Goal: Task Accomplishment & Management: Manage account settings

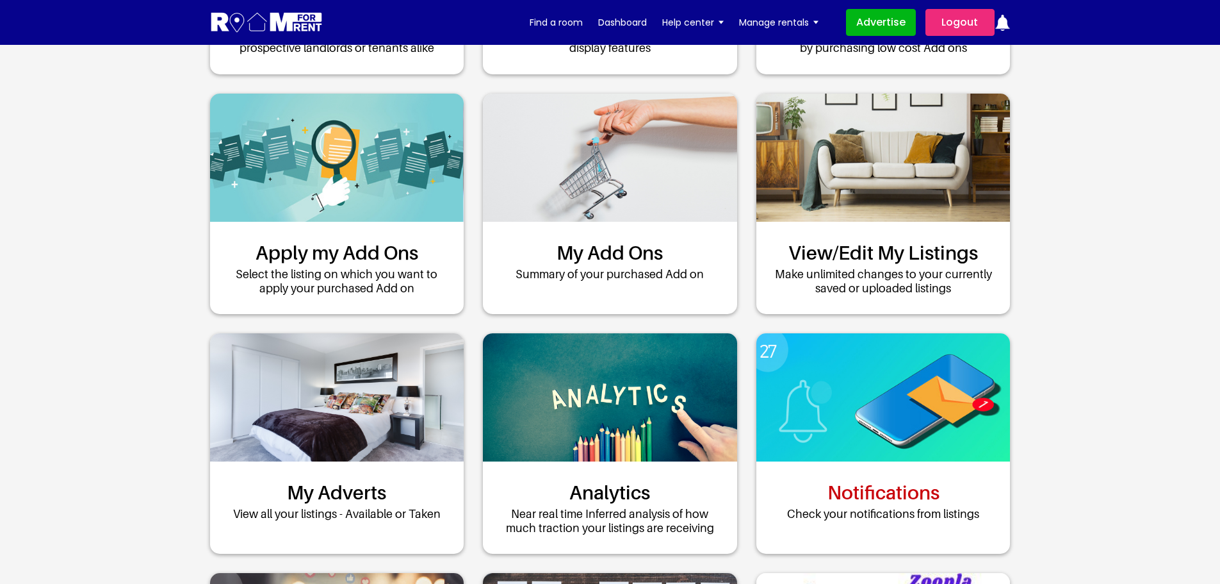
scroll to position [384, 0]
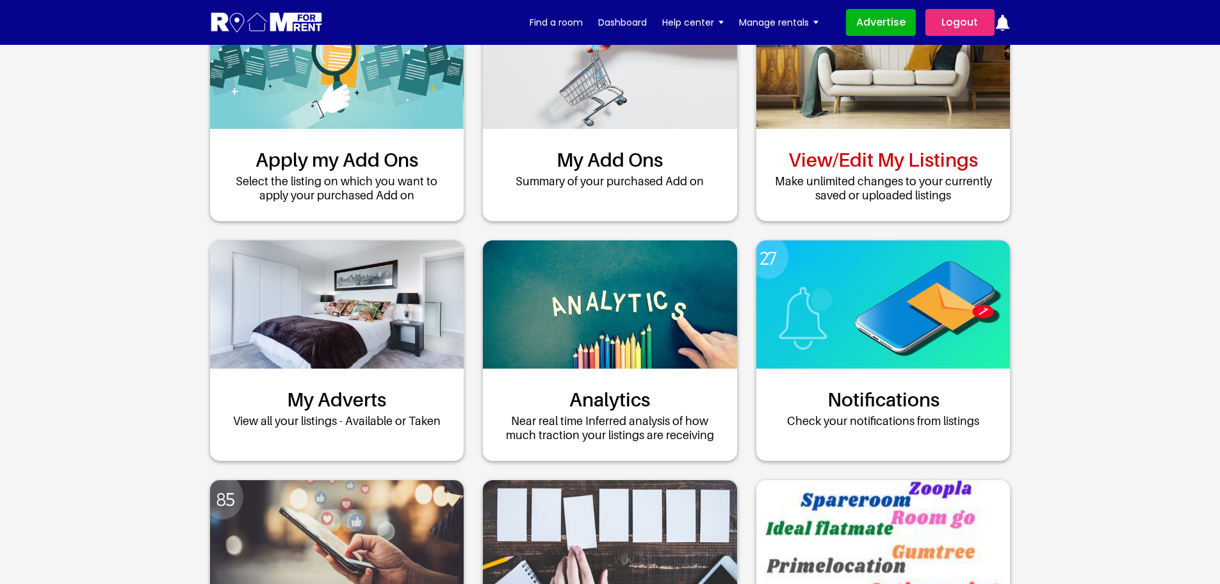
click at [897, 161] on link "View/Edit My Listings" at bounding box center [884, 159] width 190 height 23
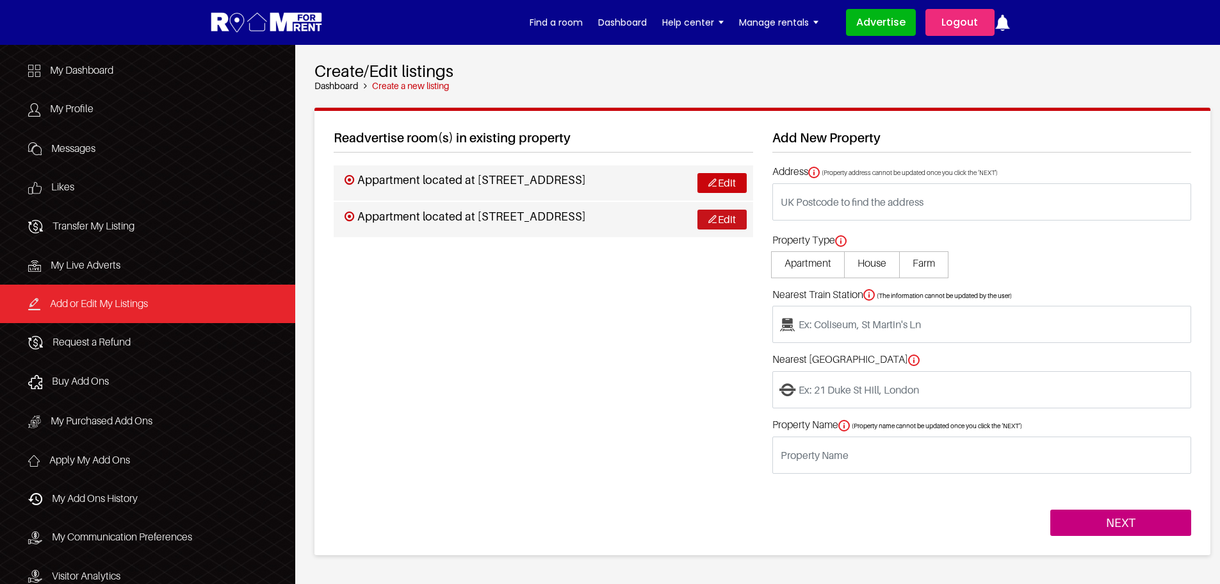
click at [714, 220] on img at bounding box center [712, 219] width 8 height 8
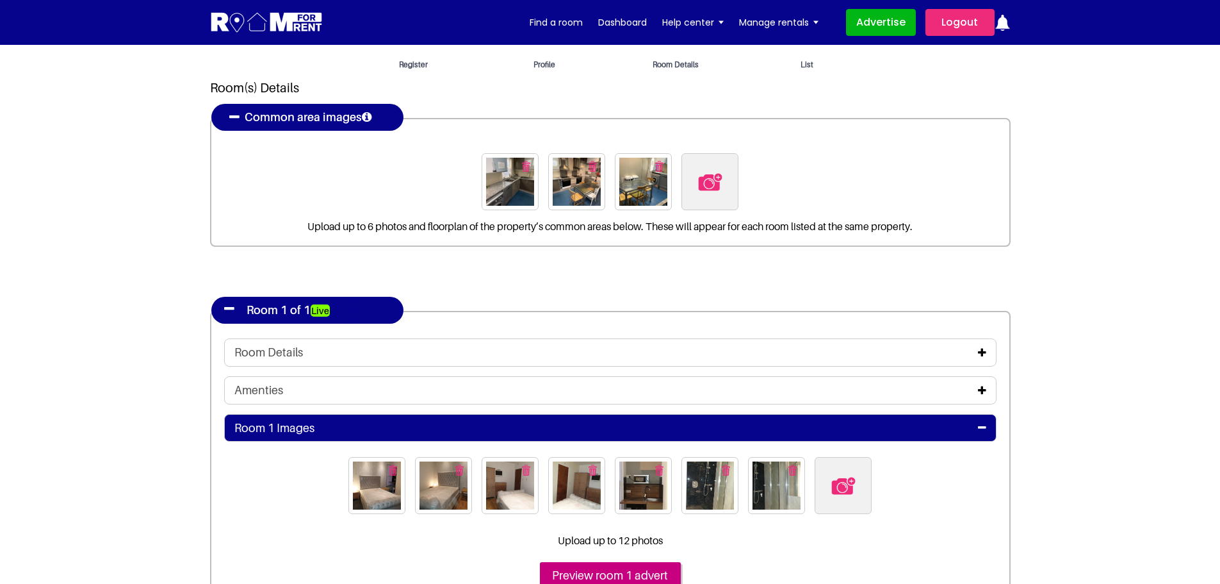
scroll to position [64, 0]
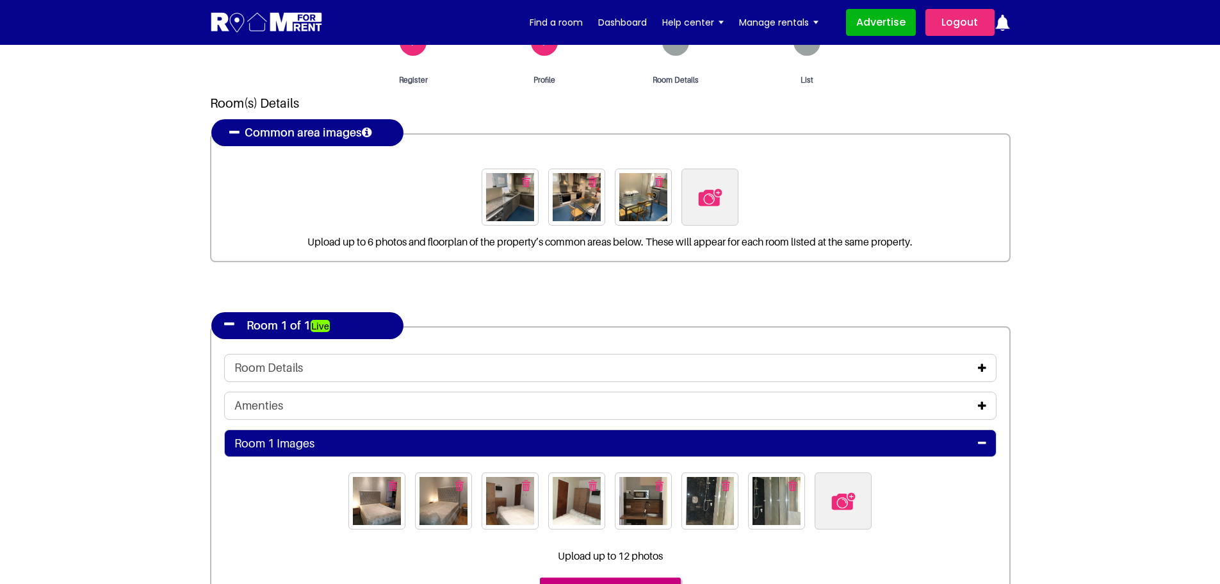
click at [978, 372] on icon at bounding box center [982, 368] width 8 height 10
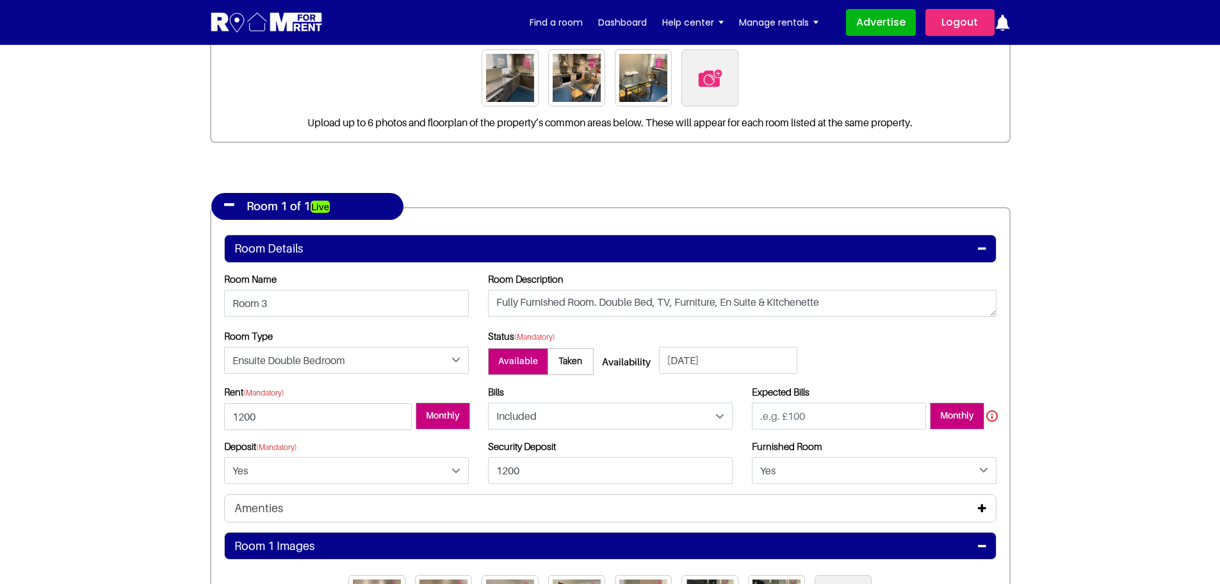
scroll to position [192, 0]
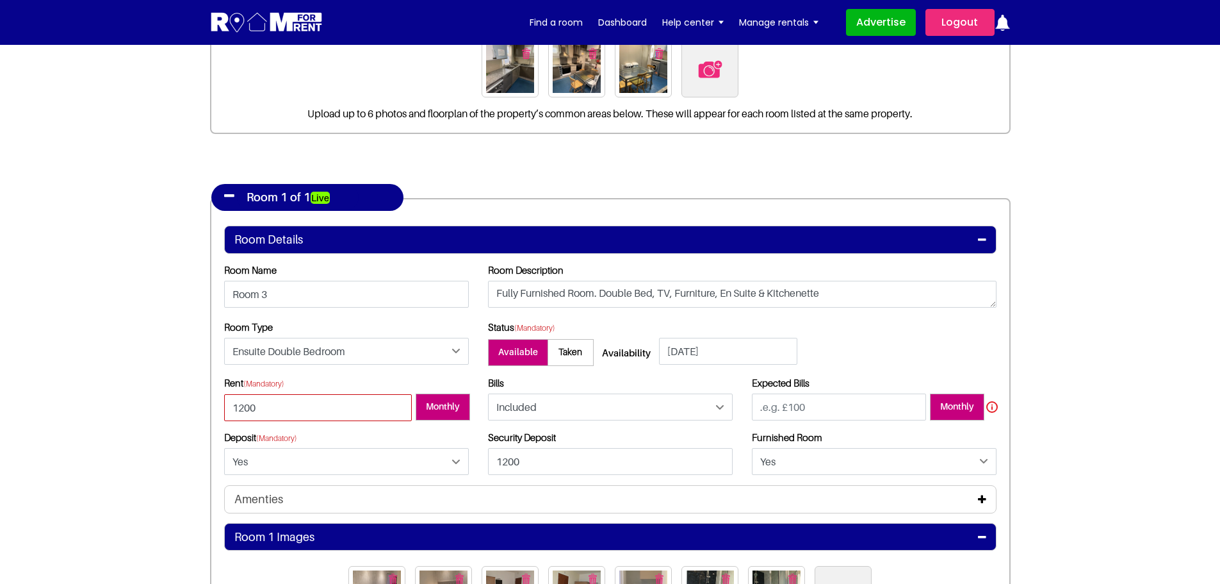
drag, startPoint x: 258, startPoint y: 413, endPoint x: 172, endPoint y: 404, distance: 86.9
click at [172, 404] on section "Register Profile Room Details List Room(s) Details" at bounding box center [610, 363] width 1220 height 1021
type input "1000"
click at [602, 461] on input "1200" at bounding box center [610, 461] width 245 height 27
type input "1000"
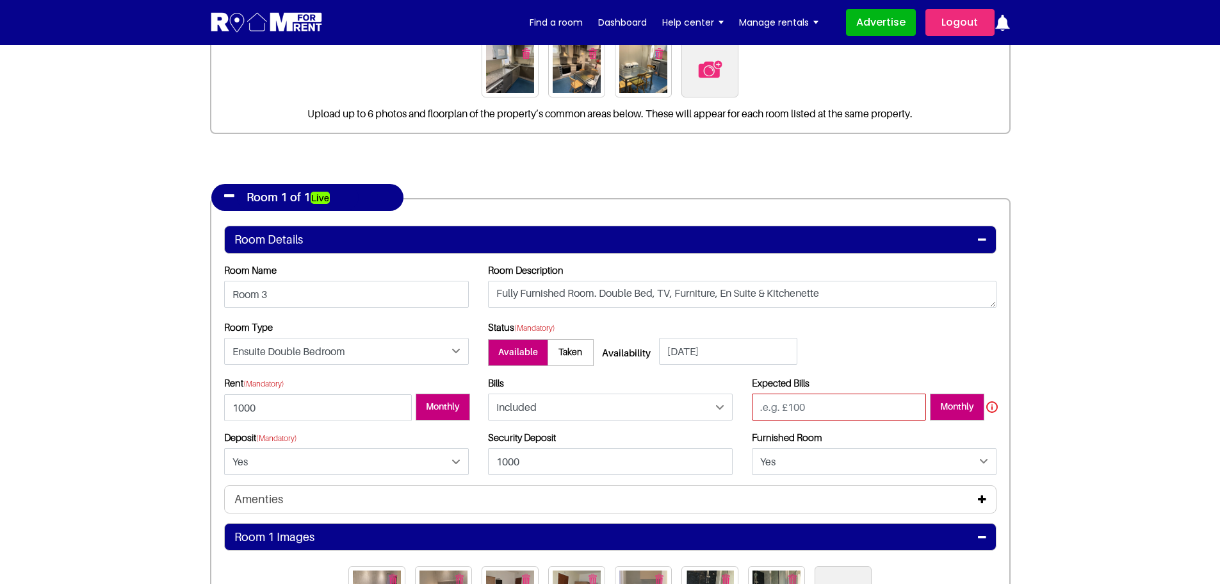
click at [860, 398] on input "number" at bounding box center [839, 406] width 174 height 27
type input "0"
click at [1122, 476] on section "Register Profile Room Details List Room(s) Details" at bounding box center [610, 363] width 1220 height 1021
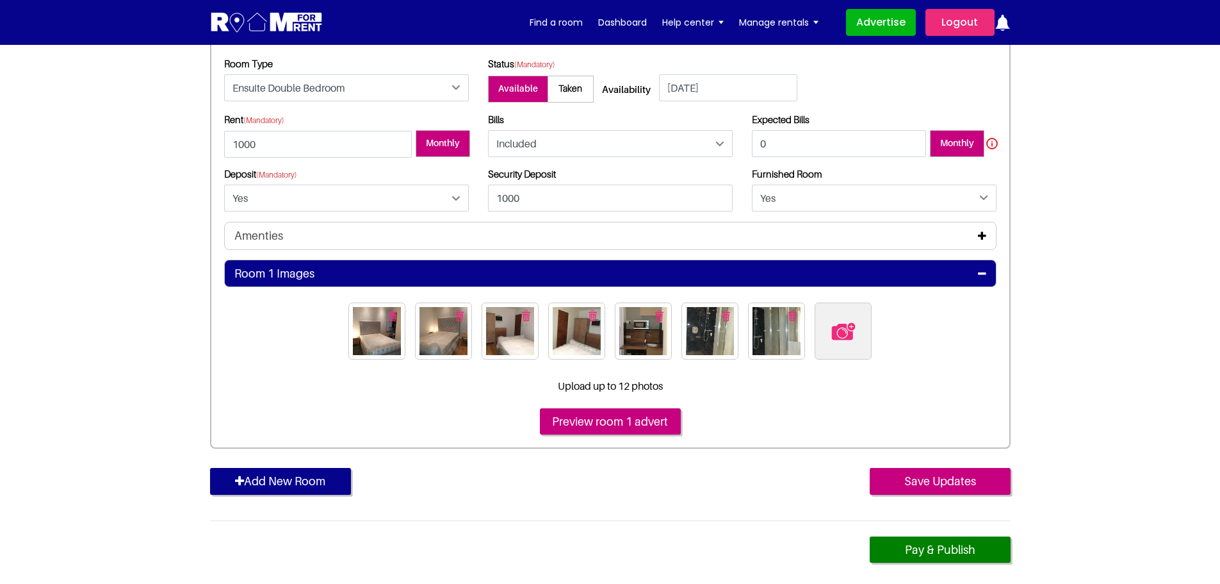
scroll to position [512, 0]
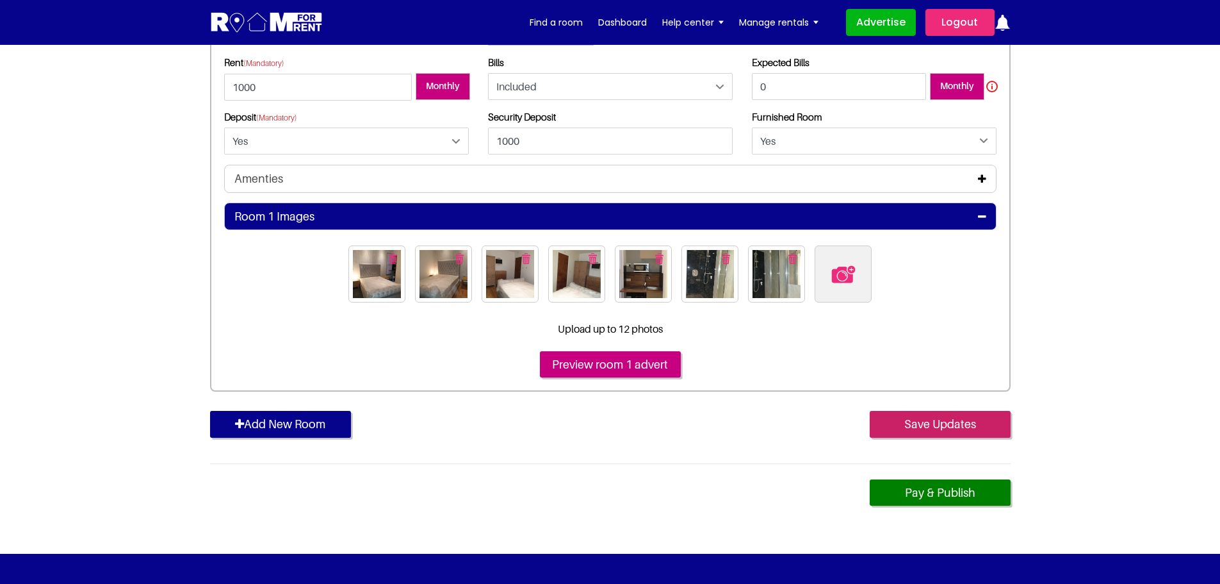
click at [912, 422] on input "Save Updates" at bounding box center [940, 424] width 141 height 27
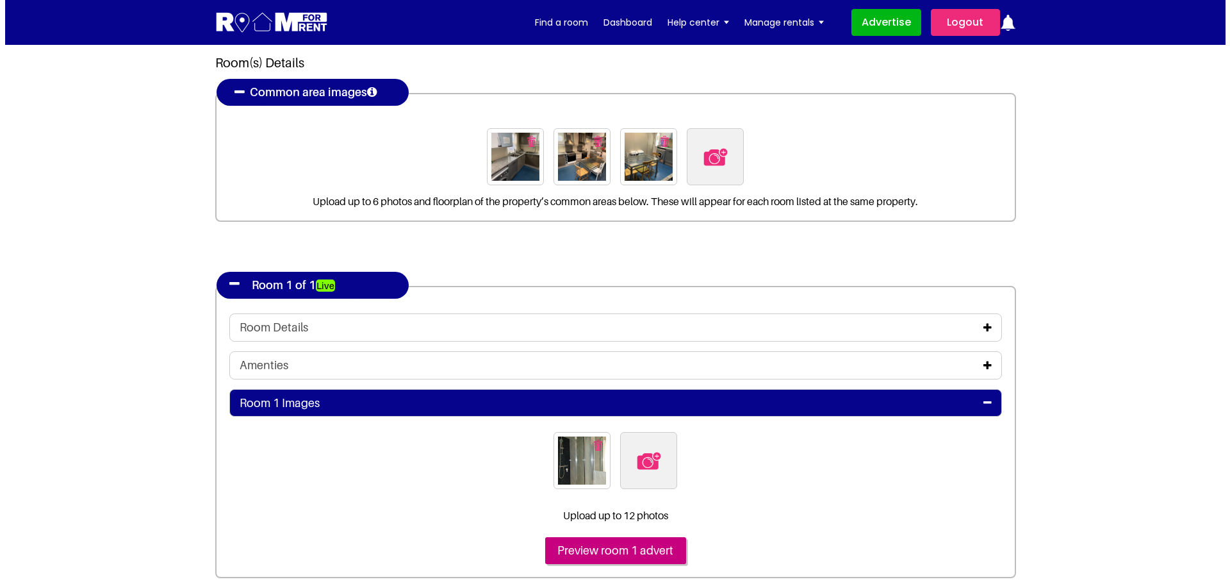
scroll to position [128, 0]
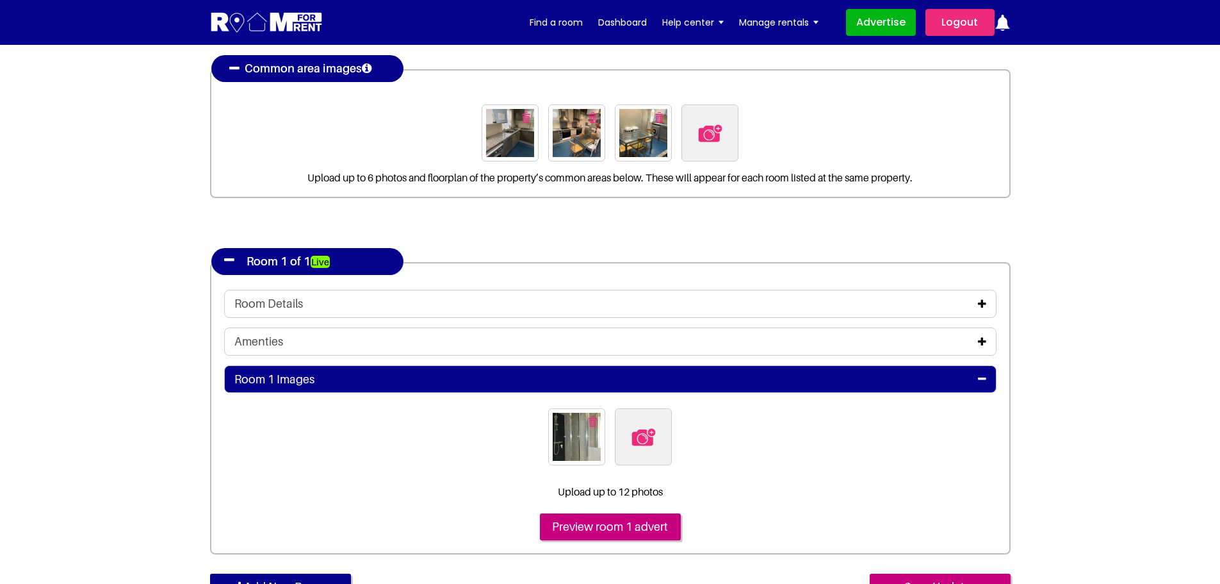
click at [981, 378] on icon at bounding box center [982, 378] width 8 height 10
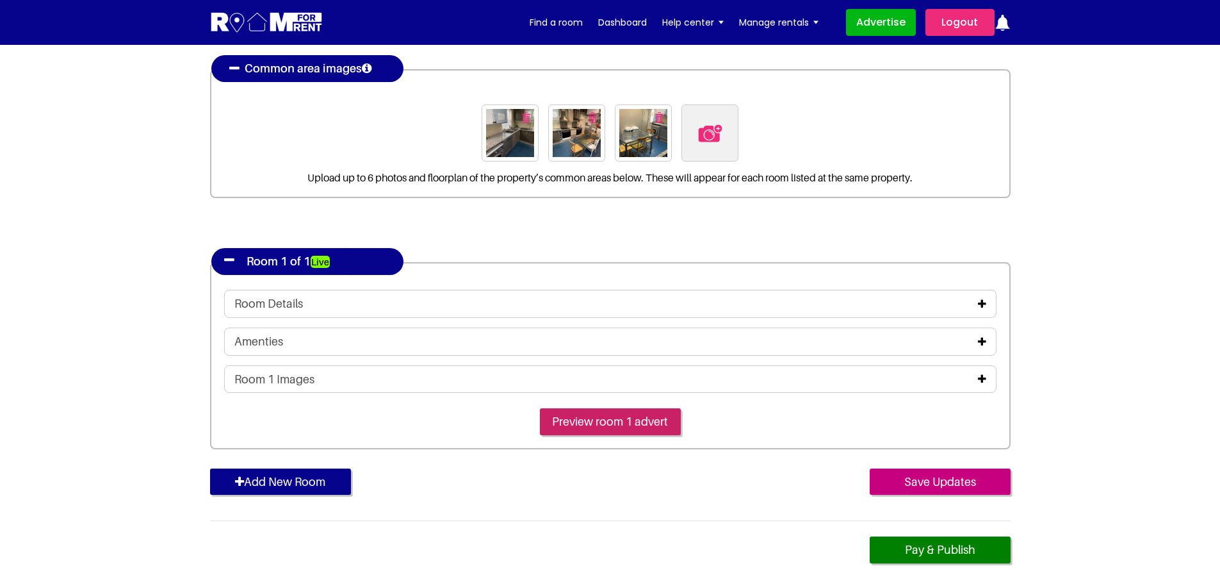
click at [630, 420] on input "Preview room 1 advert" at bounding box center [610, 421] width 141 height 27
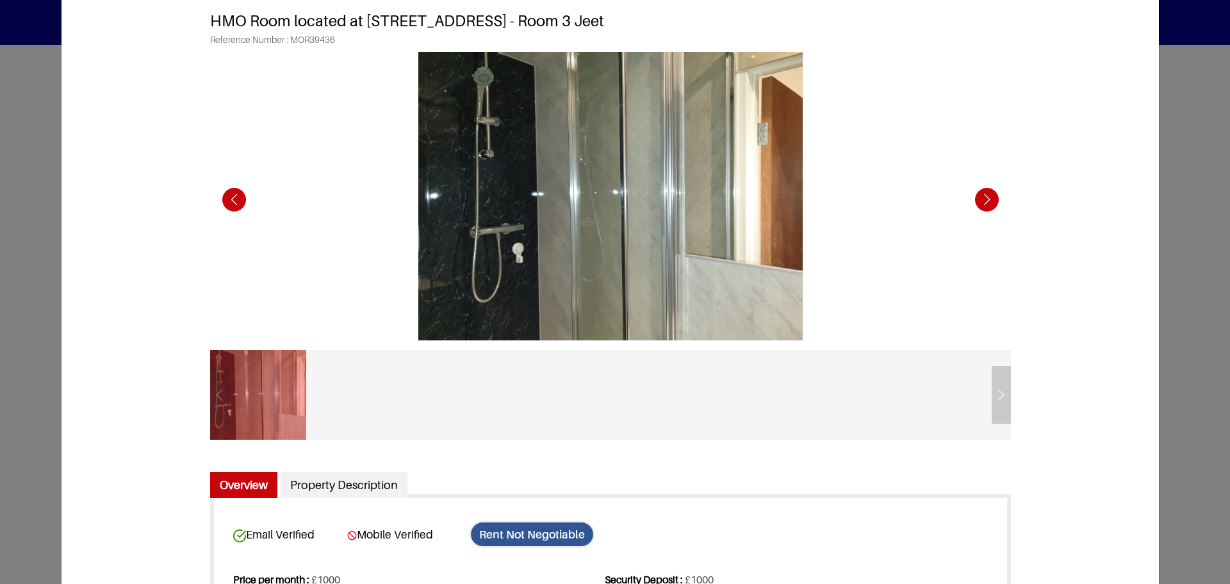
scroll to position [64, 0]
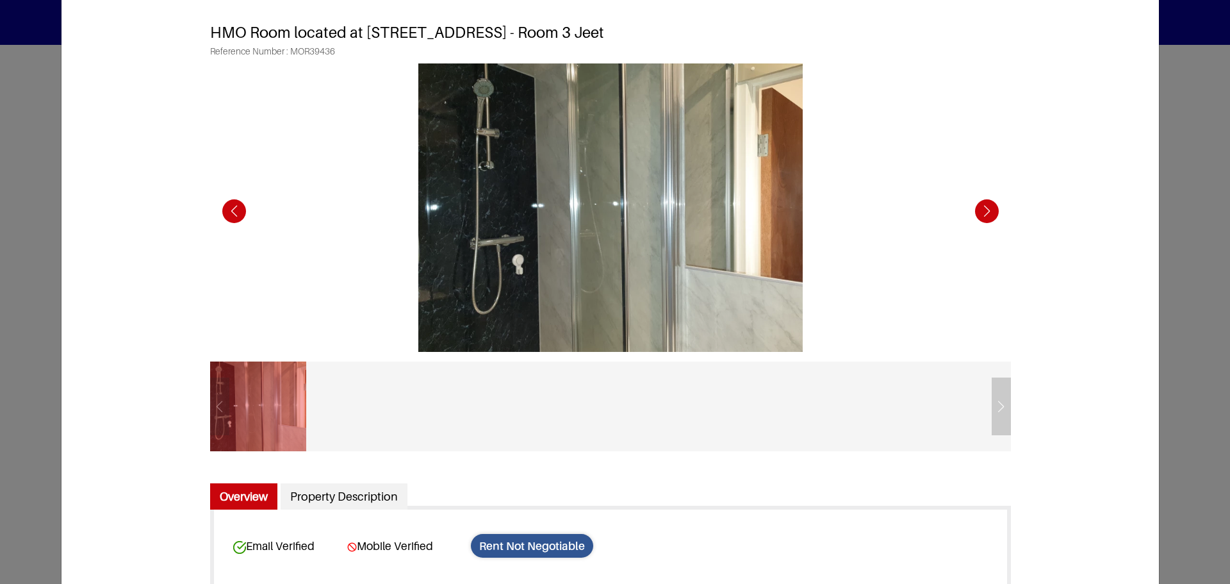
click at [231, 215] on div "Previous slide" at bounding box center [234, 210] width 35 height 35
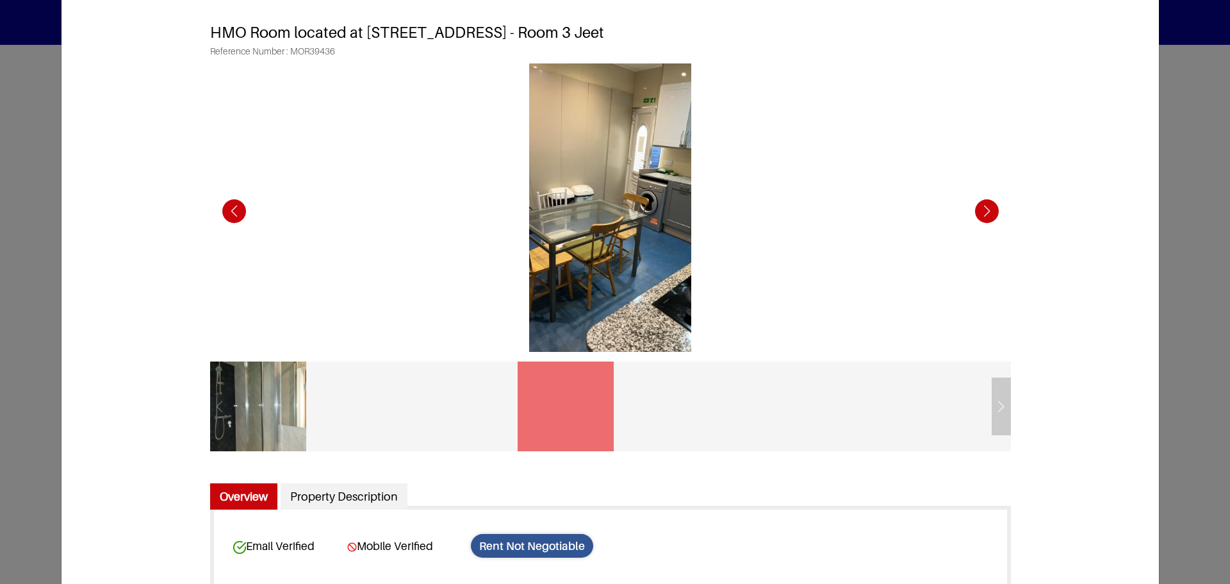
click at [231, 215] on div "Previous slide" at bounding box center [234, 210] width 35 height 35
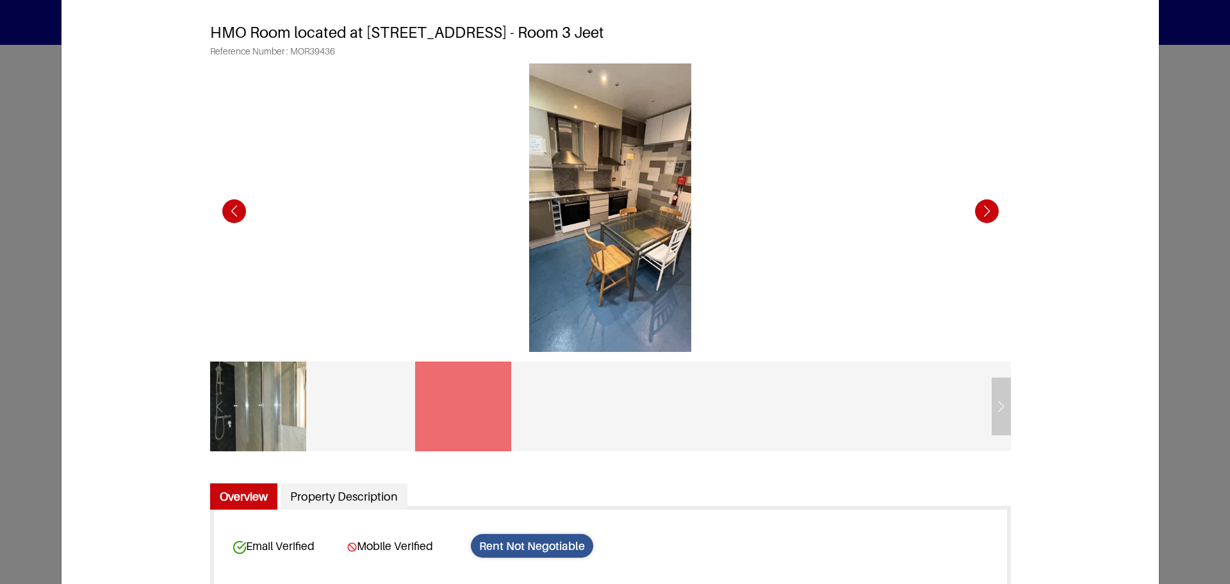
click at [231, 215] on div "Previous slide" at bounding box center [234, 210] width 35 height 35
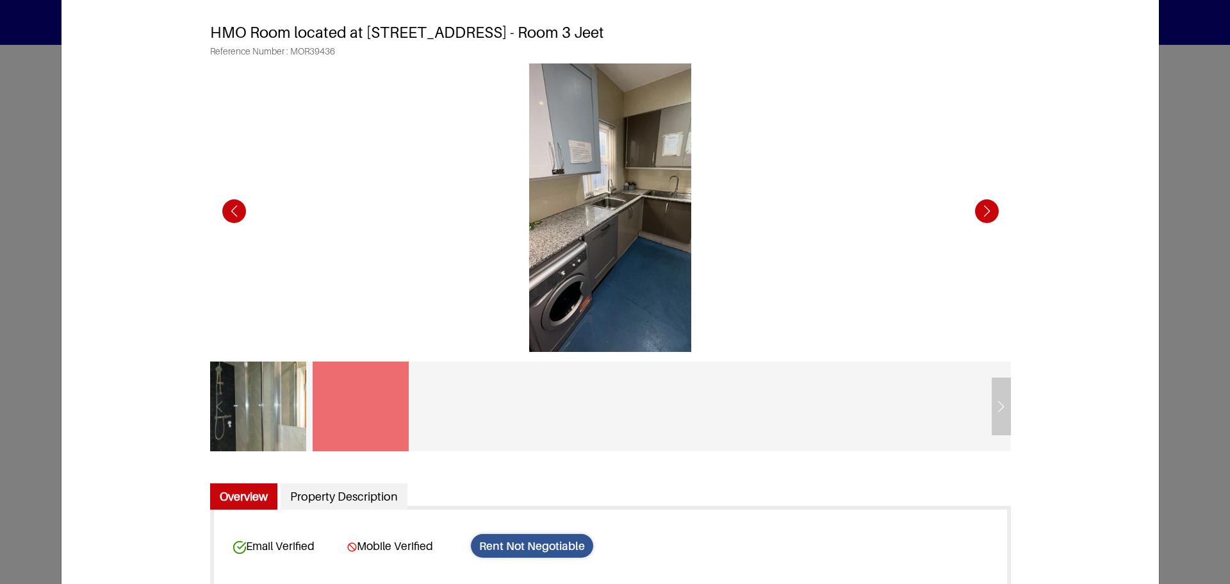
click at [231, 215] on div "Previous slide" at bounding box center [234, 210] width 35 height 35
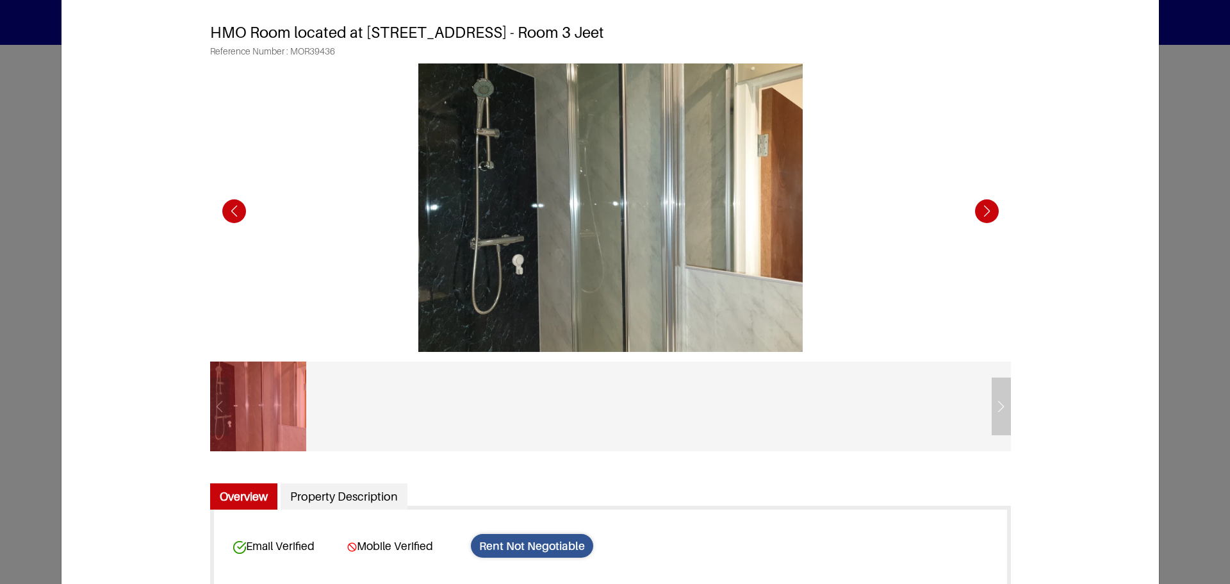
click at [231, 215] on div "Previous slide" at bounding box center [234, 210] width 35 height 35
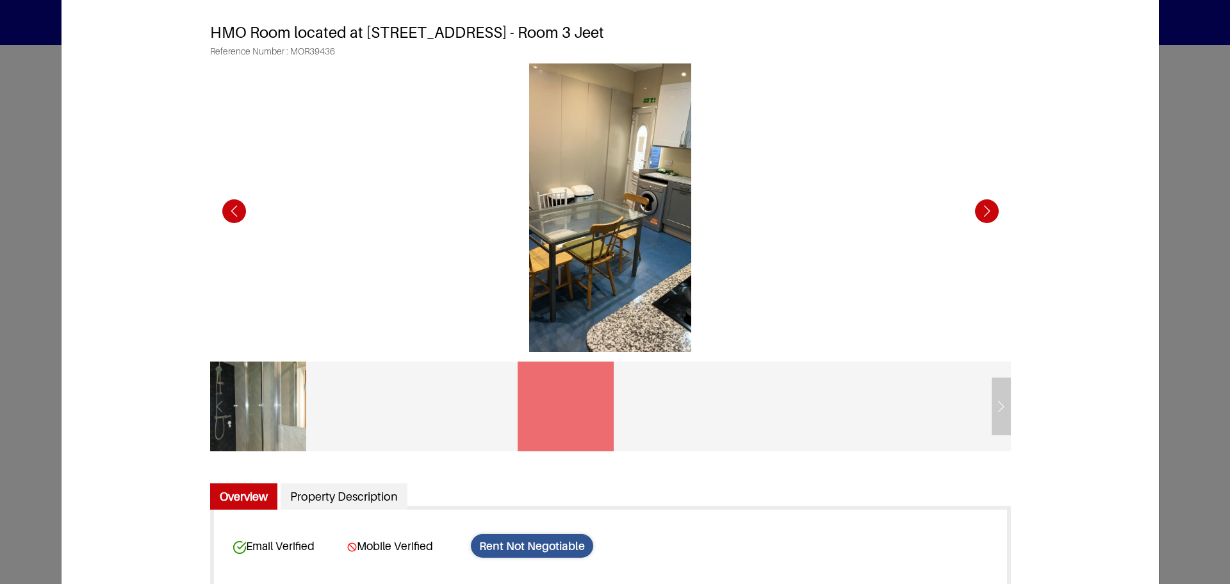
click at [231, 215] on div "Previous slide" at bounding box center [234, 210] width 35 height 35
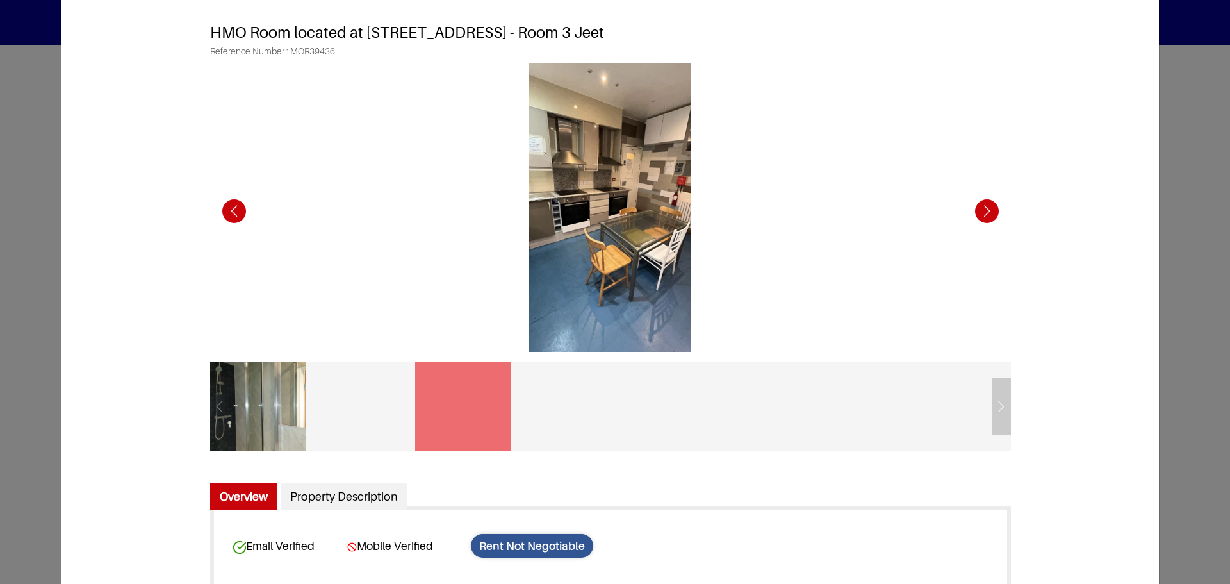
click at [231, 215] on div "Previous slide" at bounding box center [234, 210] width 35 height 35
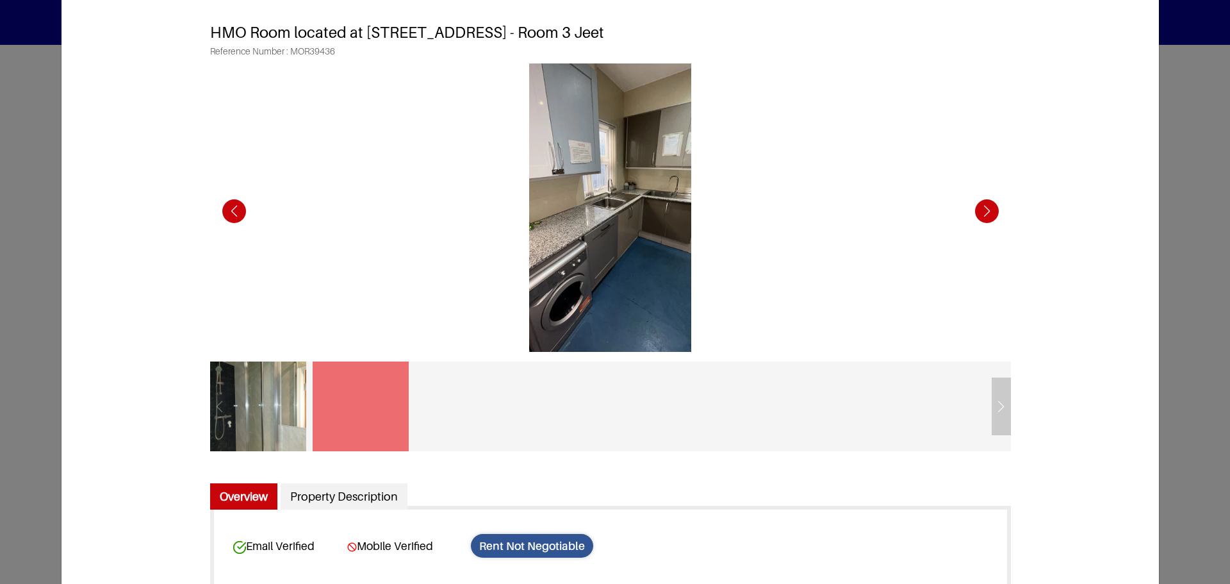
click at [231, 215] on div "Previous slide" at bounding box center [234, 210] width 35 height 35
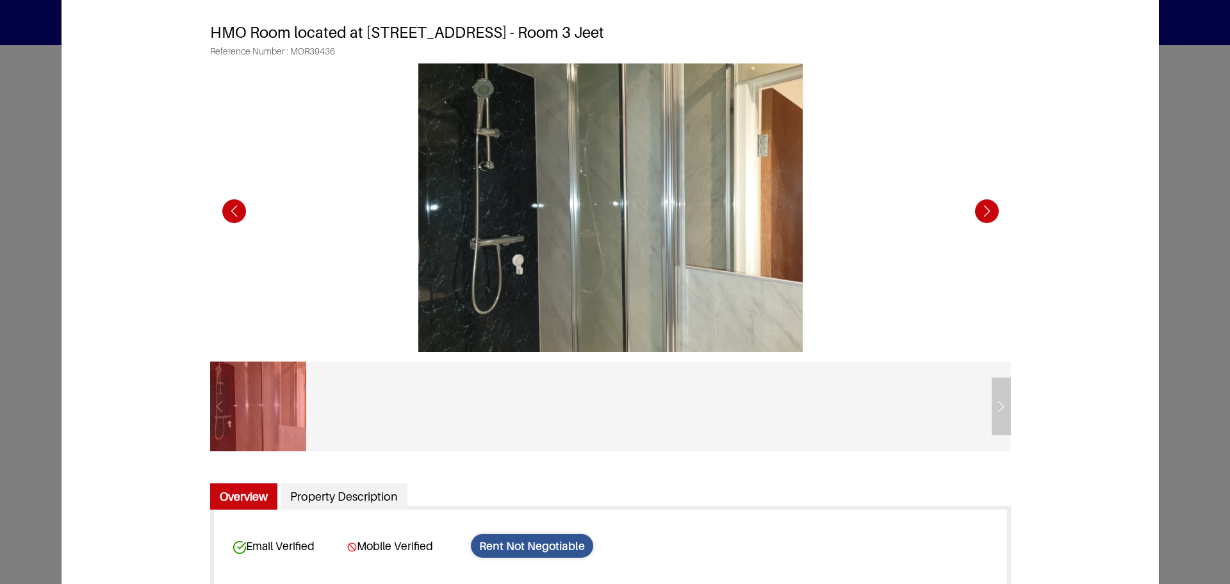
click at [231, 215] on div "Previous slide" at bounding box center [234, 210] width 35 height 35
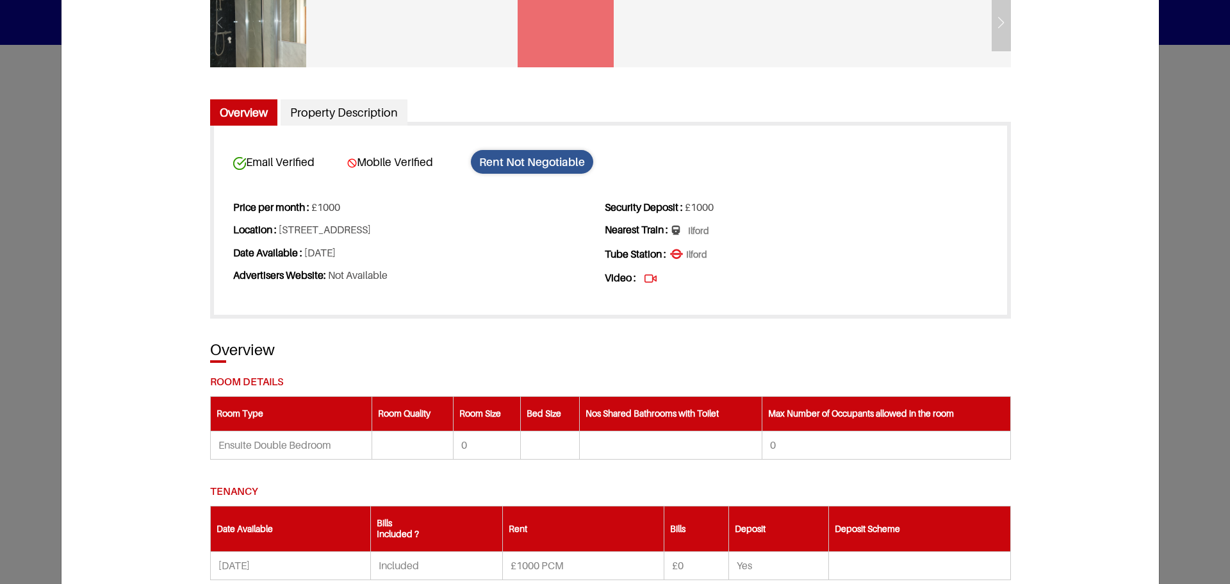
scroll to position [448, 0]
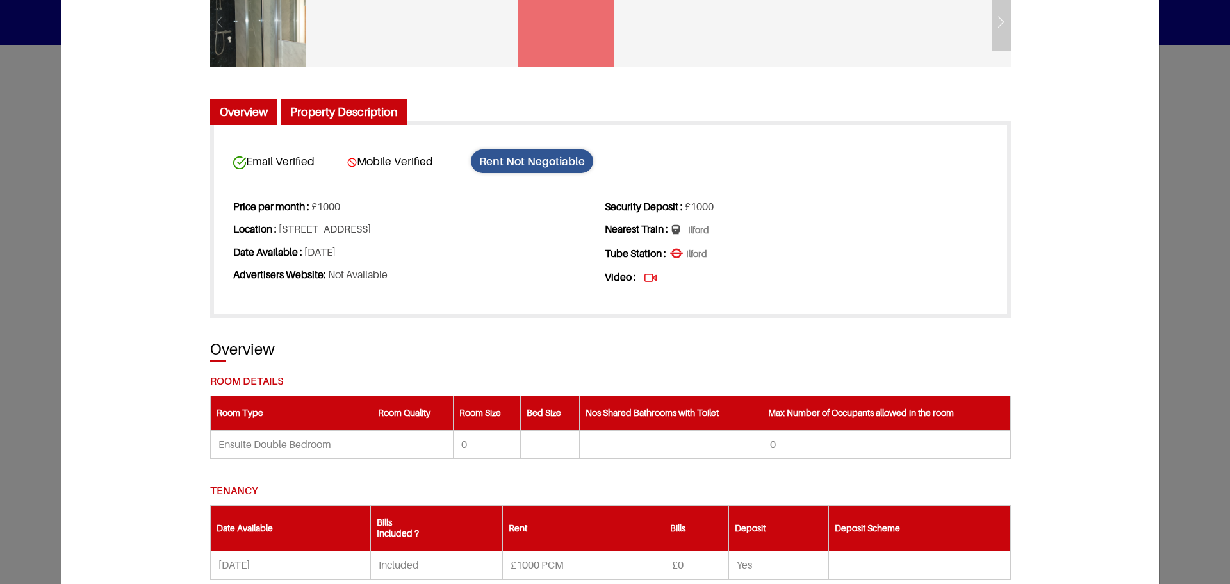
click at [341, 118] on link "Property Description" at bounding box center [344, 112] width 127 height 27
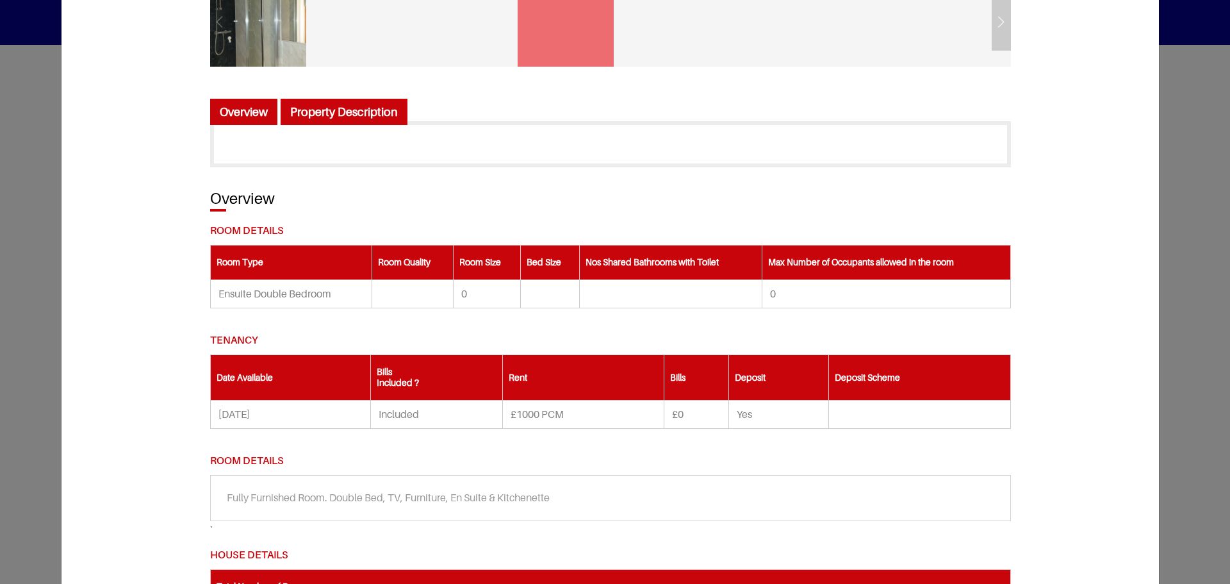
click at [233, 106] on link "Overview" at bounding box center [243, 112] width 67 height 27
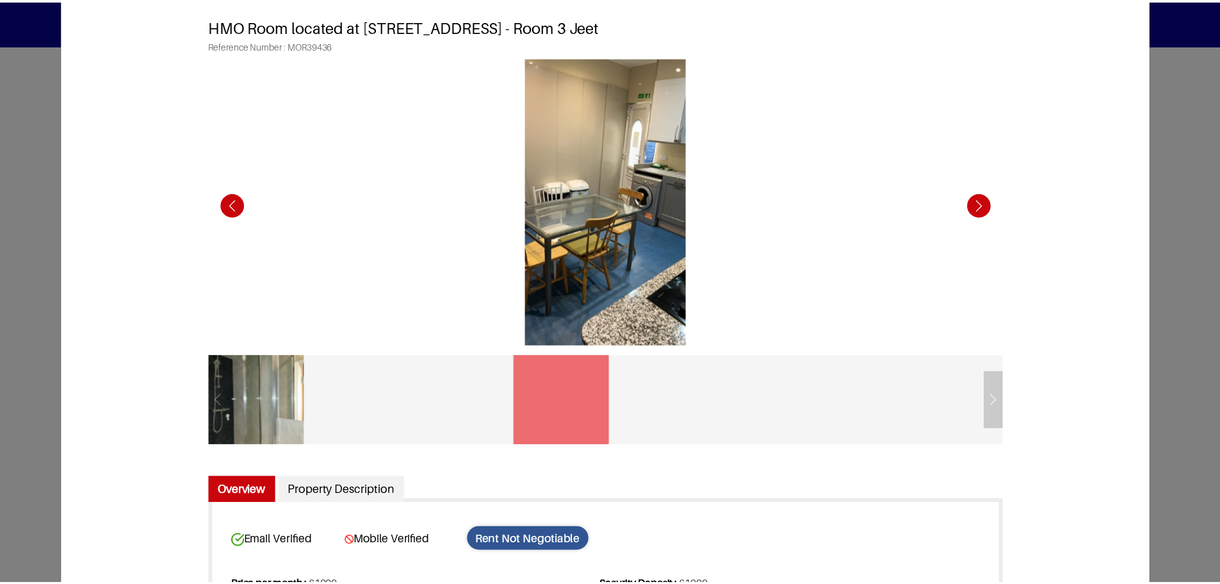
scroll to position [0, 0]
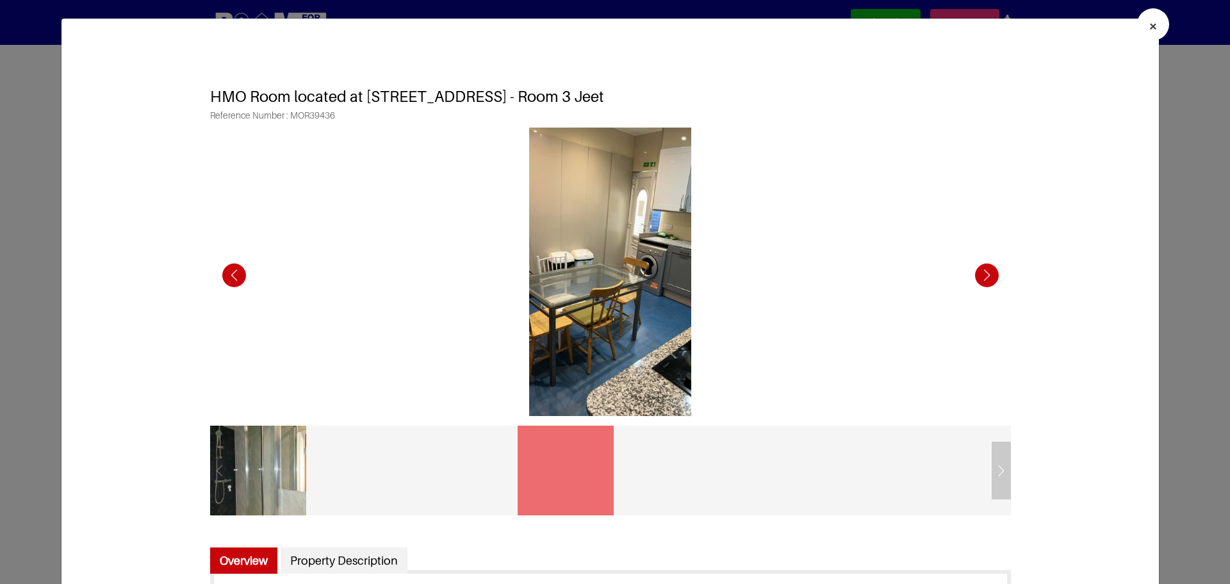
click at [1149, 29] on span "×" at bounding box center [1153, 26] width 9 height 19
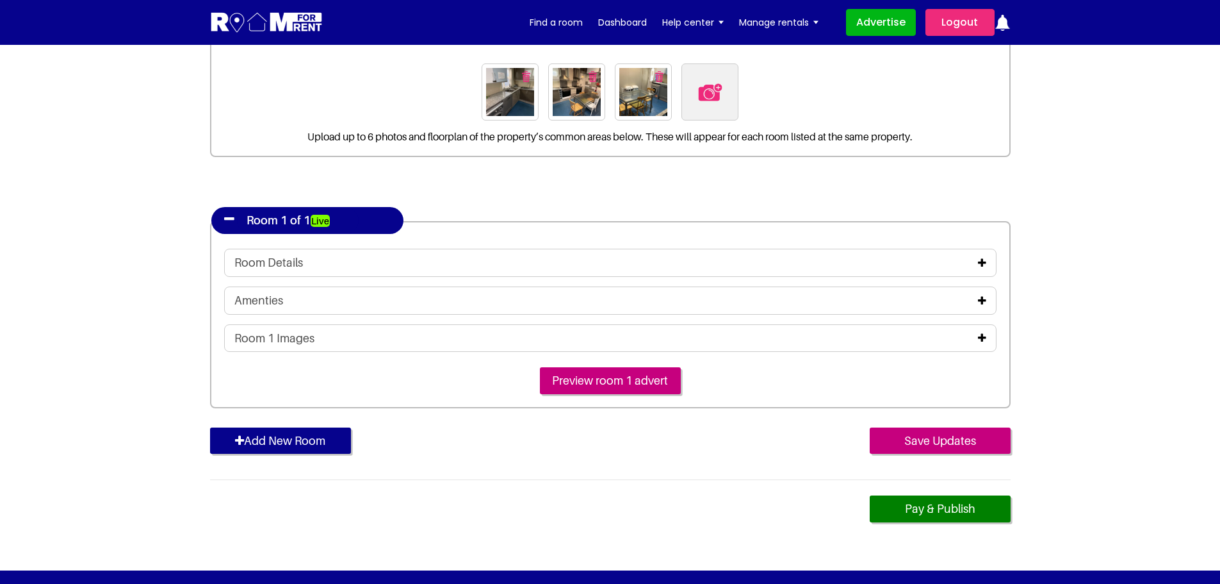
scroll to position [192, 0]
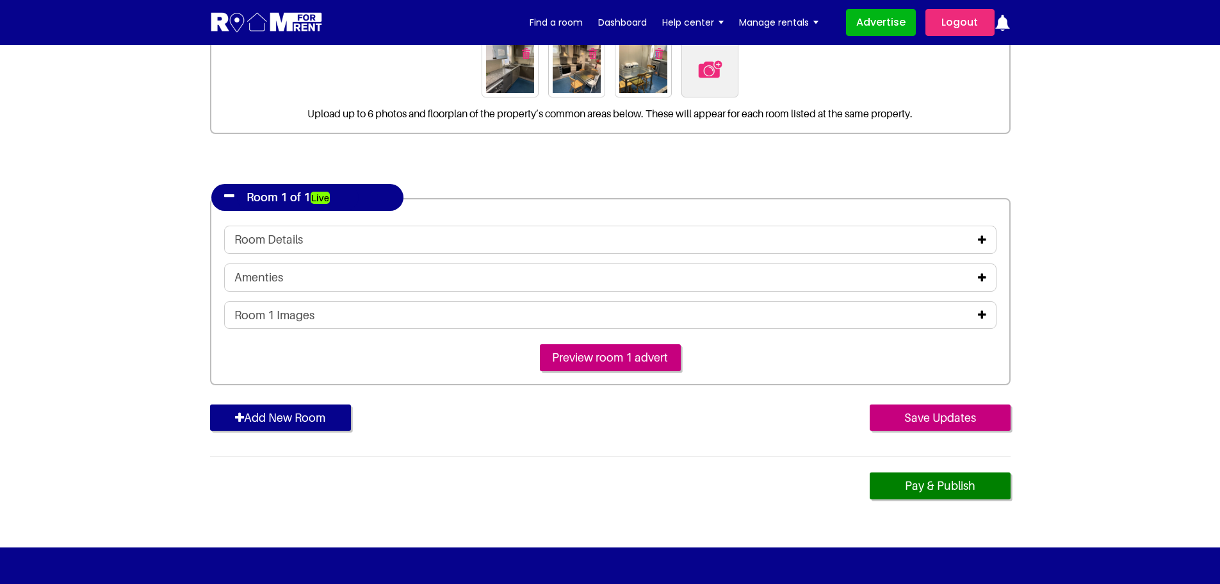
click at [985, 314] on icon at bounding box center [982, 314] width 8 height 10
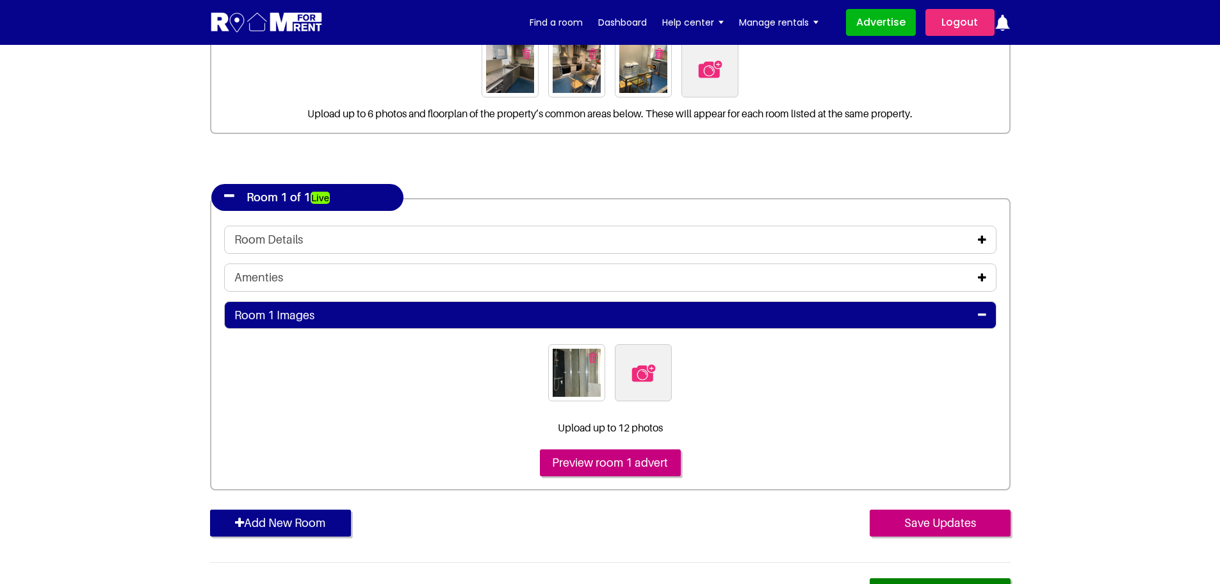
click at [592, 359] on img "button" at bounding box center [593, 357] width 8 height 11
click at [922, 520] on input "Save Updates" at bounding box center [940, 522] width 141 height 27
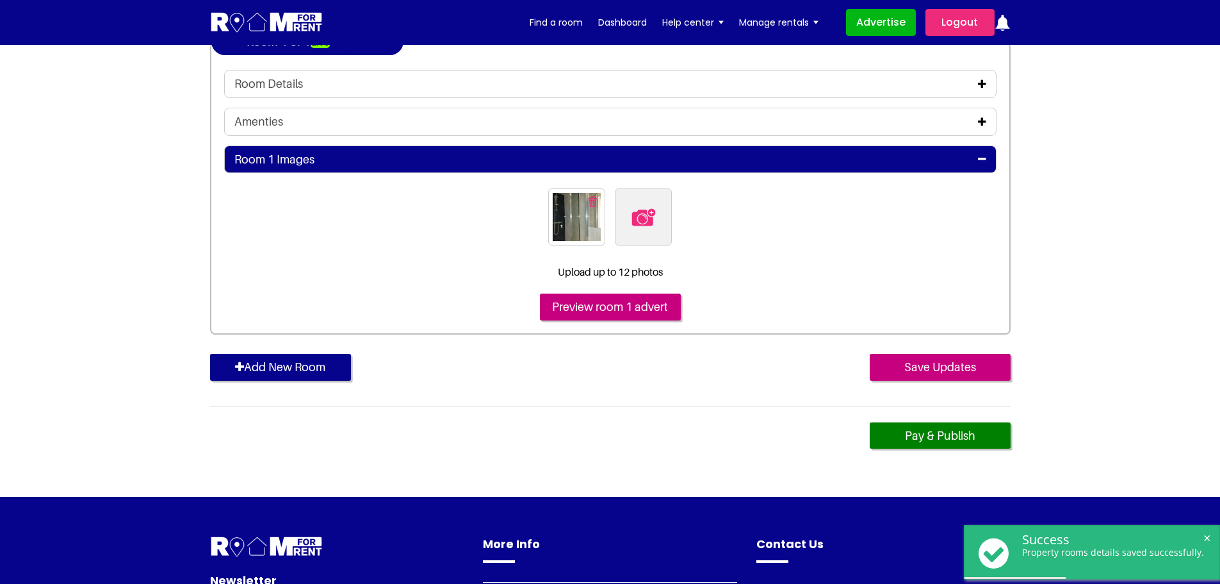
scroll to position [384, 0]
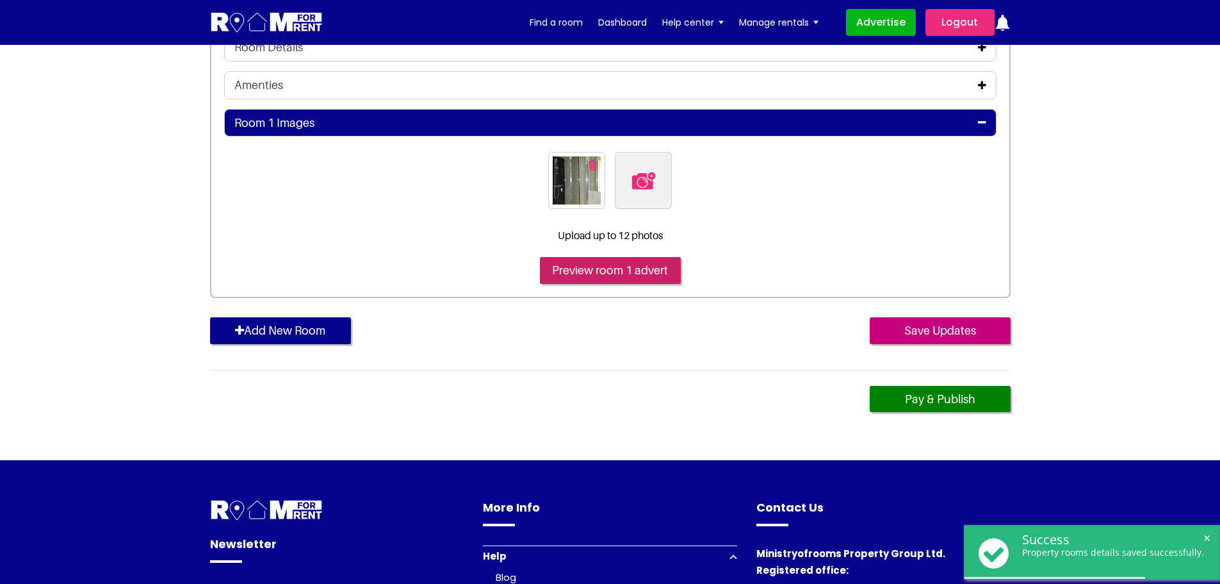
click at [587, 274] on input "Preview room 1 advert" at bounding box center [610, 270] width 141 height 27
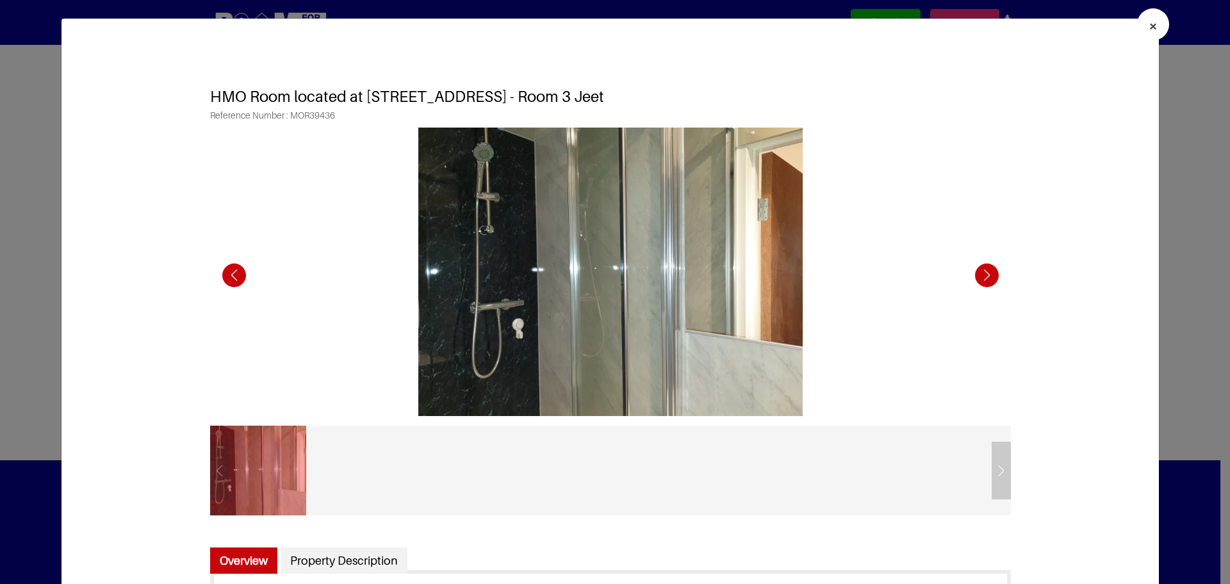
click at [980, 274] on div "Next slide" at bounding box center [986, 275] width 35 height 35
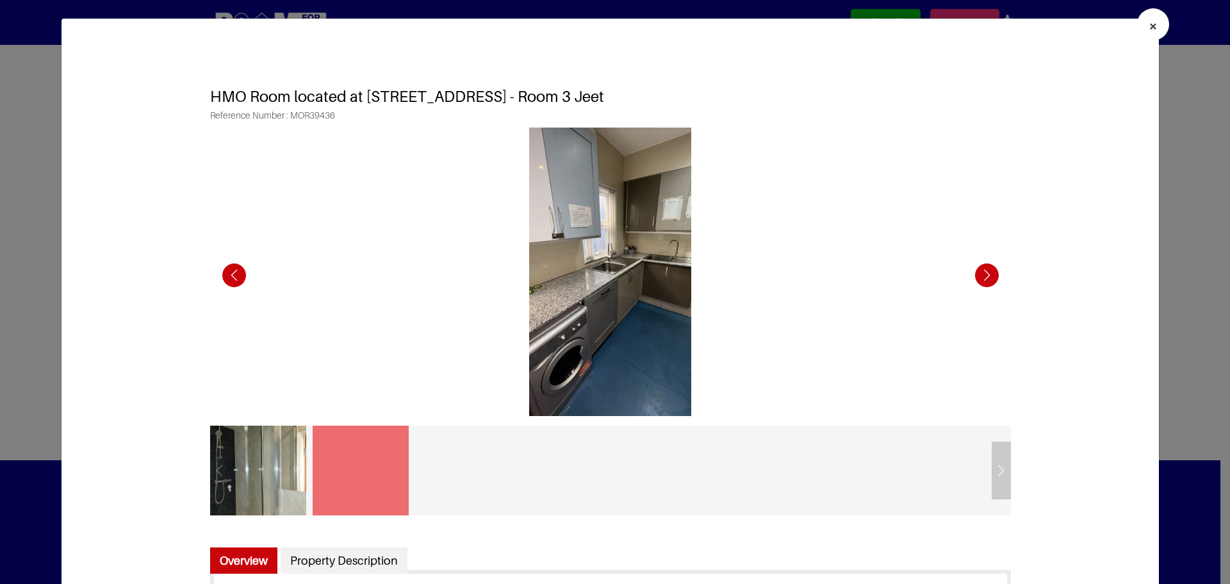
click at [980, 274] on div "Next slide" at bounding box center [986, 275] width 35 height 35
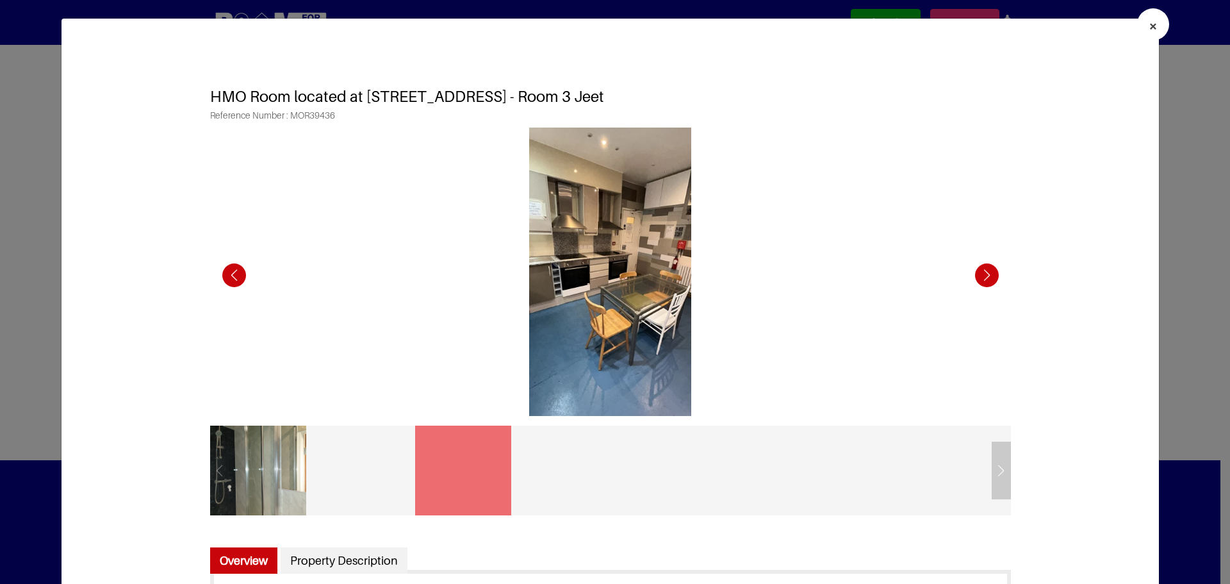
click at [980, 274] on div "Next slide" at bounding box center [986, 275] width 35 height 35
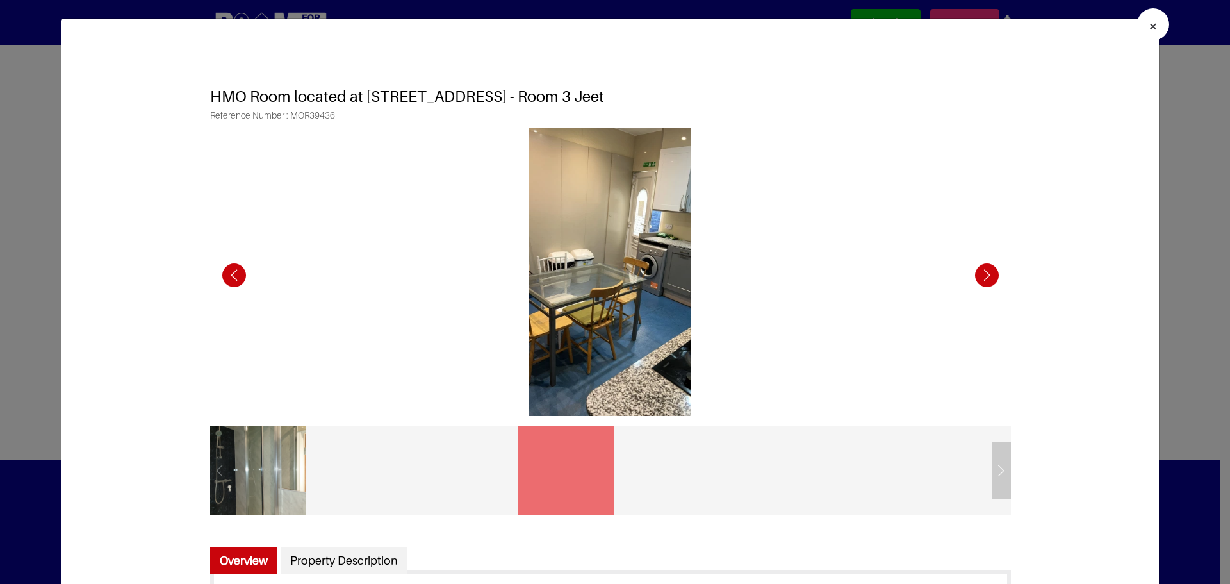
click at [980, 274] on div "Next slide" at bounding box center [986, 275] width 35 height 35
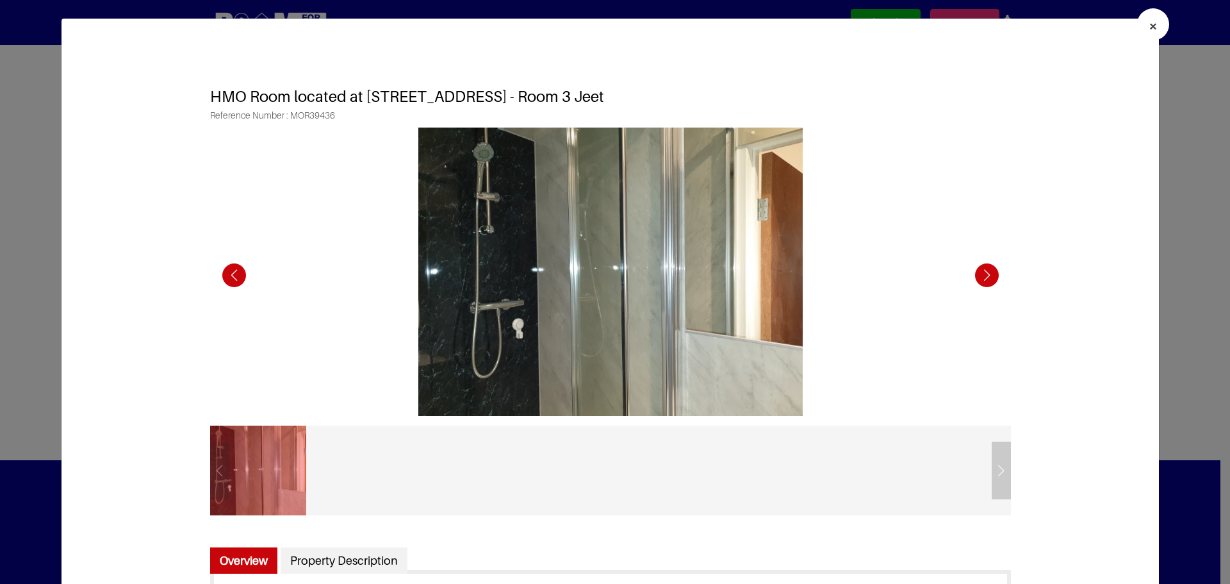
click at [1137, 26] on button "×" at bounding box center [1153, 24] width 32 height 32
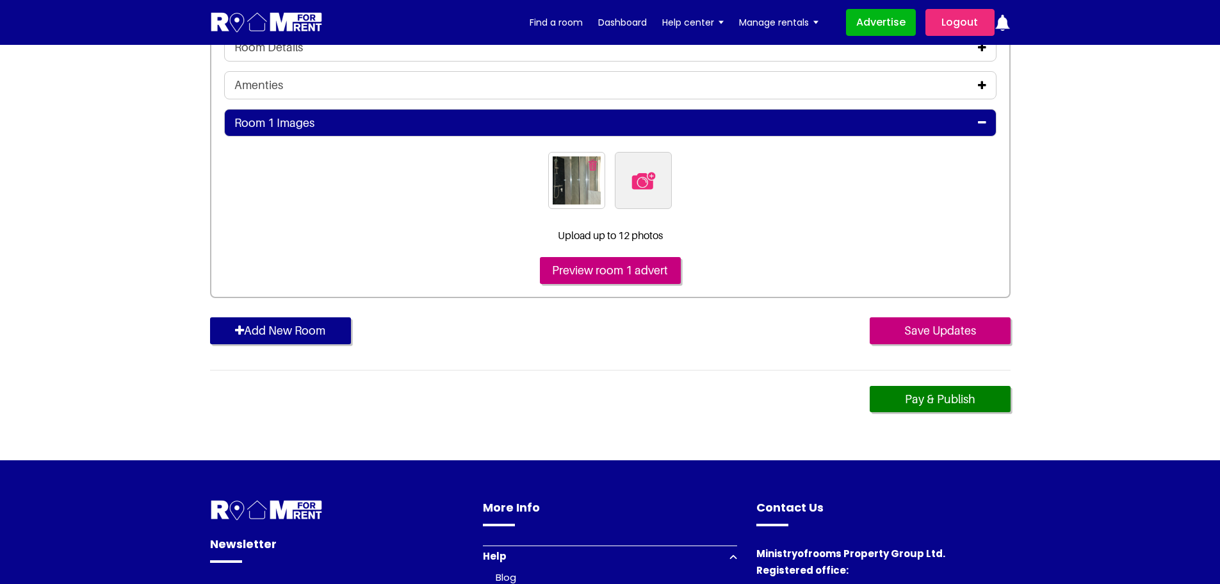
click at [642, 176] on img at bounding box center [643, 180] width 27 height 27
click at [642, 168] on input "file" at bounding box center [713, 160] width 196 height 16
type input "C:\fakepath\20191209_161203.jpg"
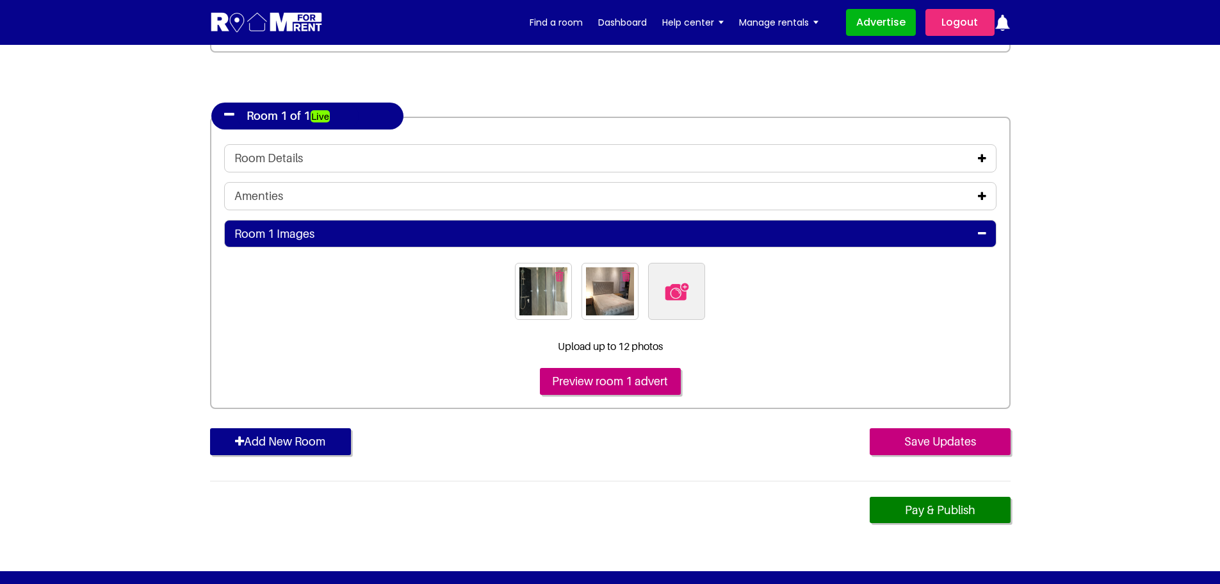
scroll to position [320, 0]
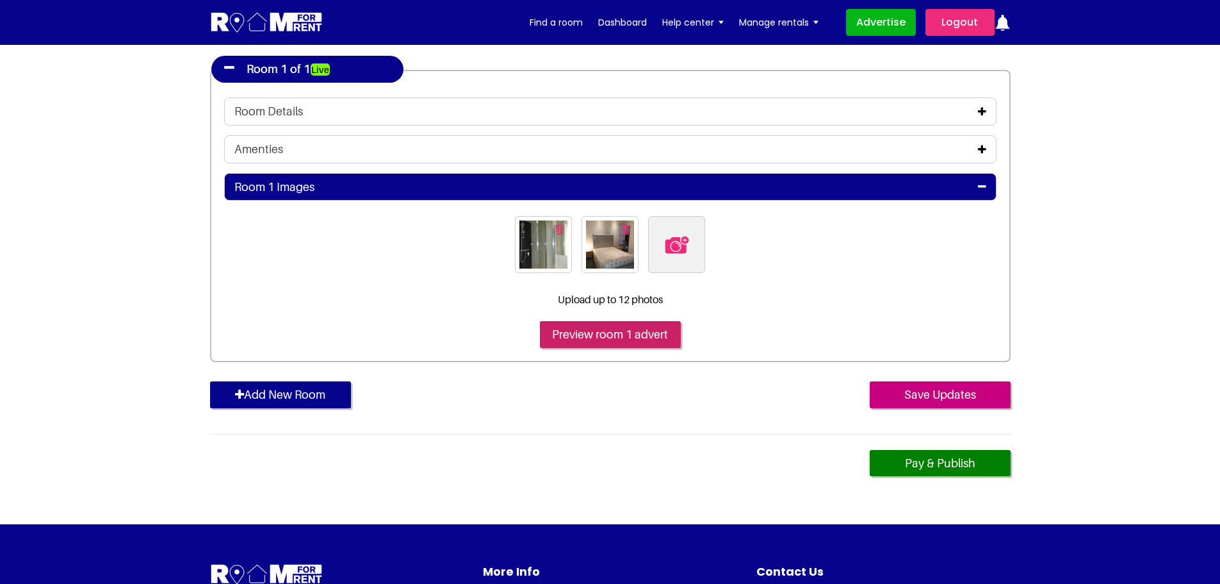
click at [621, 329] on input "Preview room 1 advert" at bounding box center [610, 334] width 141 height 27
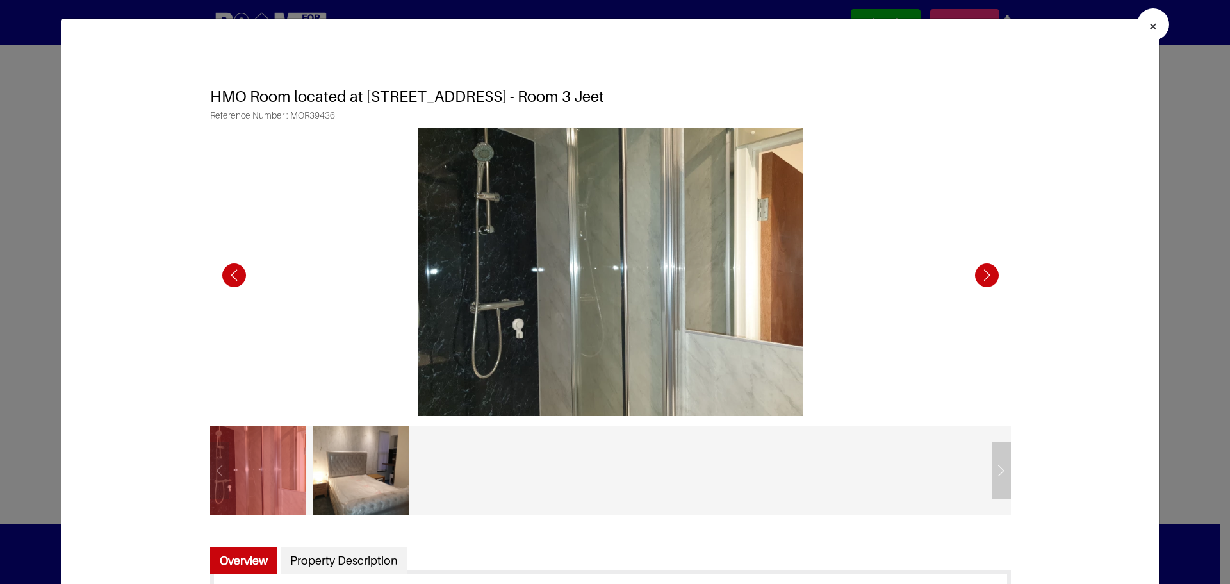
click at [1149, 31] on span "×" at bounding box center [1153, 26] width 9 height 19
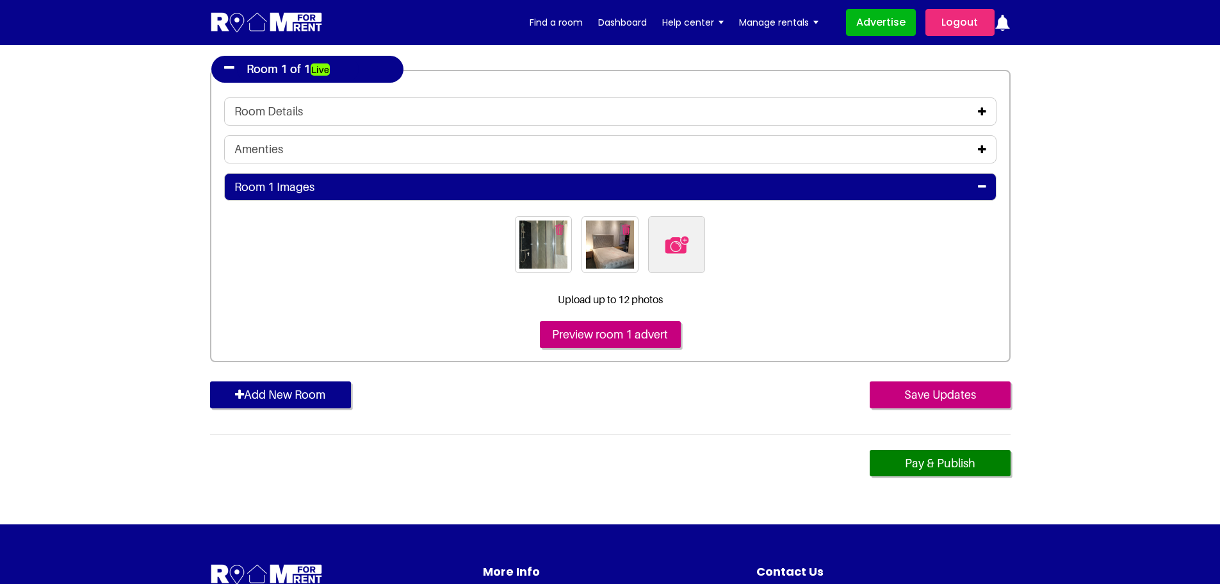
click at [555, 229] on img "button" at bounding box center [559, 229] width 8 height 11
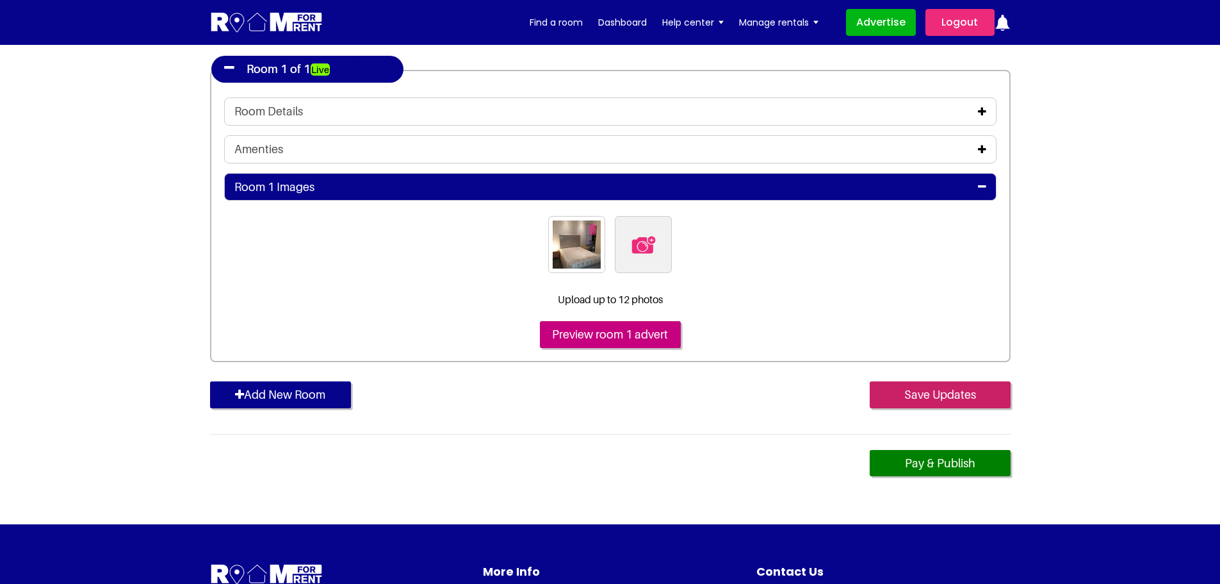
click at [913, 397] on input "Save Updates" at bounding box center [940, 394] width 141 height 27
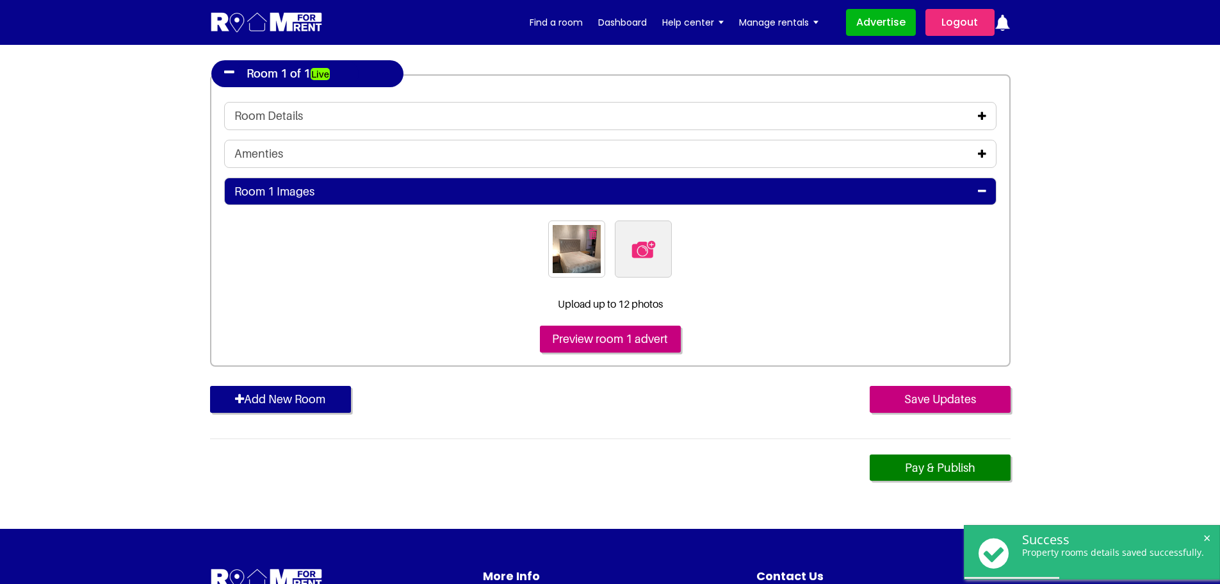
scroll to position [320, 0]
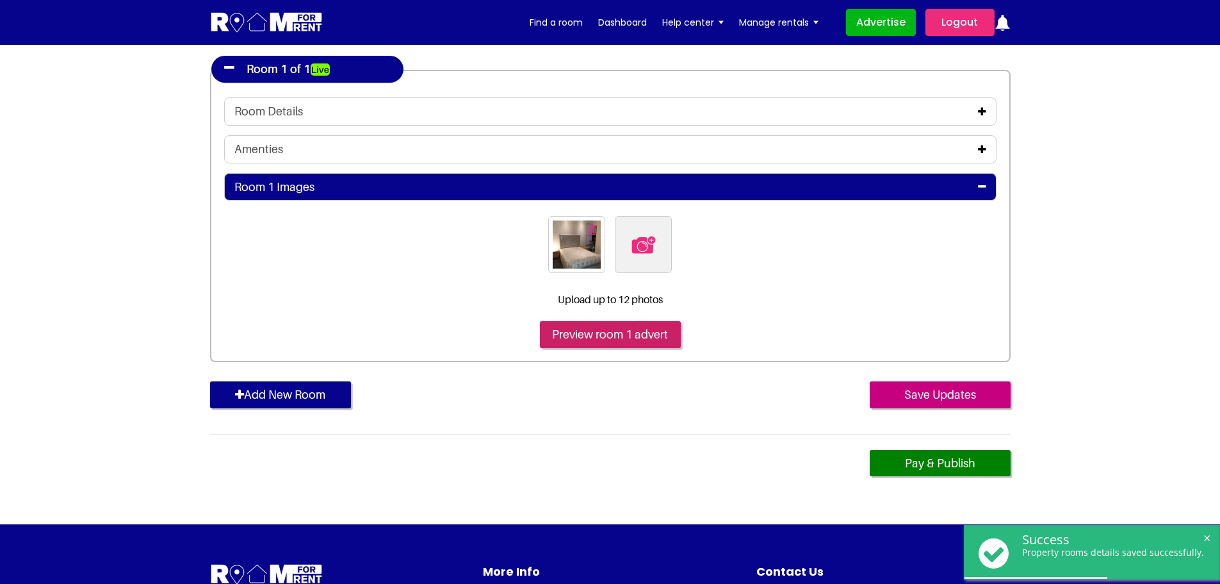
click at [635, 336] on input "Preview room 1 advert" at bounding box center [610, 334] width 141 height 27
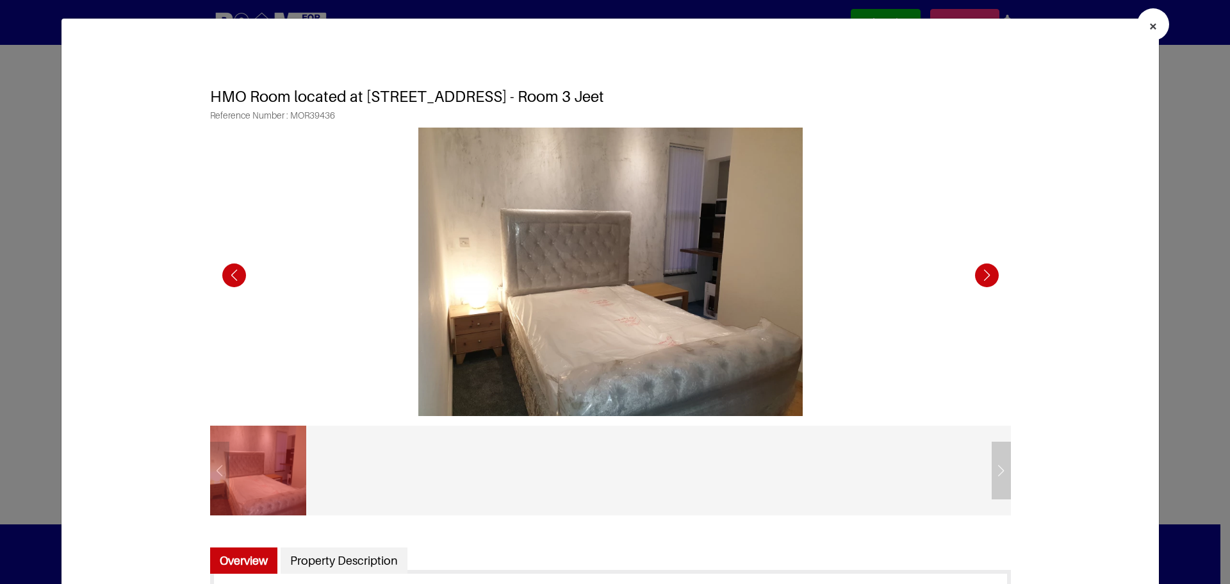
click at [1150, 24] on button "×" at bounding box center [1153, 24] width 32 height 32
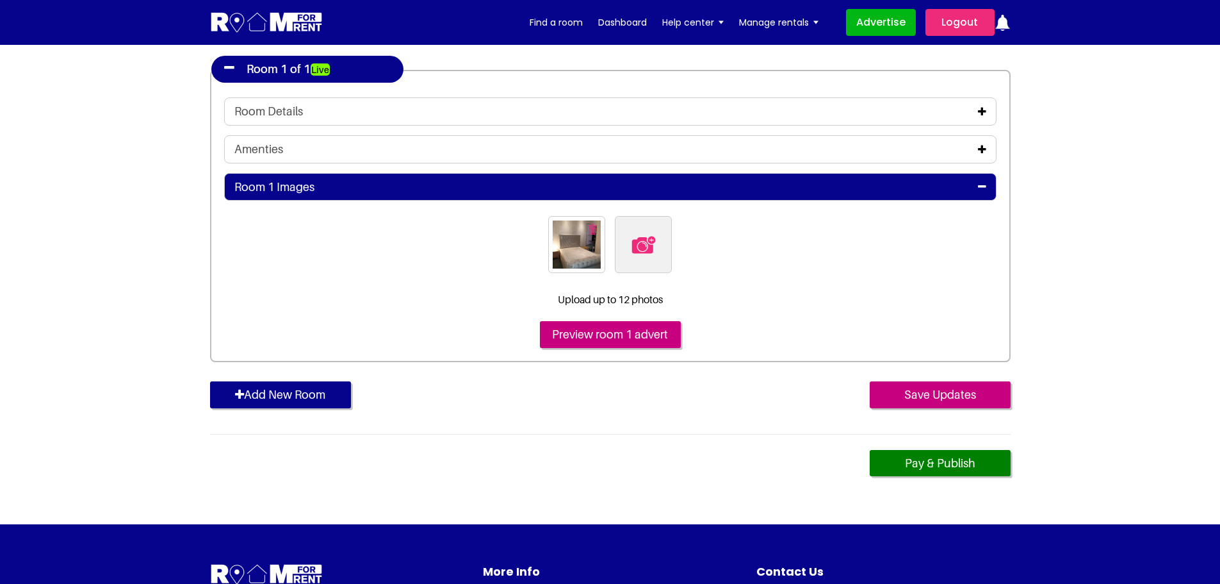
click at [647, 243] on img at bounding box center [643, 244] width 27 height 27
click at [647, 232] on input "file" at bounding box center [713, 224] width 196 height 16
type input "C:\fakepath\20191209_161245.jpg"
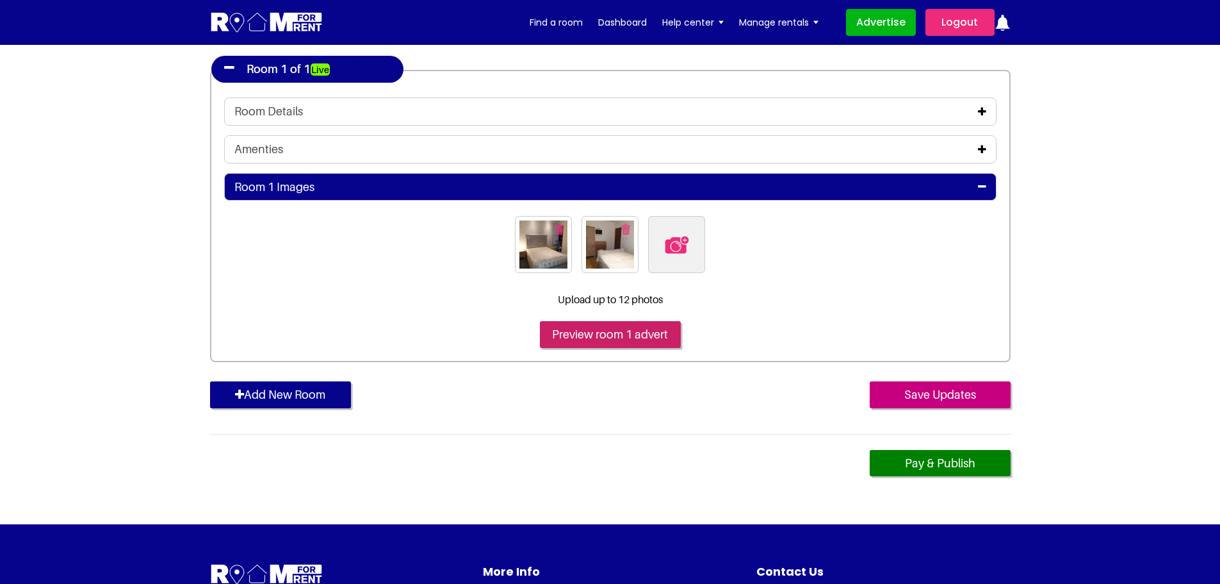
click at [621, 331] on input "Preview room 1 advert" at bounding box center [610, 334] width 141 height 27
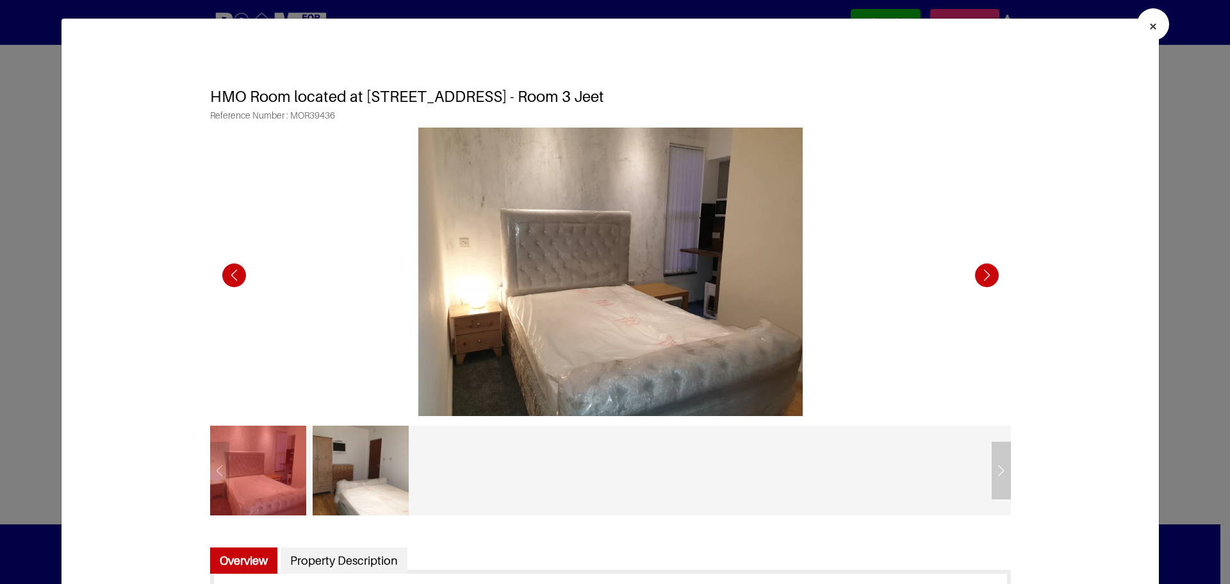
click at [1149, 28] on span "×" at bounding box center [1153, 26] width 9 height 19
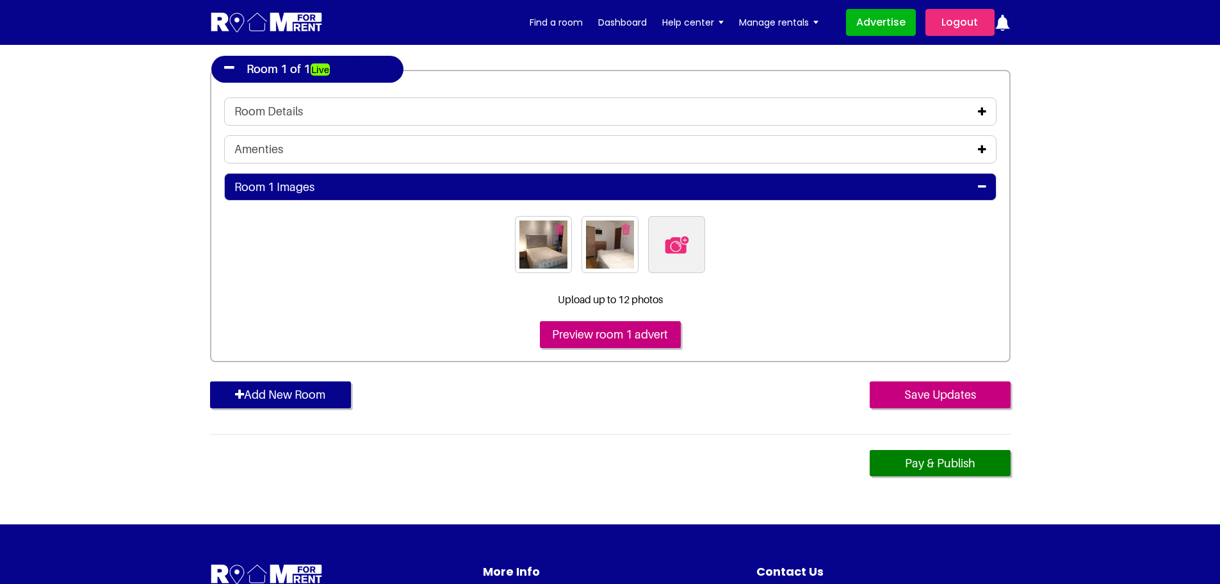
click at [673, 248] on img at bounding box center [677, 244] width 27 height 27
click at [673, 232] on input "file" at bounding box center [746, 224] width 196 height 16
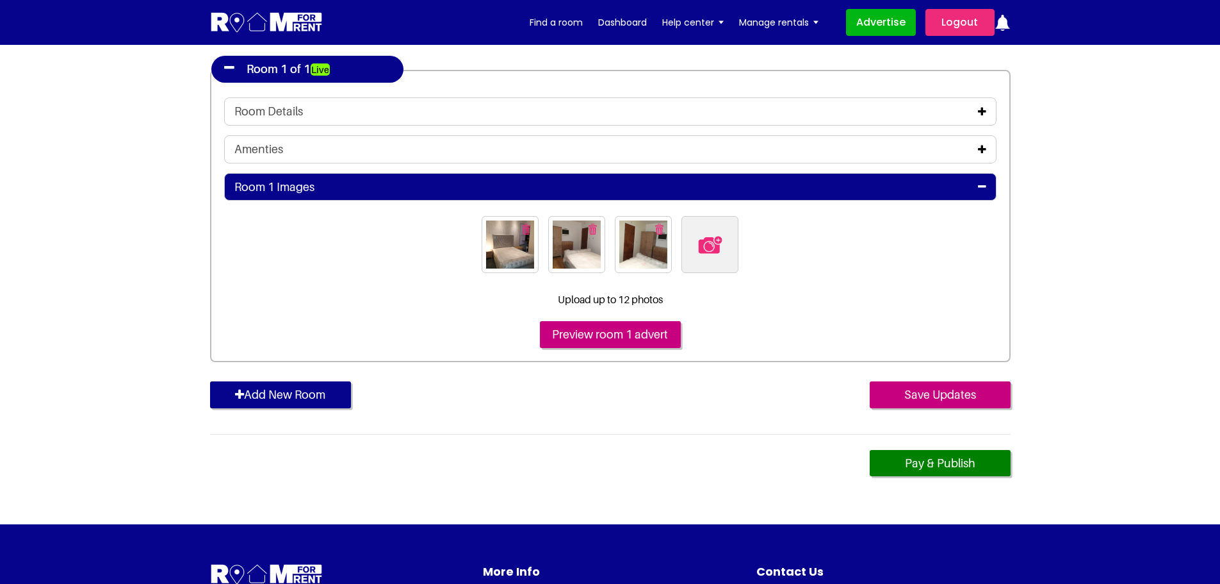
click at [707, 243] on img at bounding box center [710, 244] width 27 height 27
click at [707, 232] on input "file" at bounding box center [780, 224] width 196 height 16
type input "C:\fakepath\20191209_161305.jpg"
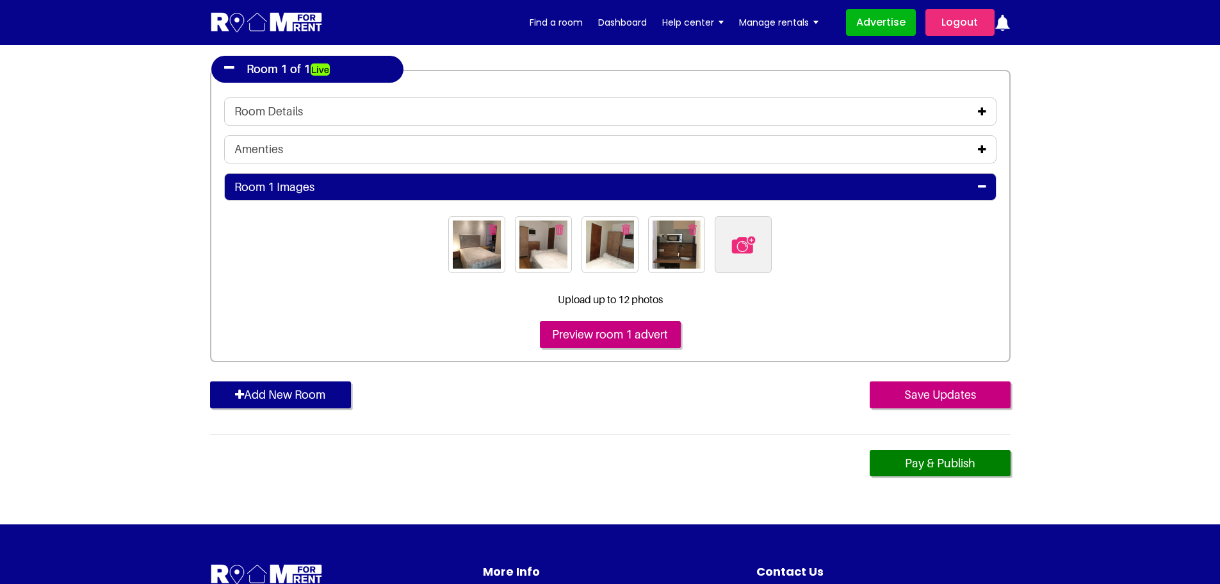
click at [741, 243] on img at bounding box center [743, 244] width 27 height 27
click at [741, 232] on input "file" at bounding box center [813, 224] width 196 height 16
type input "C:\fakepath\20191209_161323.jpg"
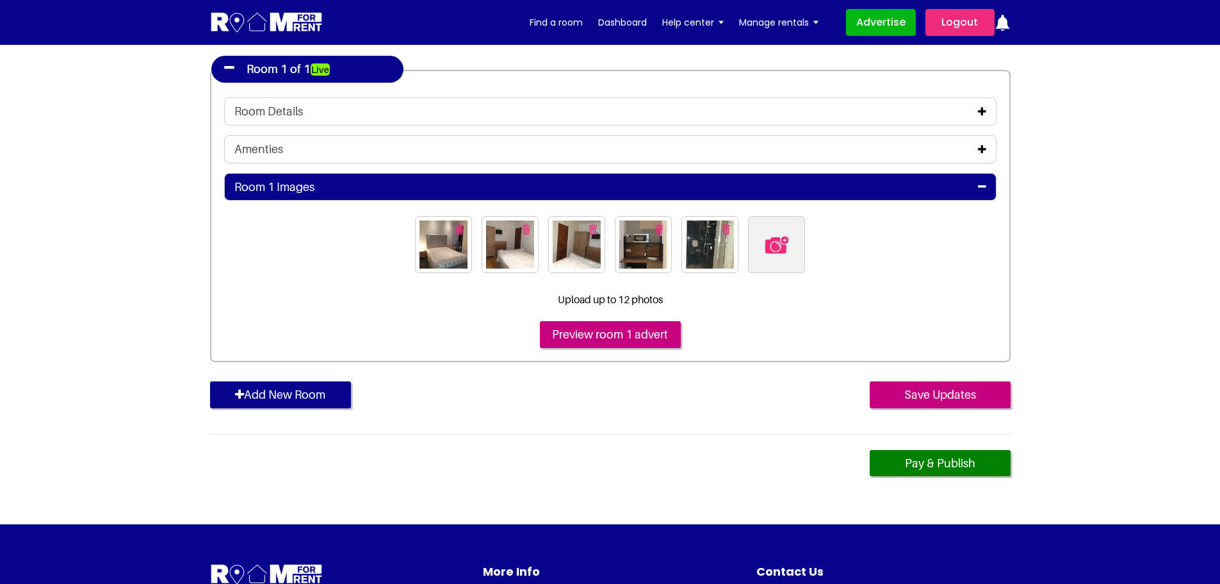
click at [773, 247] on img at bounding box center [777, 244] width 27 height 27
click at [773, 232] on input "file" at bounding box center [846, 224] width 196 height 16
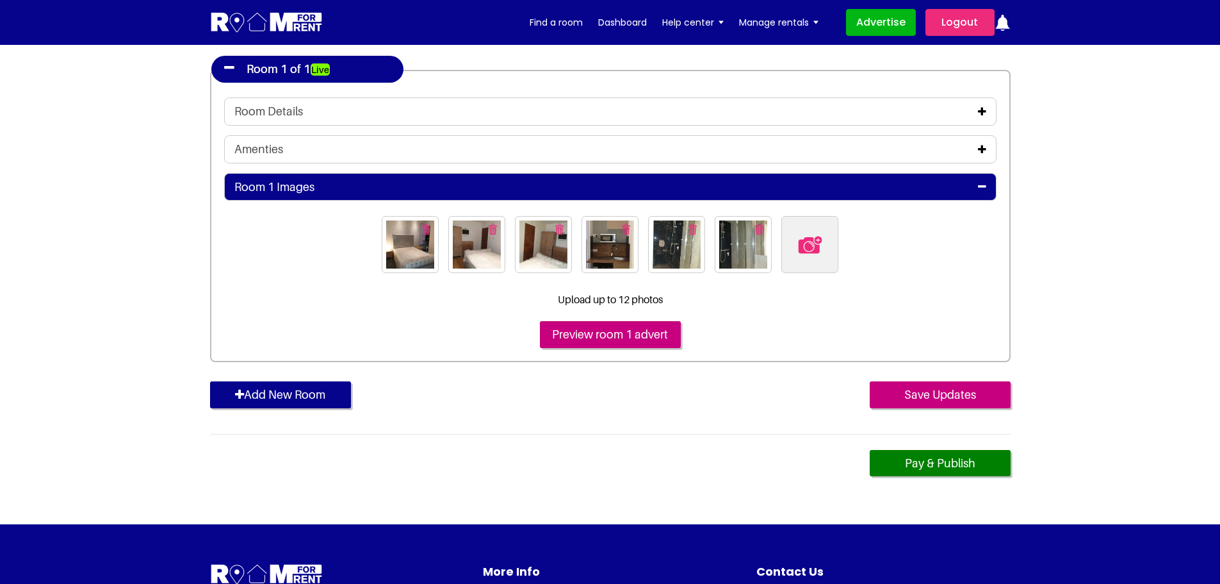
click at [810, 246] on img at bounding box center [810, 244] width 27 height 27
click at [810, 232] on input "file" at bounding box center [880, 224] width 196 height 16
type input "C:\fakepath\20191209_161414.jpg"
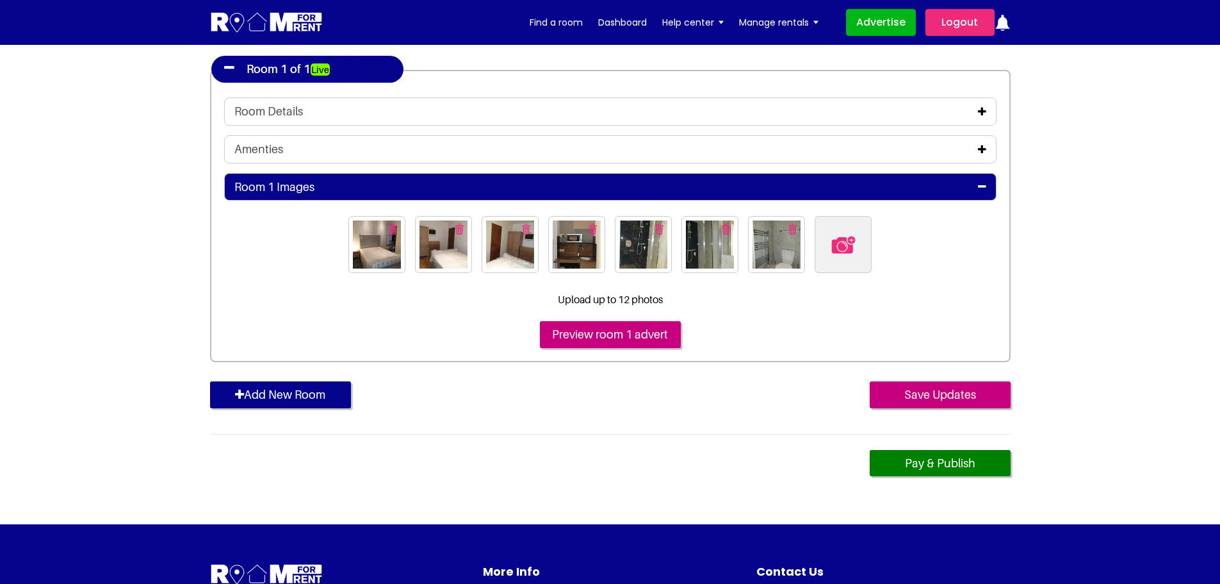
click at [841, 242] on img at bounding box center [843, 244] width 27 height 27
click at [841, 232] on input "file" at bounding box center [913, 224] width 196 height 16
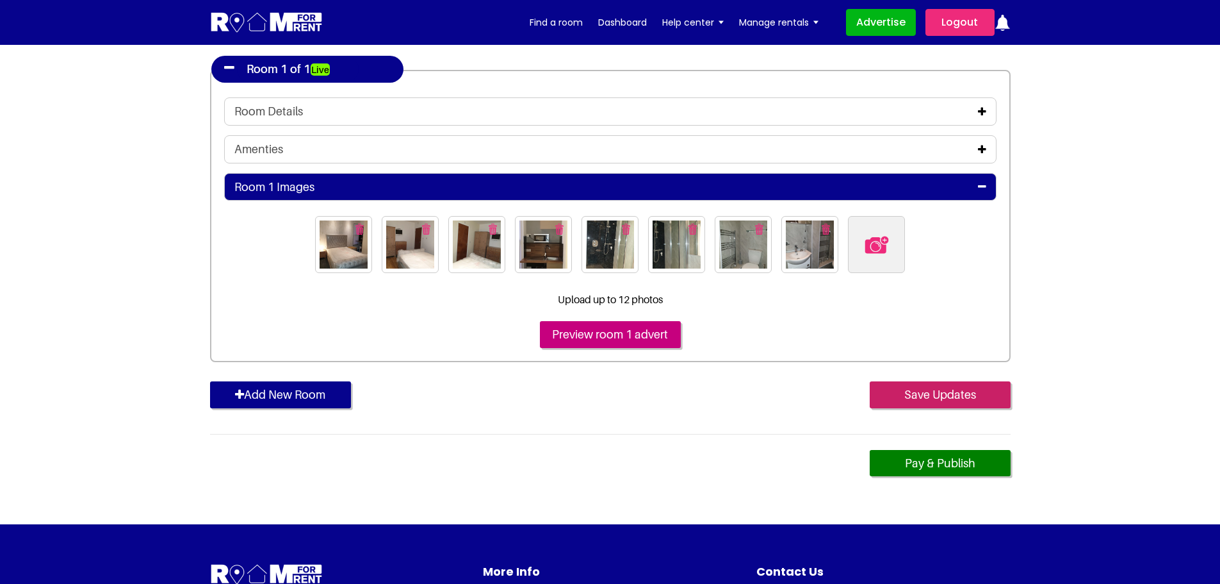
click at [926, 390] on input "Save Updates" at bounding box center [940, 394] width 141 height 27
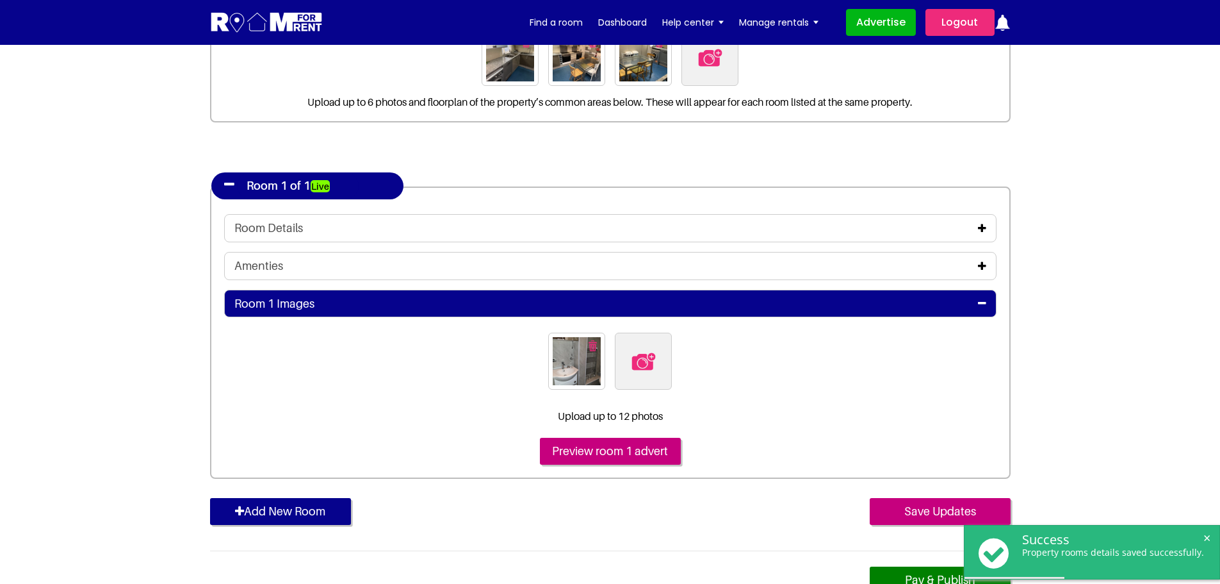
scroll to position [256, 0]
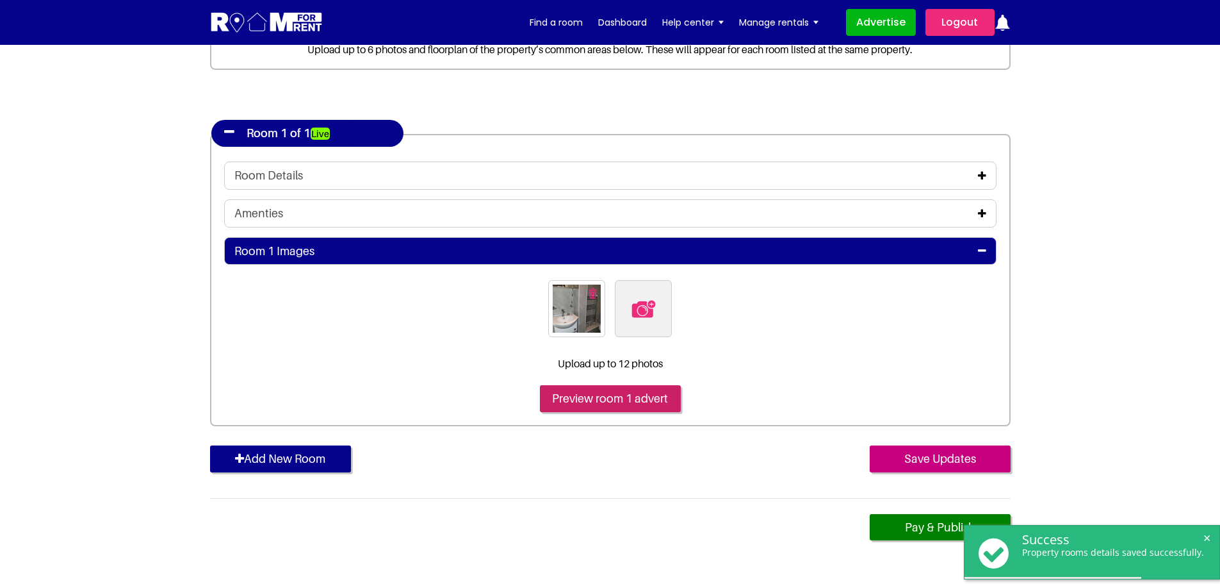
click at [635, 395] on input "Preview room 1 advert" at bounding box center [610, 398] width 141 height 27
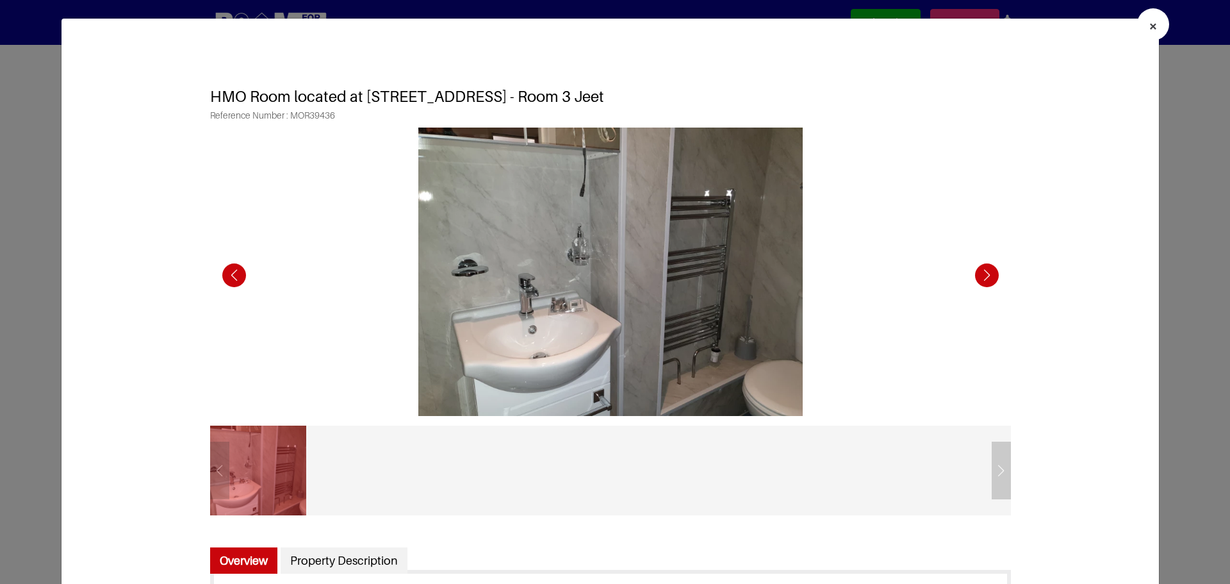
click at [214, 468] on div at bounding box center [258, 470] width 96 height 90
click at [999, 471] on div at bounding box center [610, 470] width 801 height 90
click at [995, 468] on div at bounding box center [610, 470] width 801 height 90
click at [979, 274] on div "Next slide" at bounding box center [986, 275] width 35 height 35
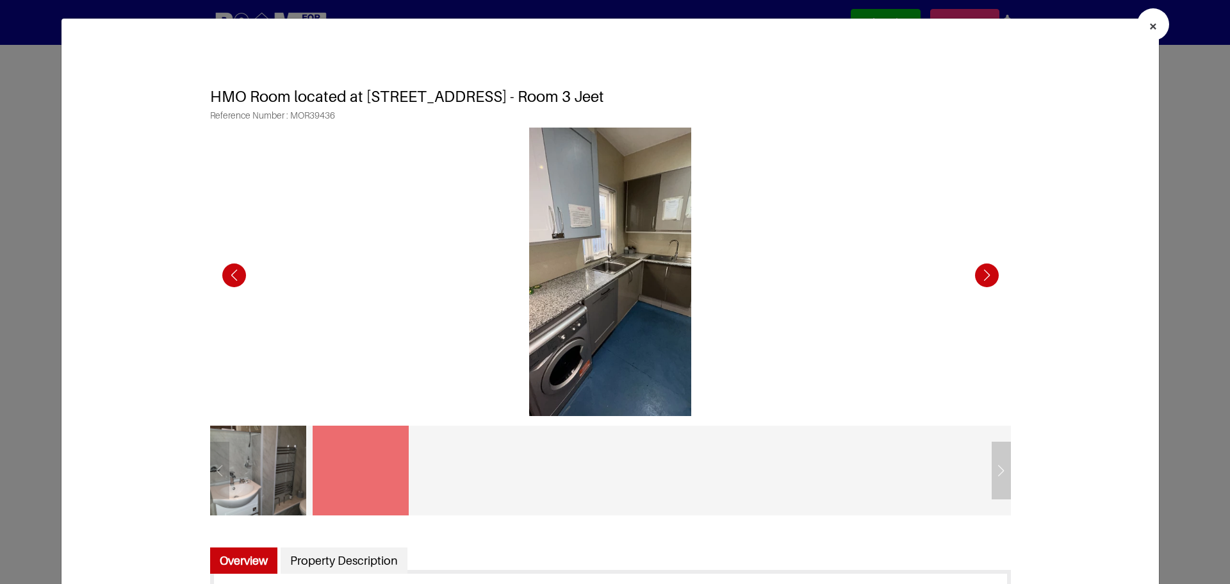
click at [979, 274] on div "Next slide" at bounding box center [986, 275] width 35 height 35
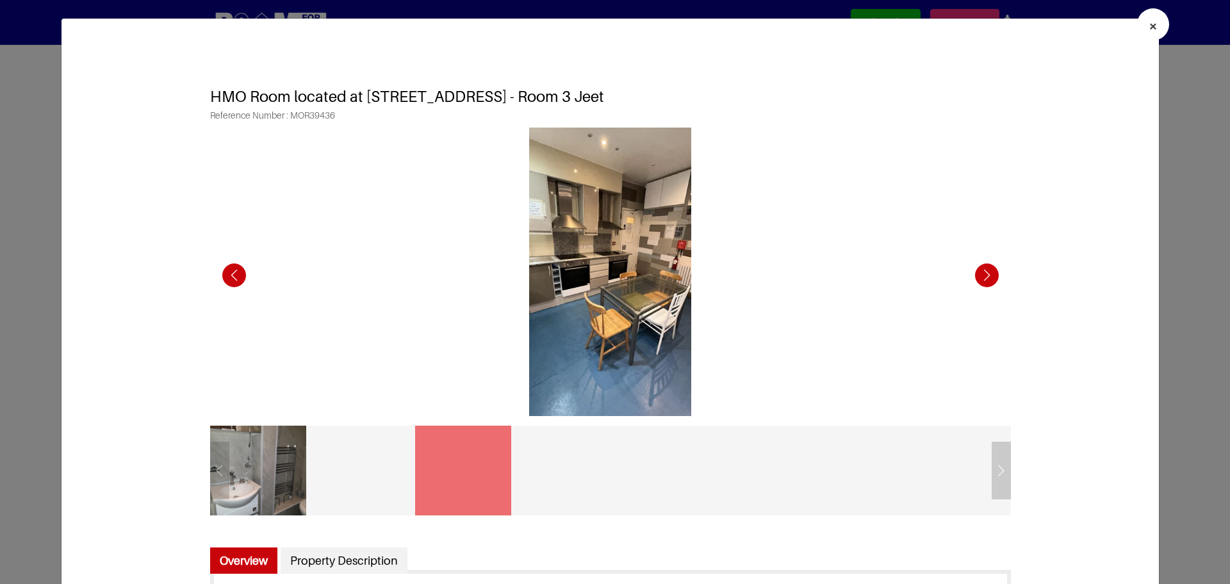
click at [979, 274] on div "Next slide" at bounding box center [986, 275] width 35 height 35
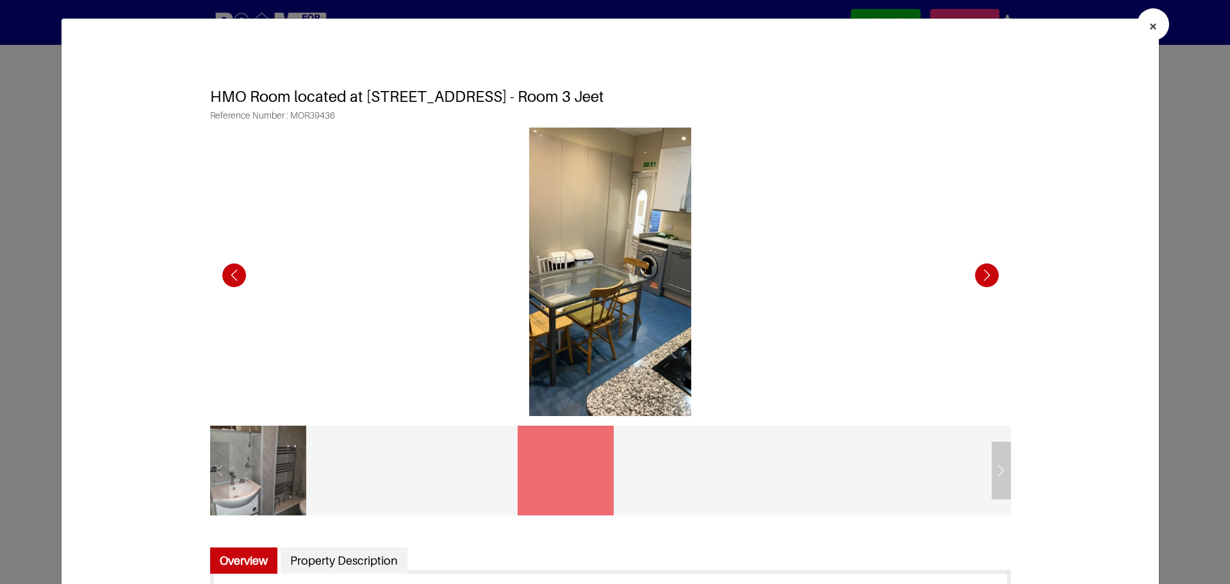
click at [979, 274] on div "Next slide" at bounding box center [986, 275] width 35 height 35
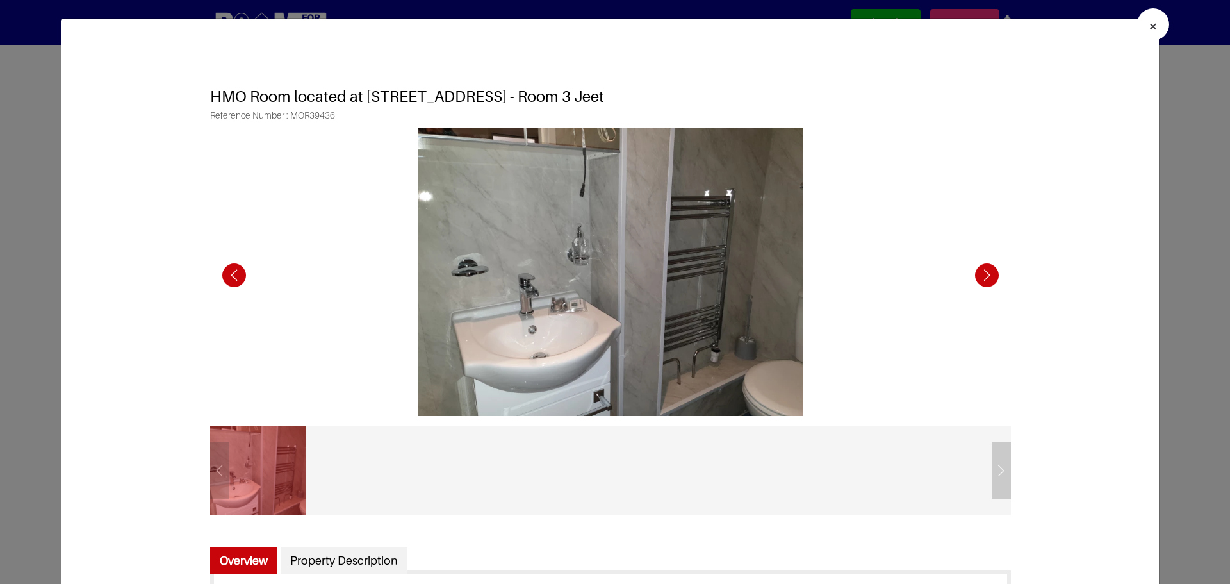
click at [979, 274] on div "Next slide" at bounding box center [986, 275] width 35 height 35
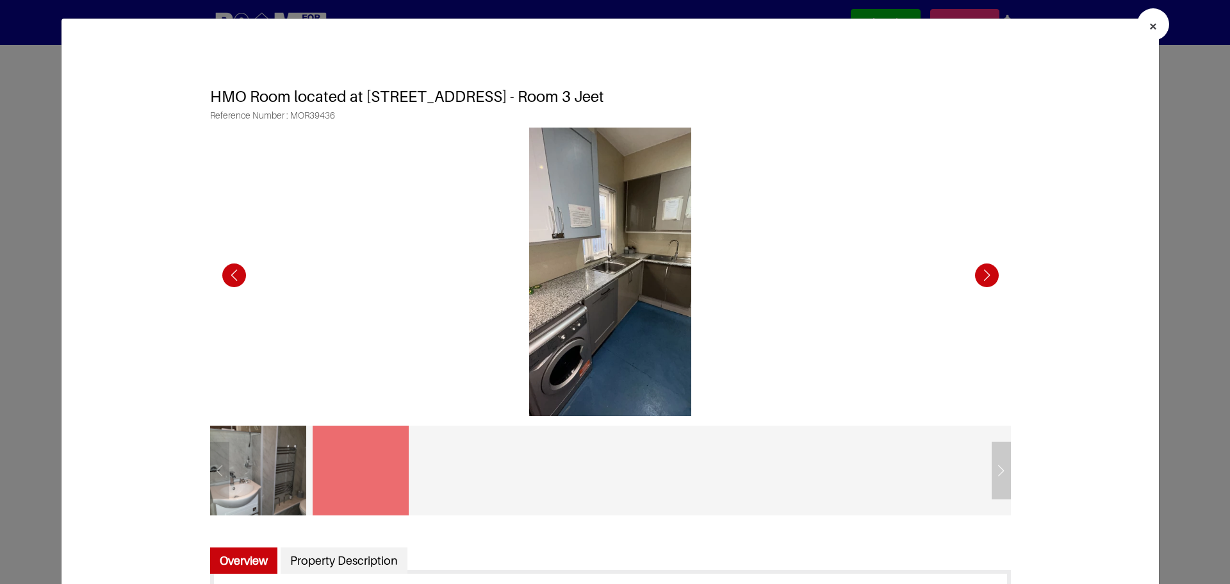
click at [1149, 24] on span "×" at bounding box center [1153, 26] width 9 height 19
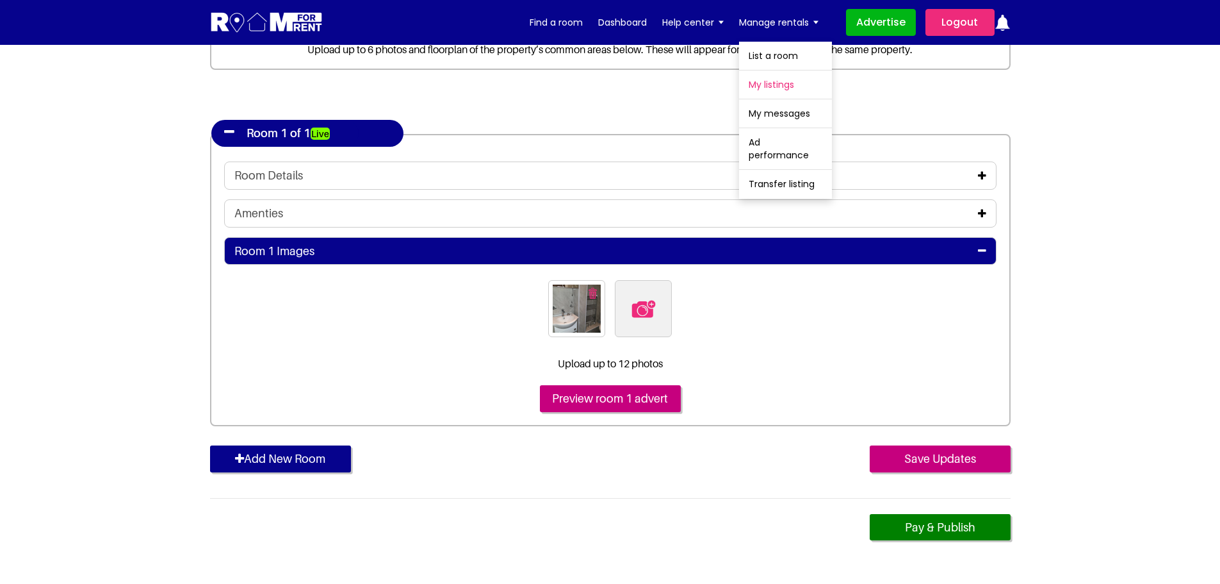
click at [762, 91] on link "My listings" at bounding box center [785, 84] width 93 height 28
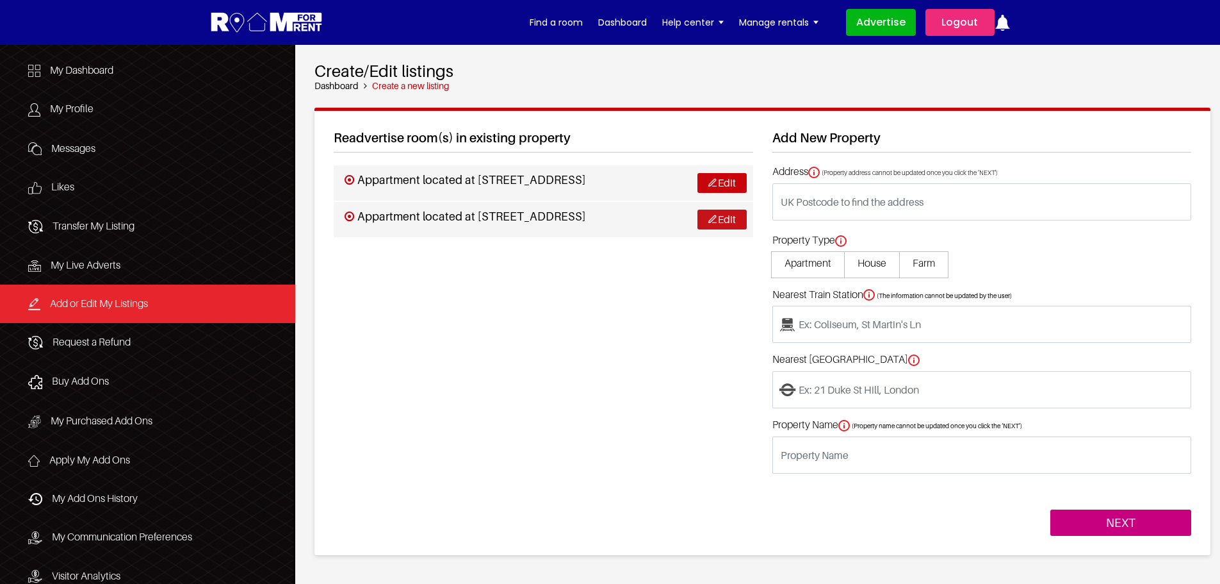
click at [730, 219] on link "Edit" at bounding box center [722, 219] width 49 height 20
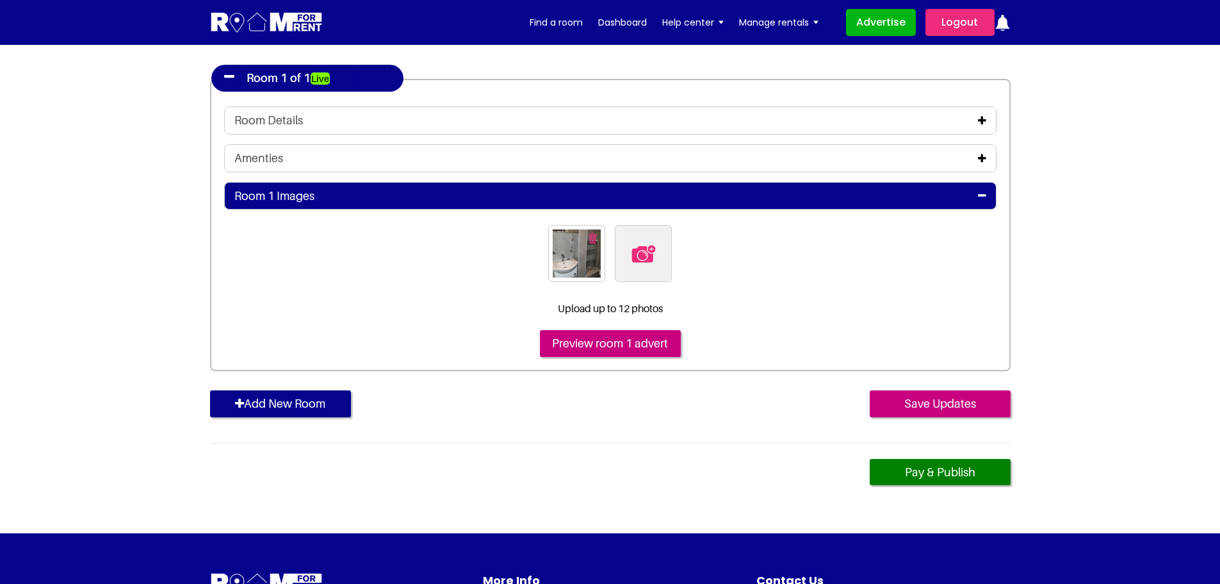
scroll to position [320, 0]
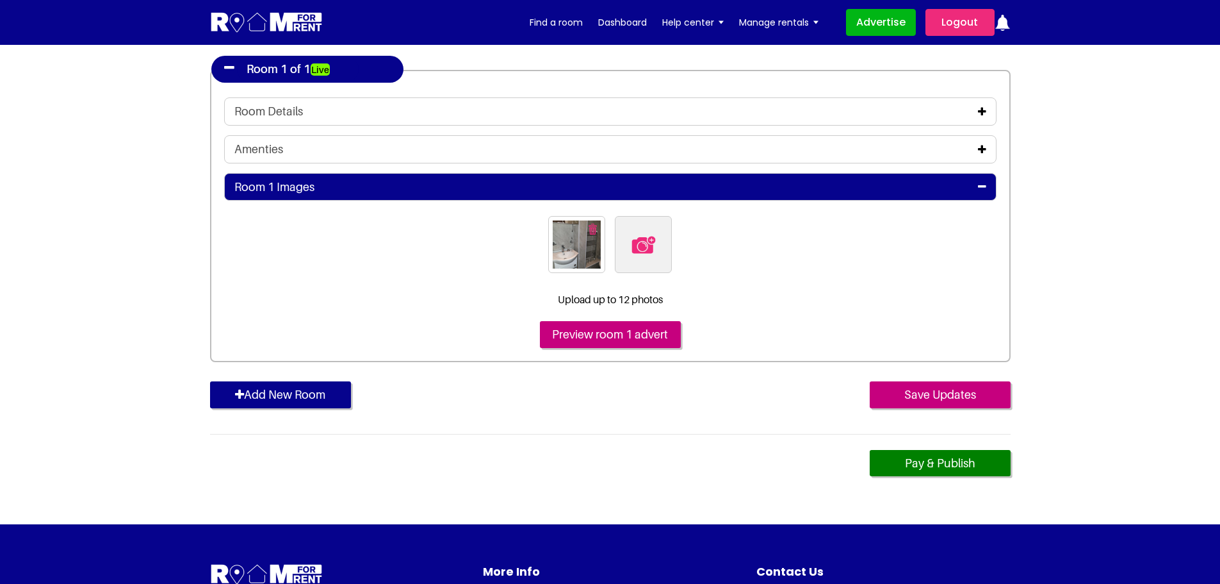
click at [642, 249] on img at bounding box center [643, 244] width 27 height 27
click at [642, 232] on input "file" at bounding box center [713, 224] width 196 height 16
type input "C:\fakepath\20191209_161203.jpg"
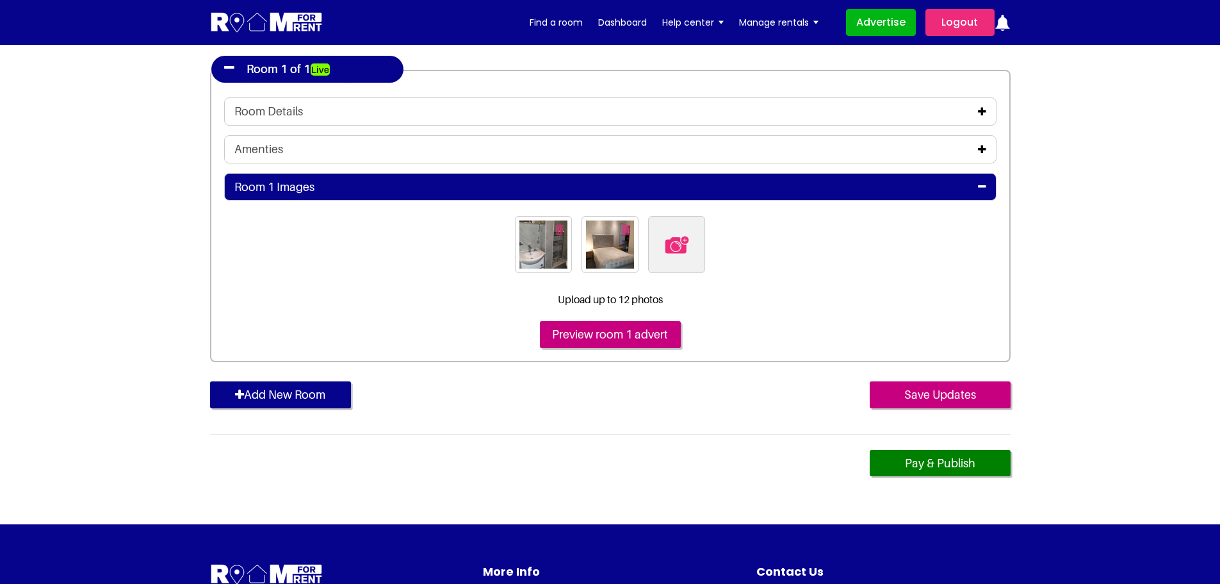
click at [626, 227] on img "button" at bounding box center [626, 229] width 8 height 11
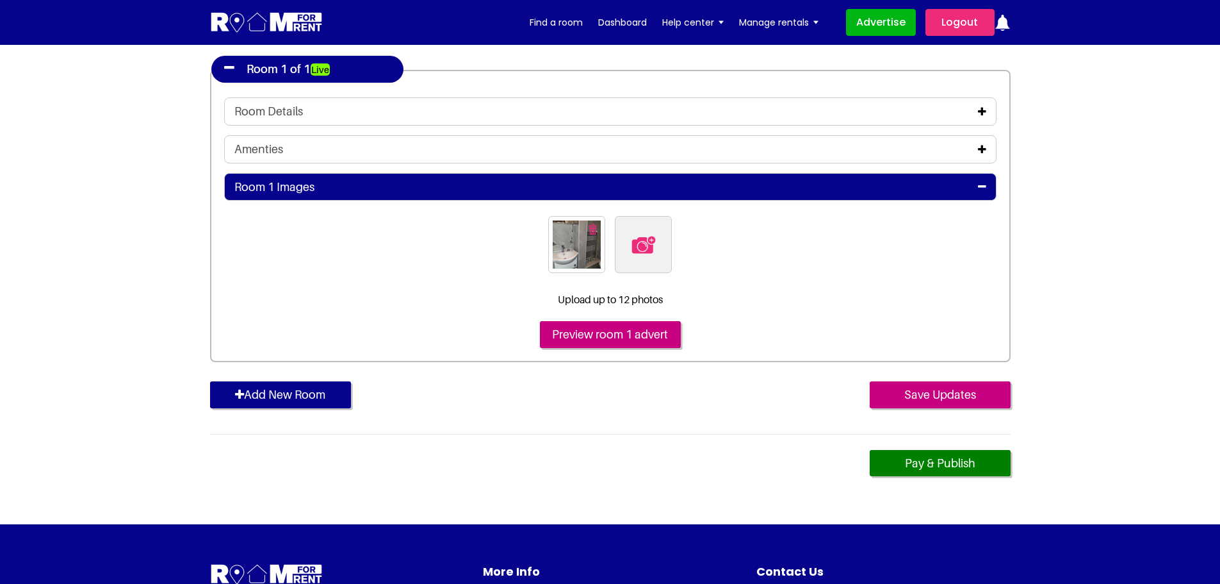
click at [646, 243] on img at bounding box center [643, 244] width 27 height 27
click at [646, 232] on input "file" at bounding box center [713, 224] width 196 height 16
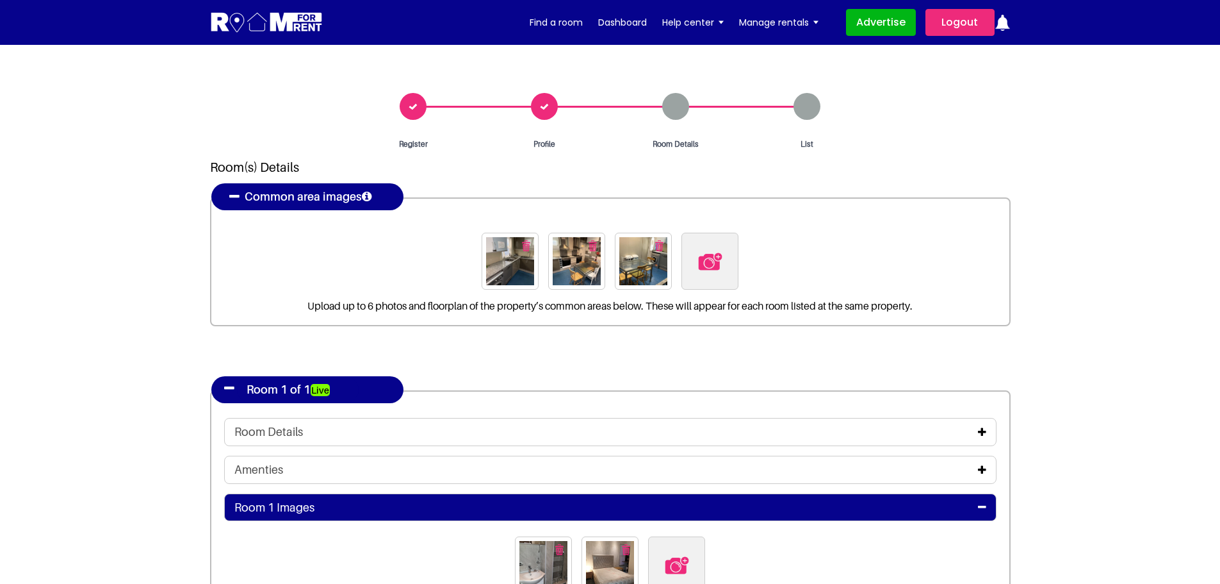
scroll to position [320, 0]
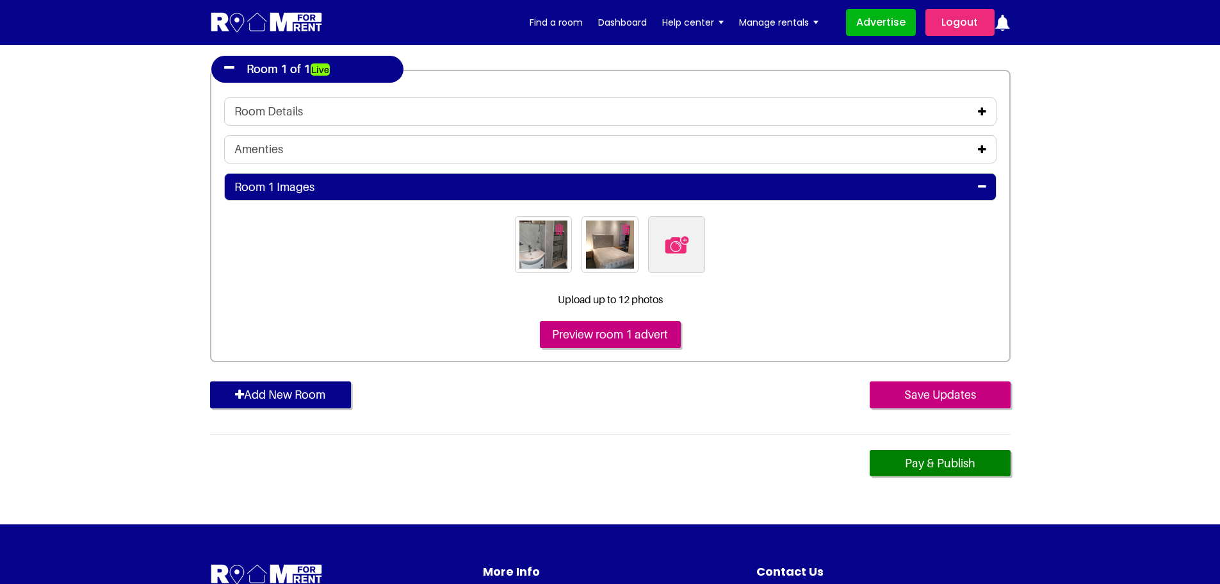
click at [557, 227] on img "button" at bounding box center [559, 229] width 8 height 11
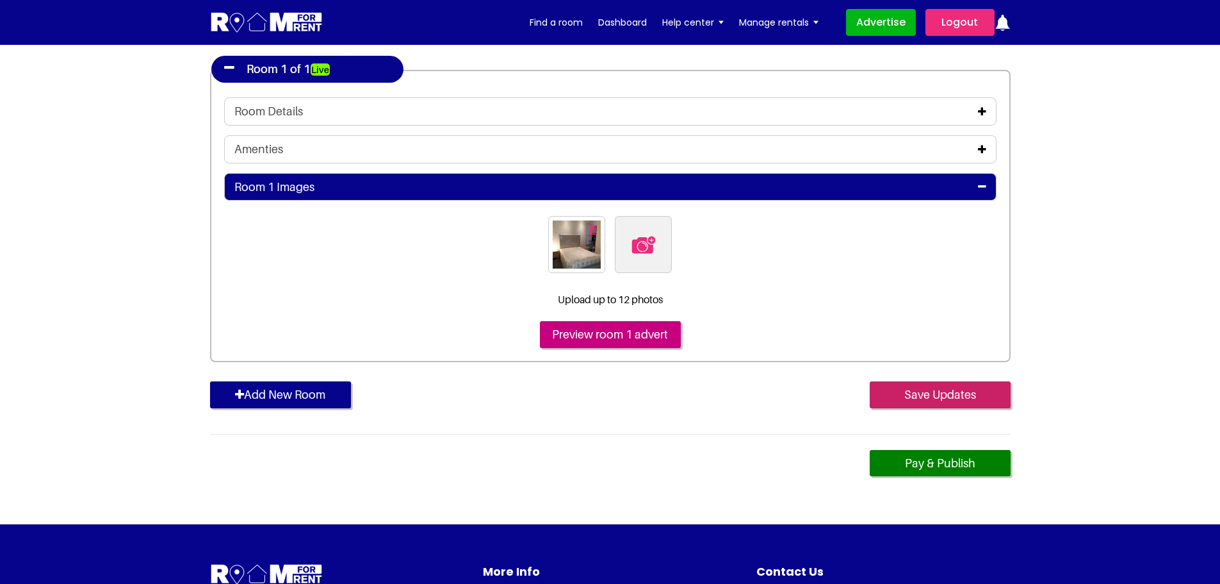
click at [948, 391] on input "Save Updates" at bounding box center [940, 394] width 141 height 27
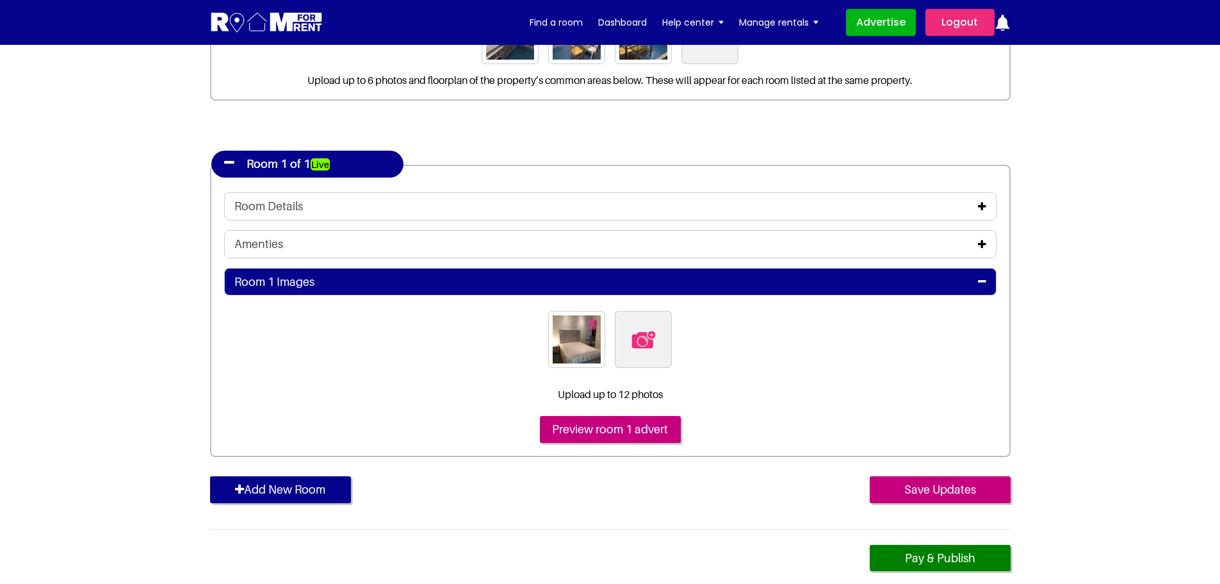
scroll to position [256, 0]
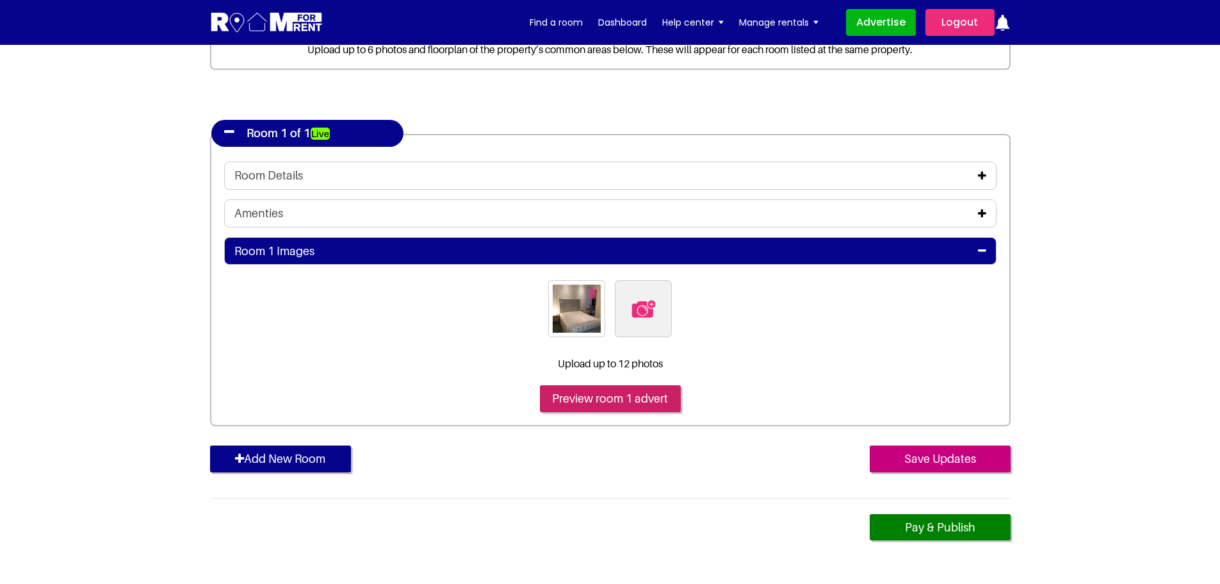
click at [591, 395] on input "Preview room 1 advert" at bounding box center [610, 398] width 141 height 27
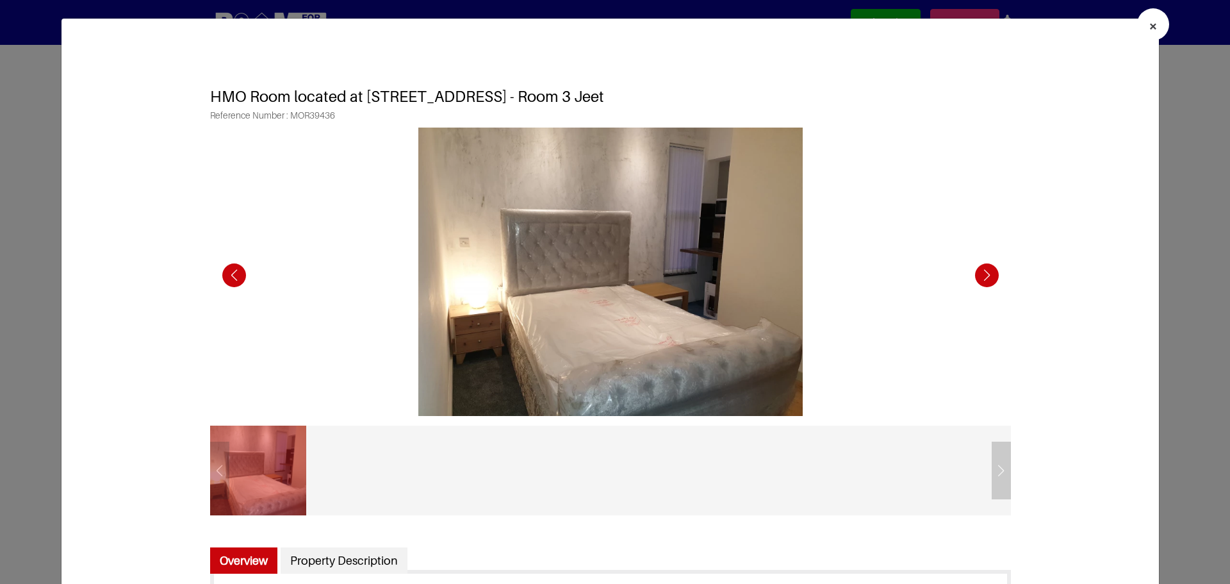
click at [1149, 24] on span "×" at bounding box center [1153, 26] width 9 height 19
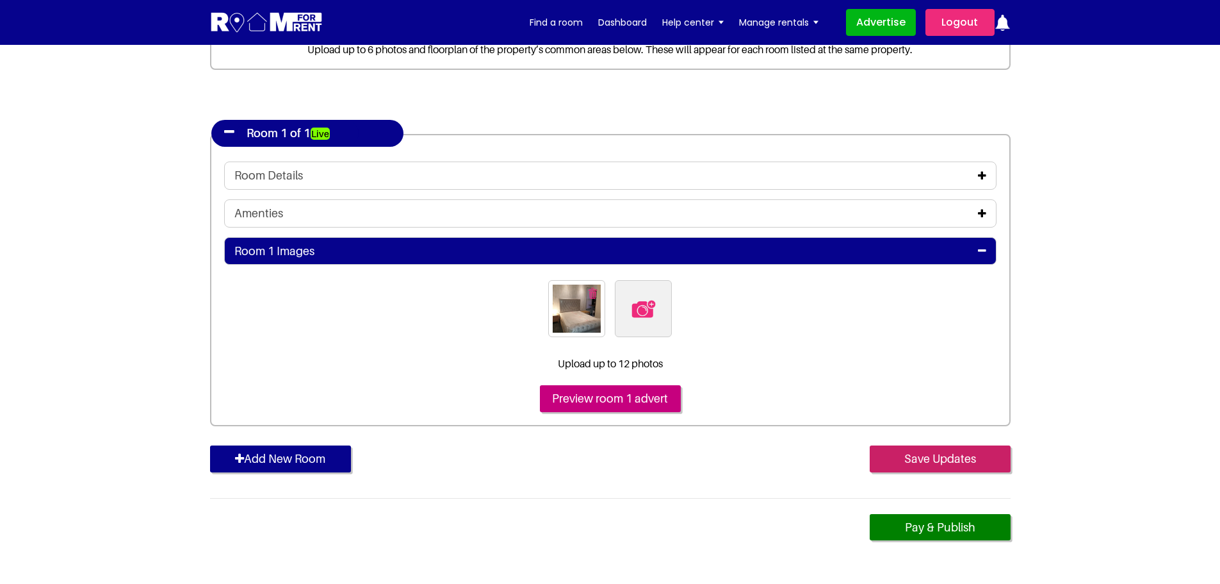
click at [917, 464] on input "Save Updates" at bounding box center [940, 458] width 141 height 27
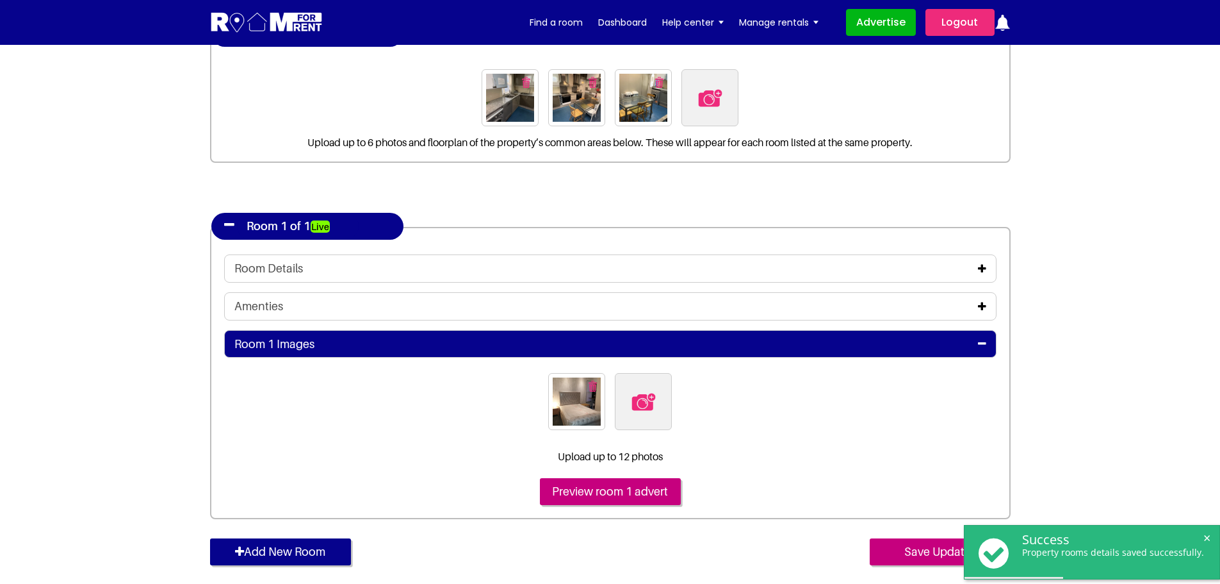
scroll to position [192, 0]
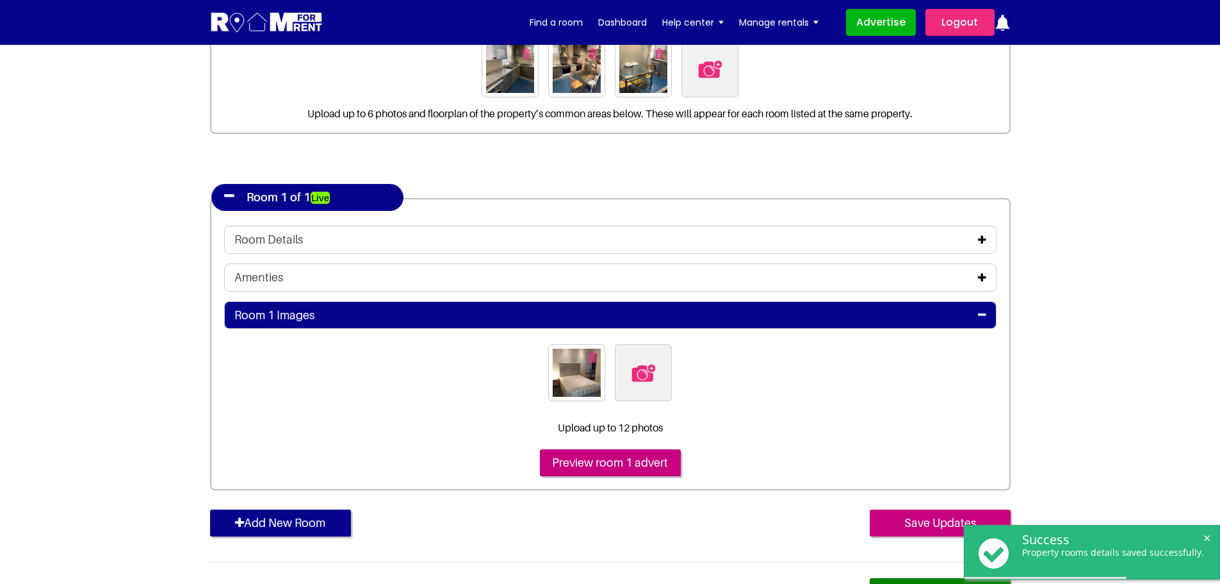
click at [642, 376] on img at bounding box center [643, 372] width 27 height 27
click at [642, 360] on input "file" at bounding box center [713, 352] width 196 height 16
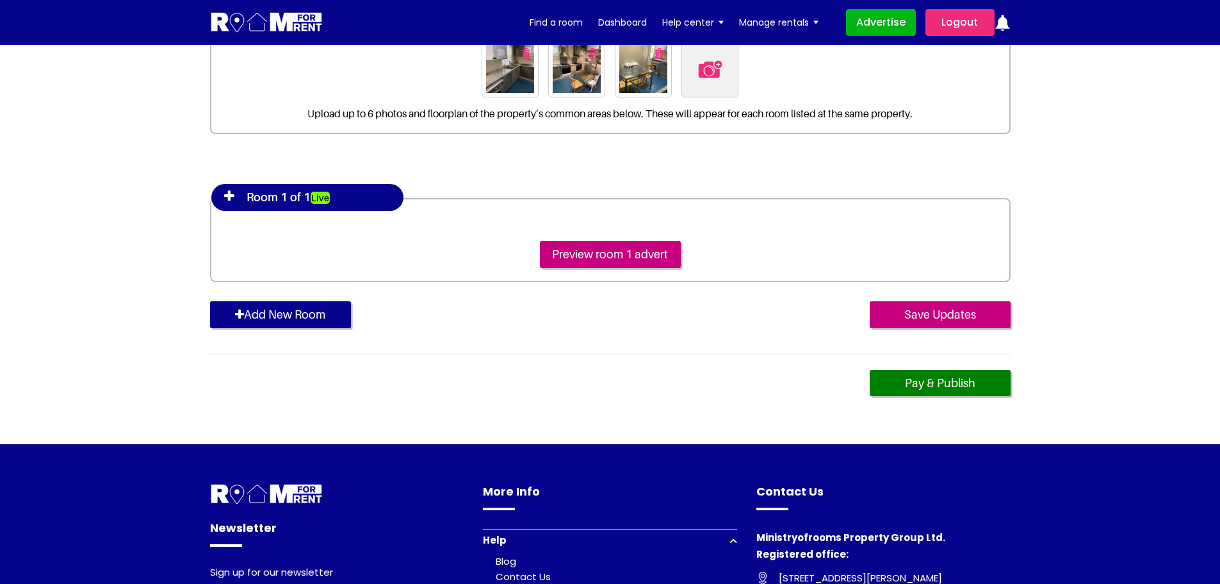
scroll to position [192, 0]
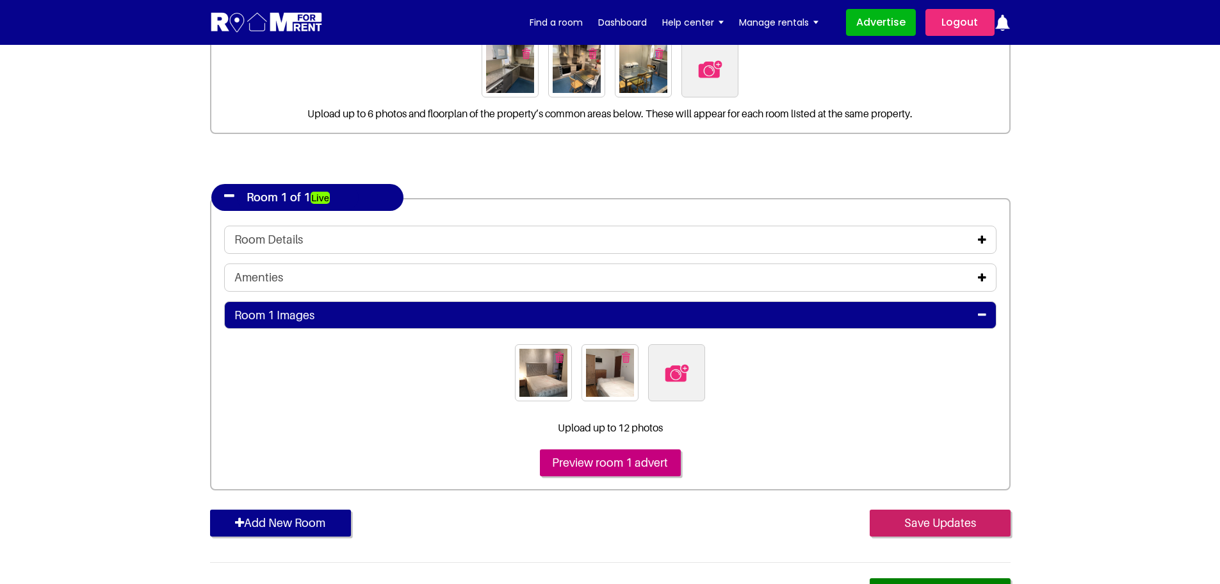
click at [899, 522] on input "Save Updates" at bounding box center [940, 522] width 141 height 27
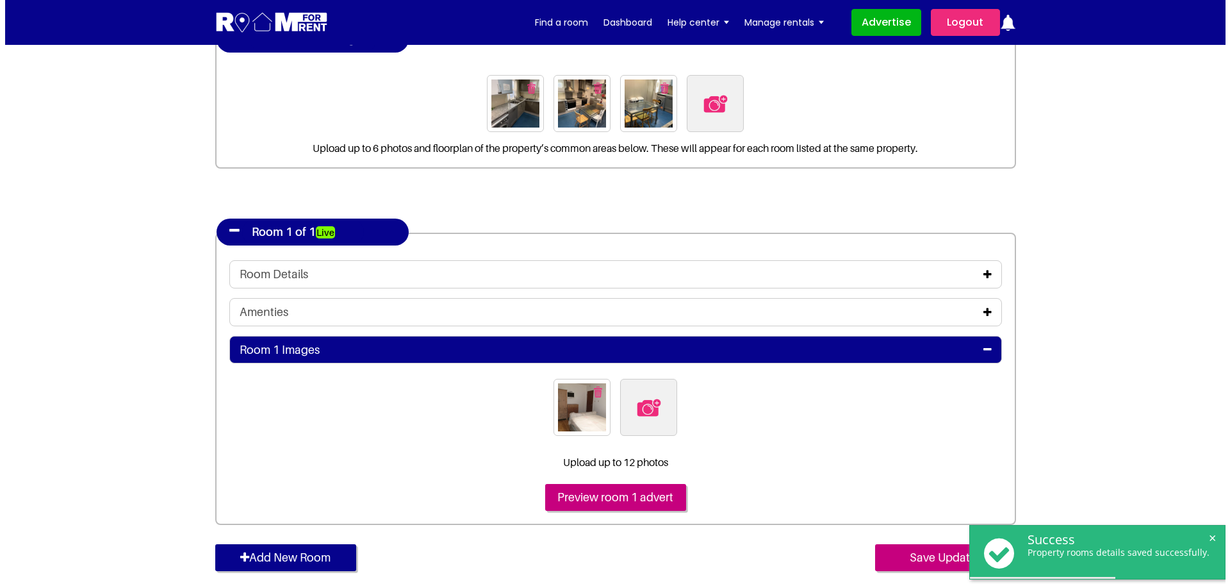
scroll to position [192, 0]
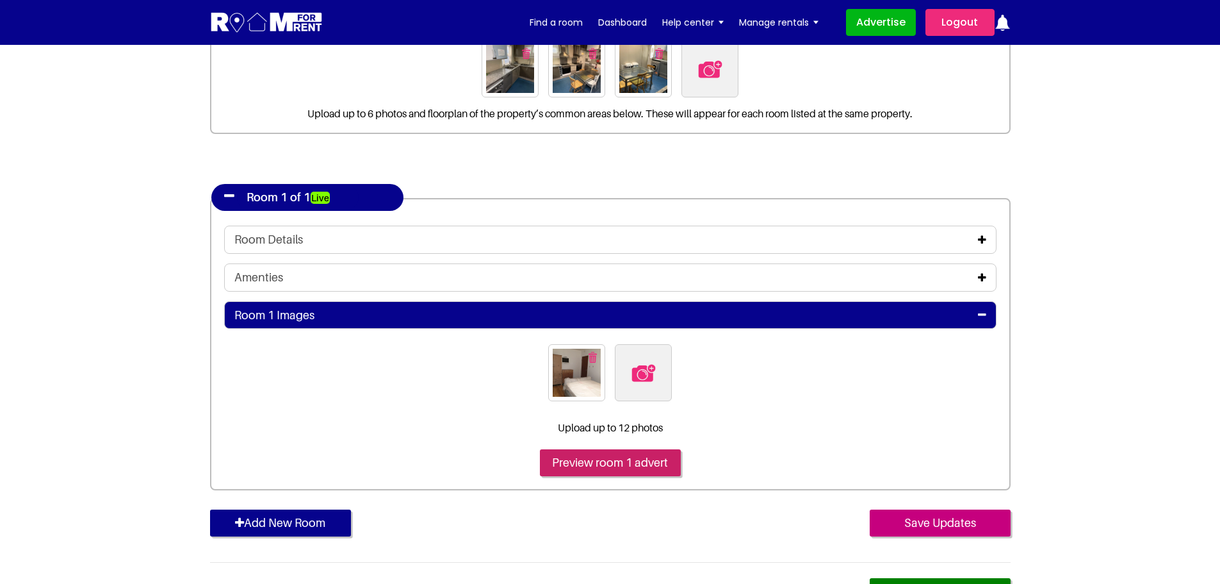
click at [585, 471] on input "Preview room 1 advert" at bounding box center [610, 462] width 141 height 27
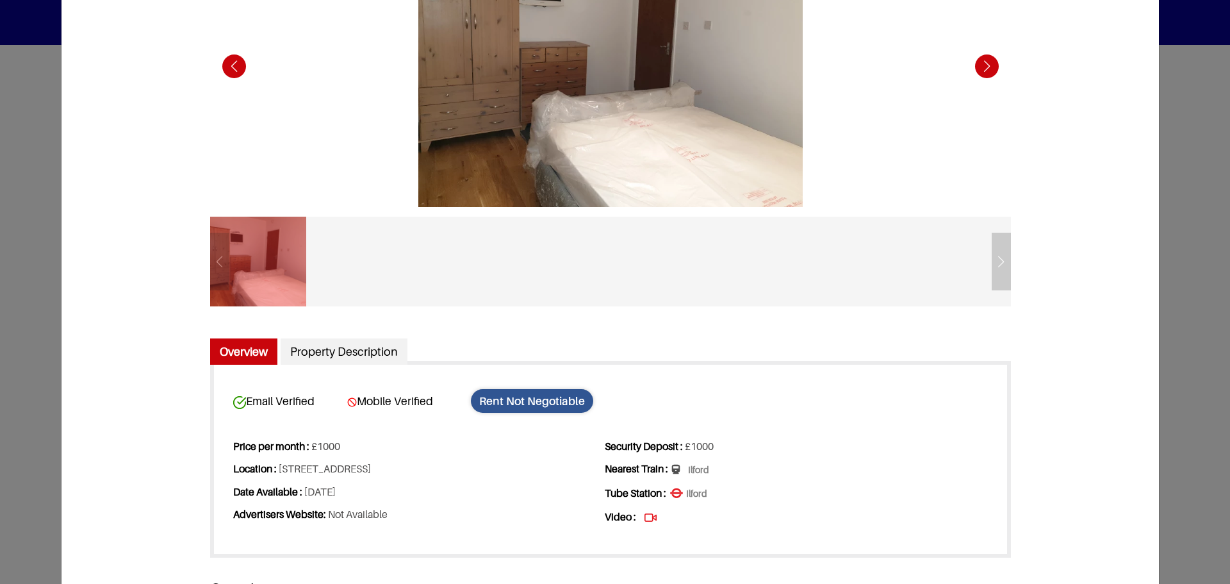
scroll to position [256, 0]
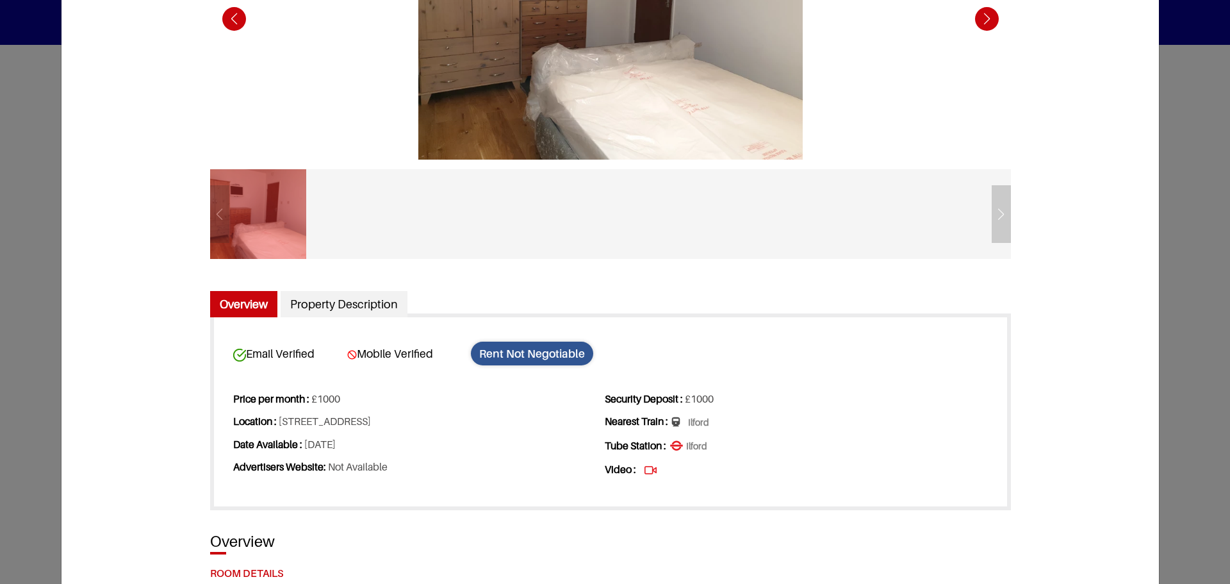
click at [990, 225] on div at bounding box center [610, 214] width 801 height 90
click at [999, 210] on div at bounding box center [610, 214] width 801 height 90
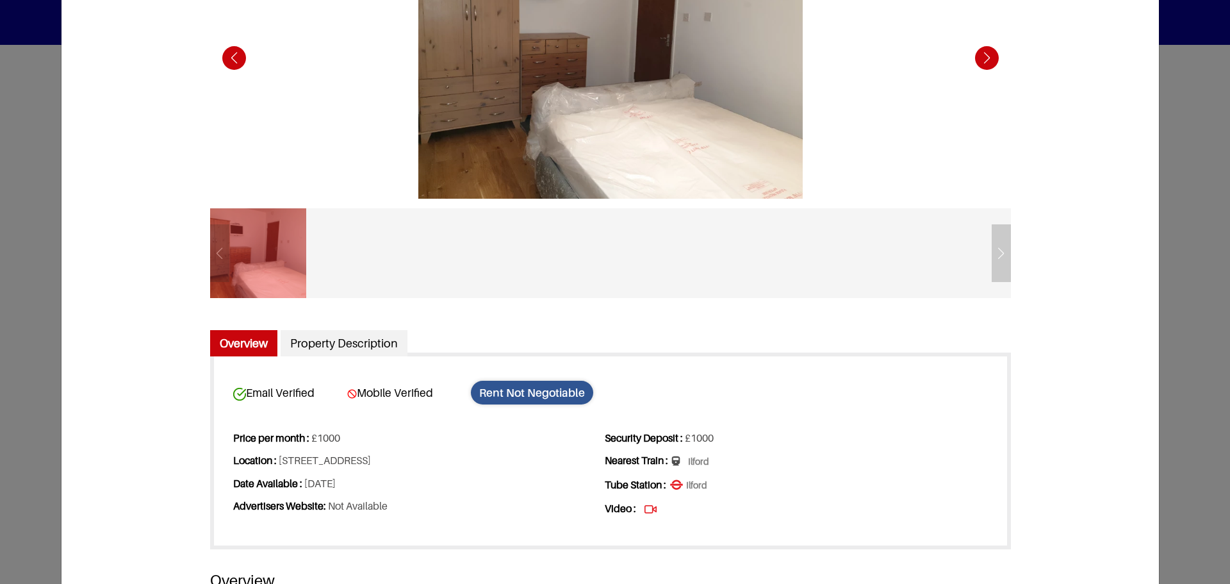
scroll to position [128, 0]
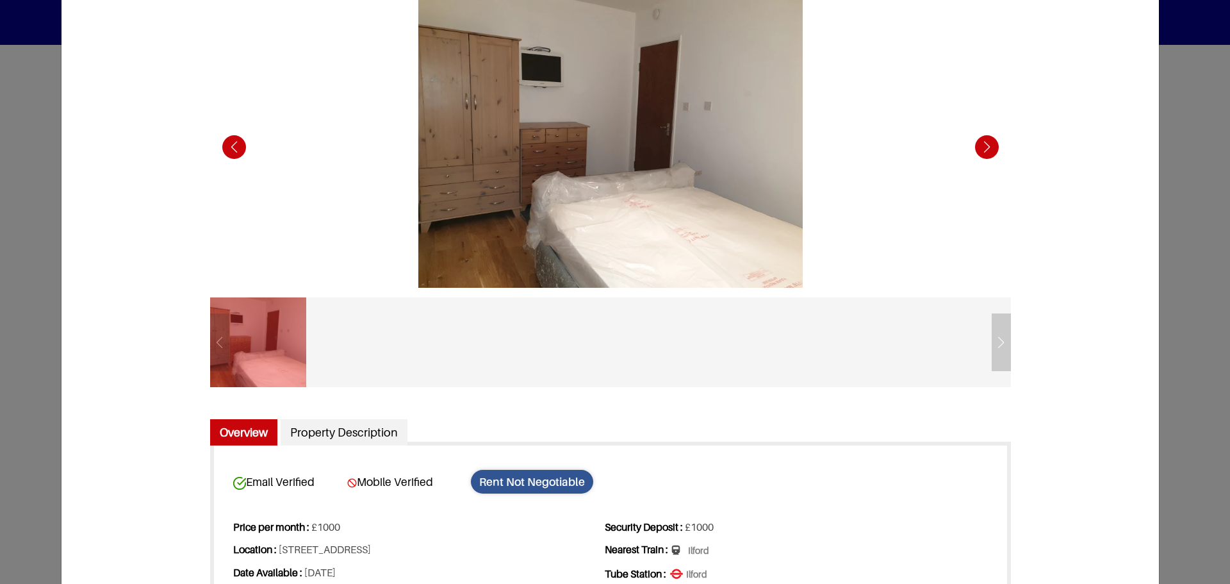
click at [985, 137] on div "Next slide" at bounding box center [986, 146] width 35 height 35
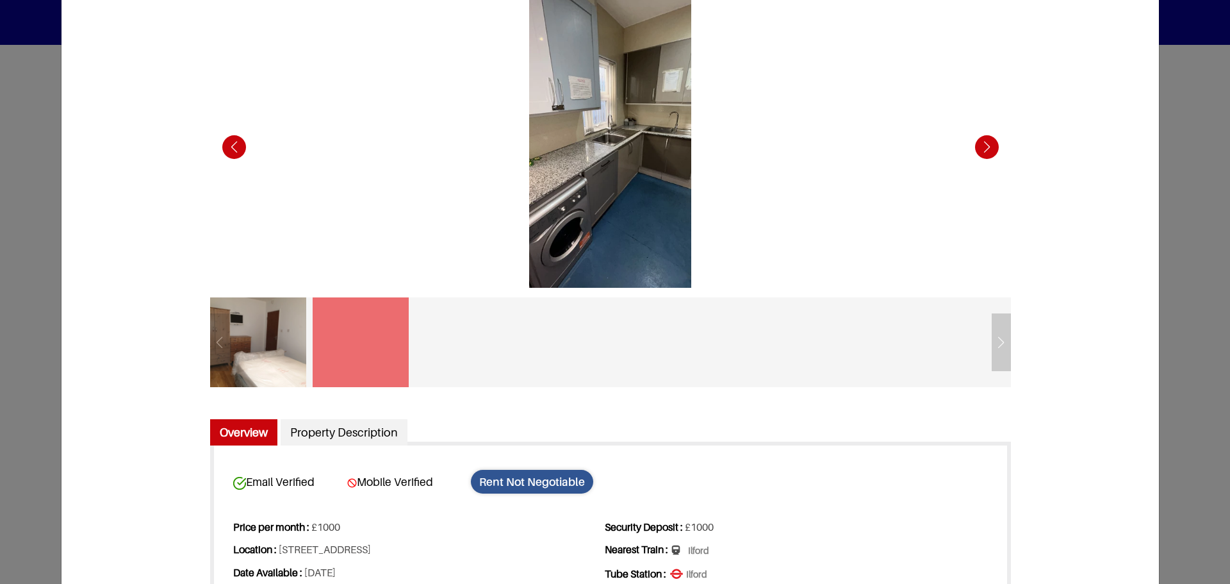
click at [985, 139] on div "Next slide" at bounding box center [986, 146] width 35 height 35
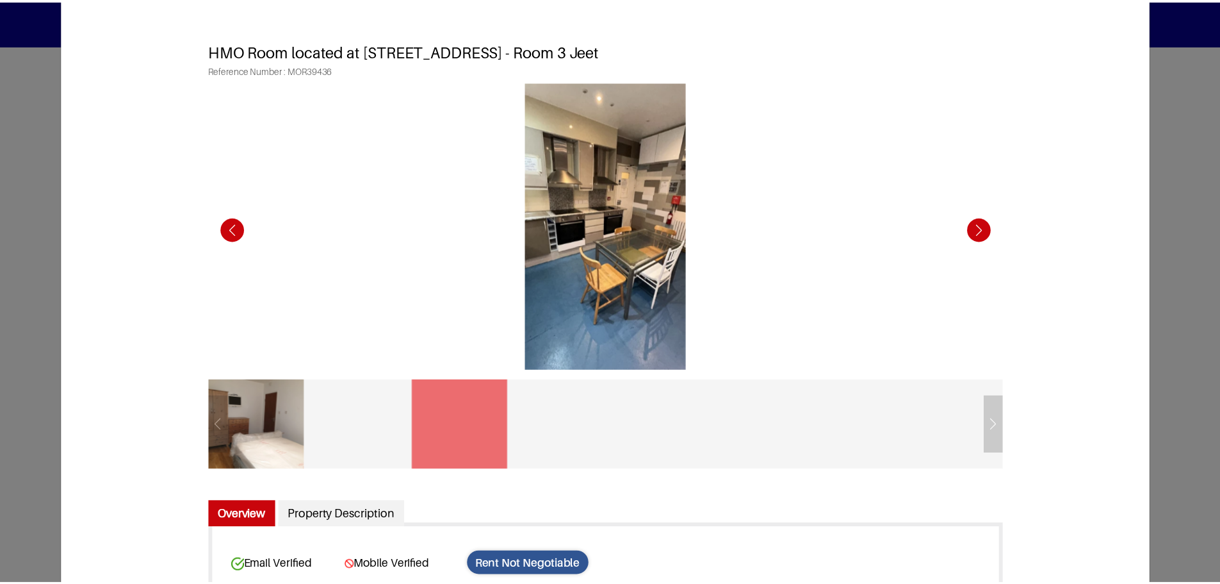
scroll to position [0, 0]
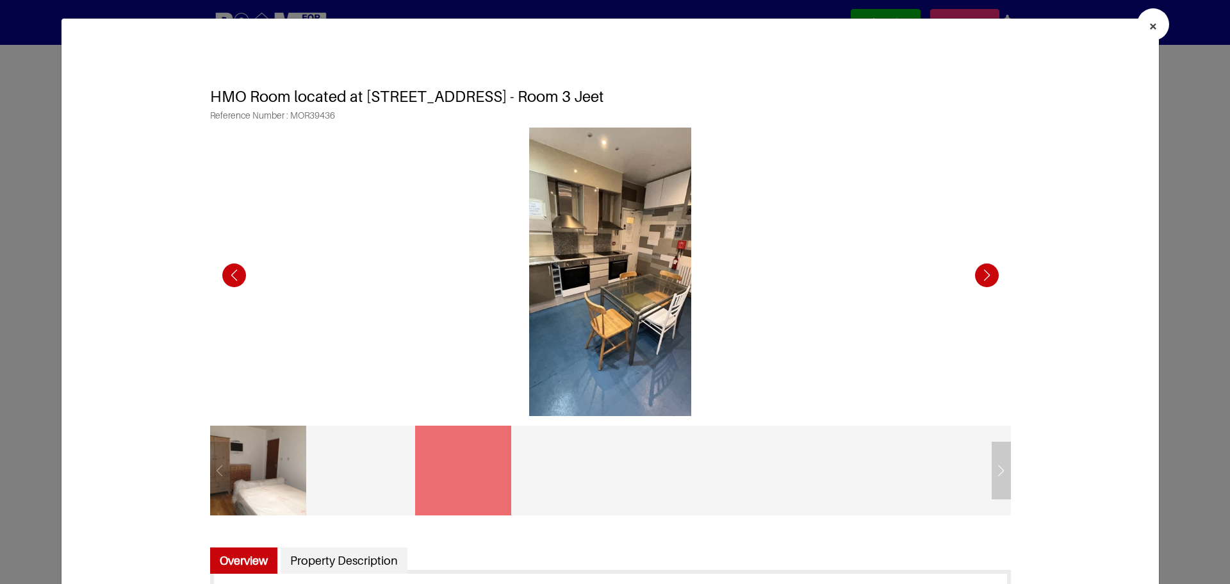
click at [1149, 37] on button "×" at bounding box center [1153, 24] width 32 height 32
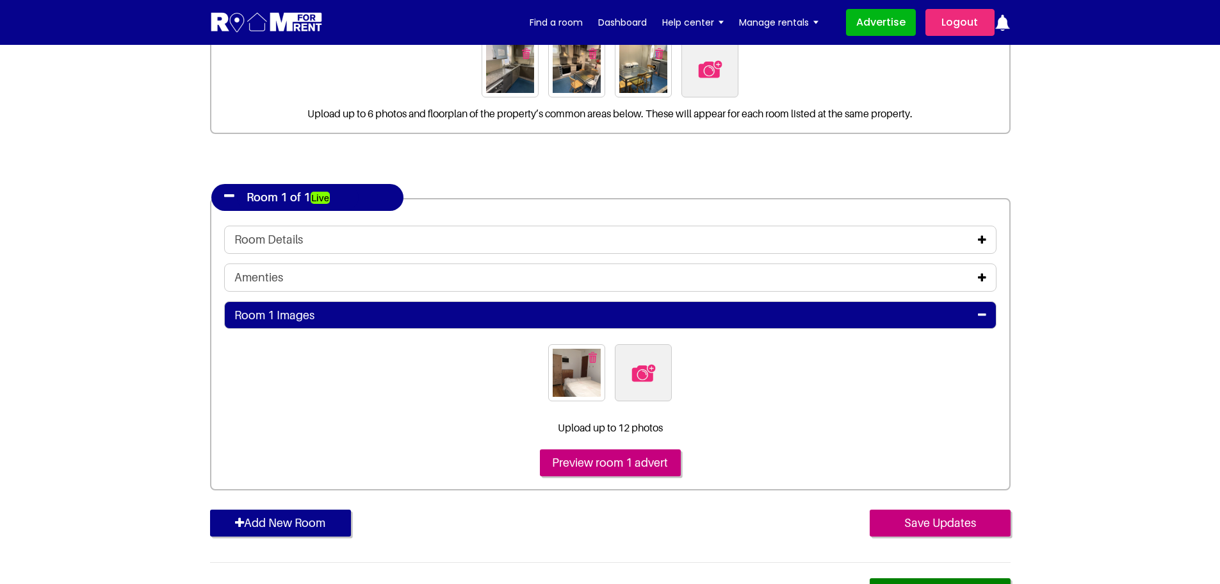
click at [643, 375] on img at bounding box center [643, 372] width 27 height 27
click at [643, 360] on input "file" at bounding box center [713, 352] width 196 height 16
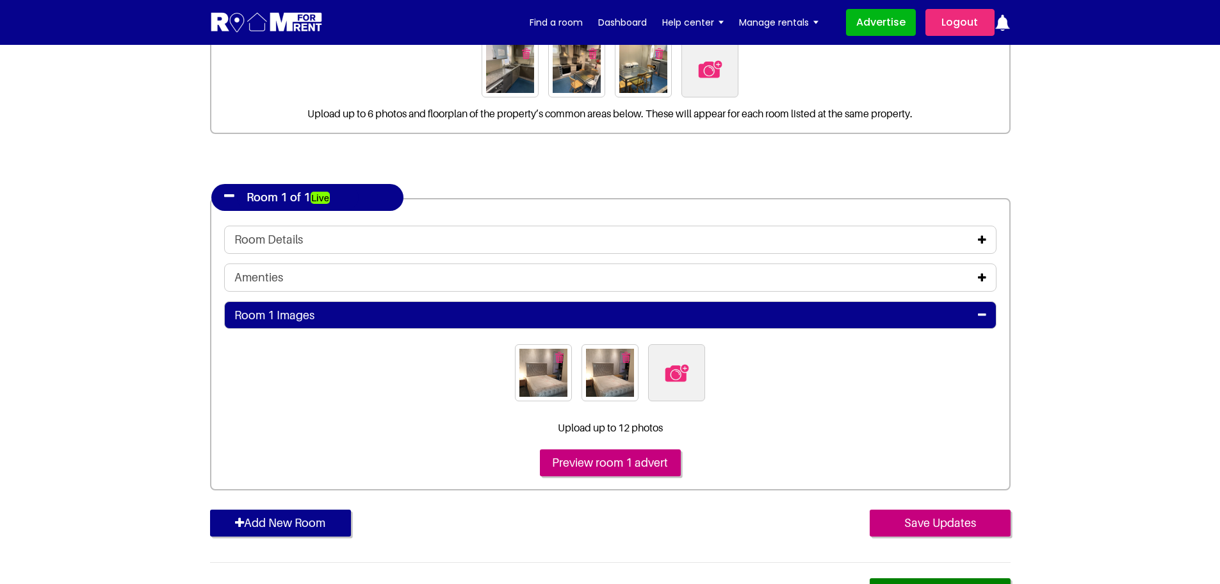
click at [556, 358] on img "button" at bounding box center [559, 357] width 8 height 11
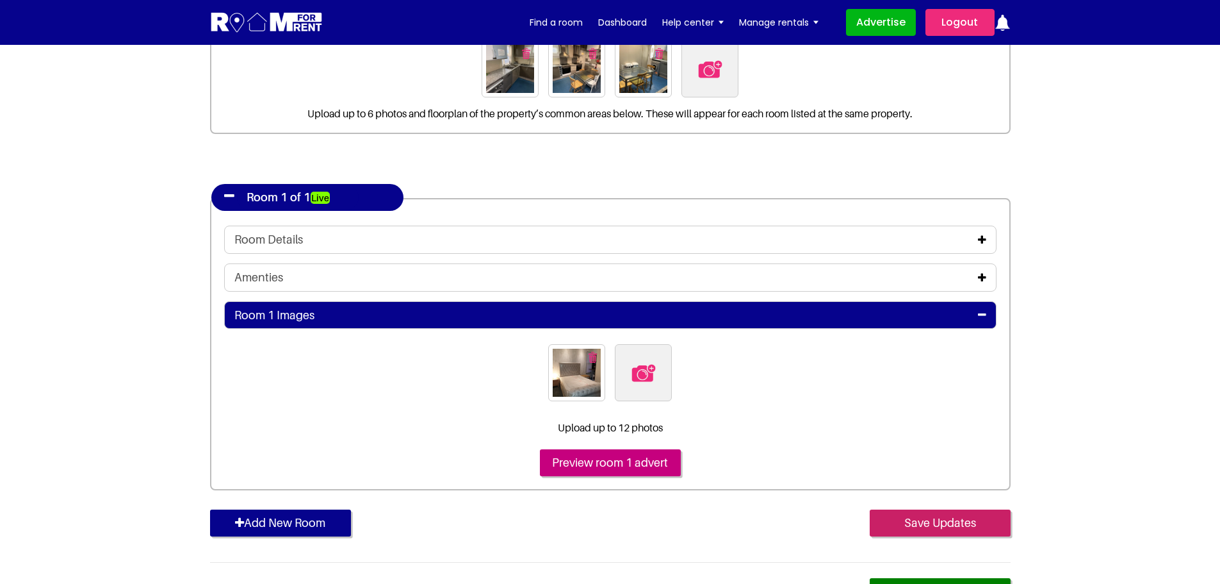
click at [928, 518] on input "Save Updates" at bounding box center [940, 522] width 141 height 27
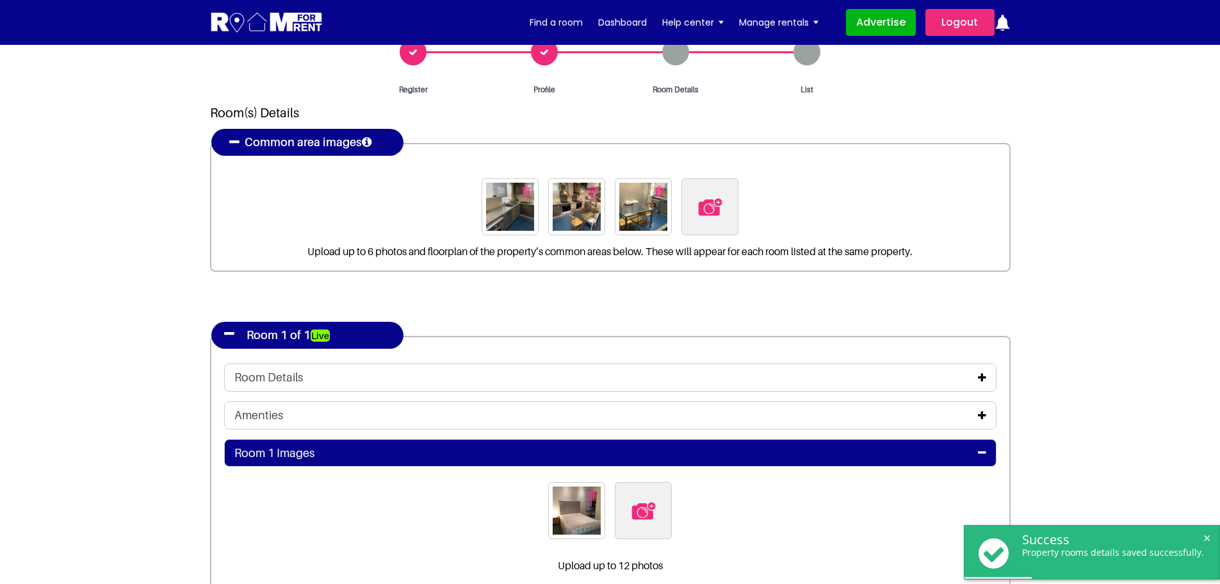
scroll to position [256, 0]
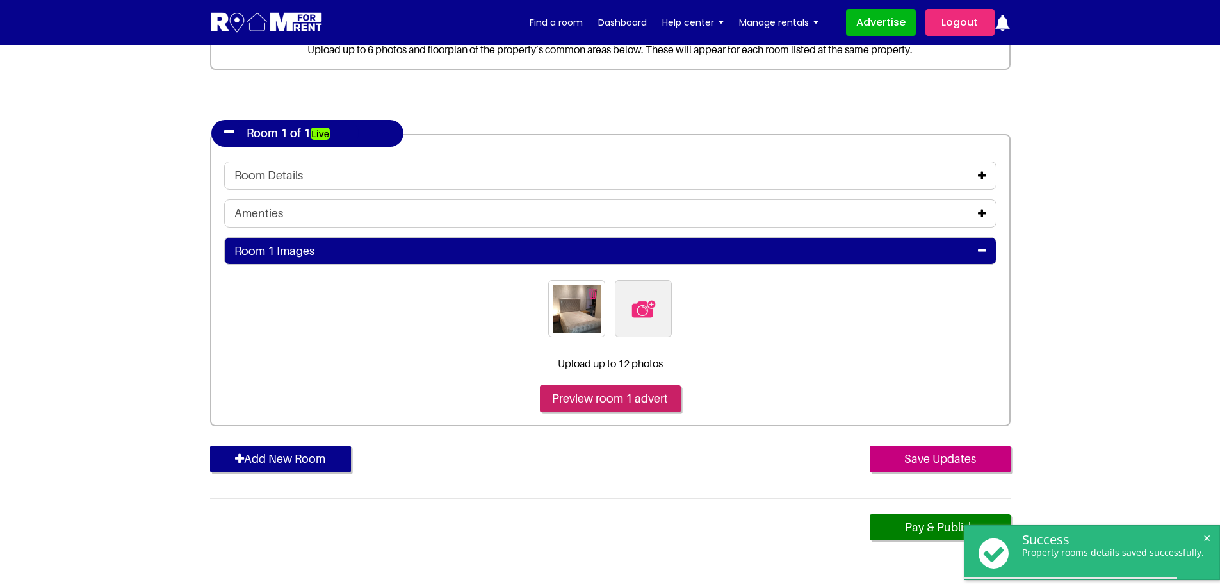
click at [616, 397] on input "Preview room 1 advert" at bounding box center [610, 398] width 141 height 27
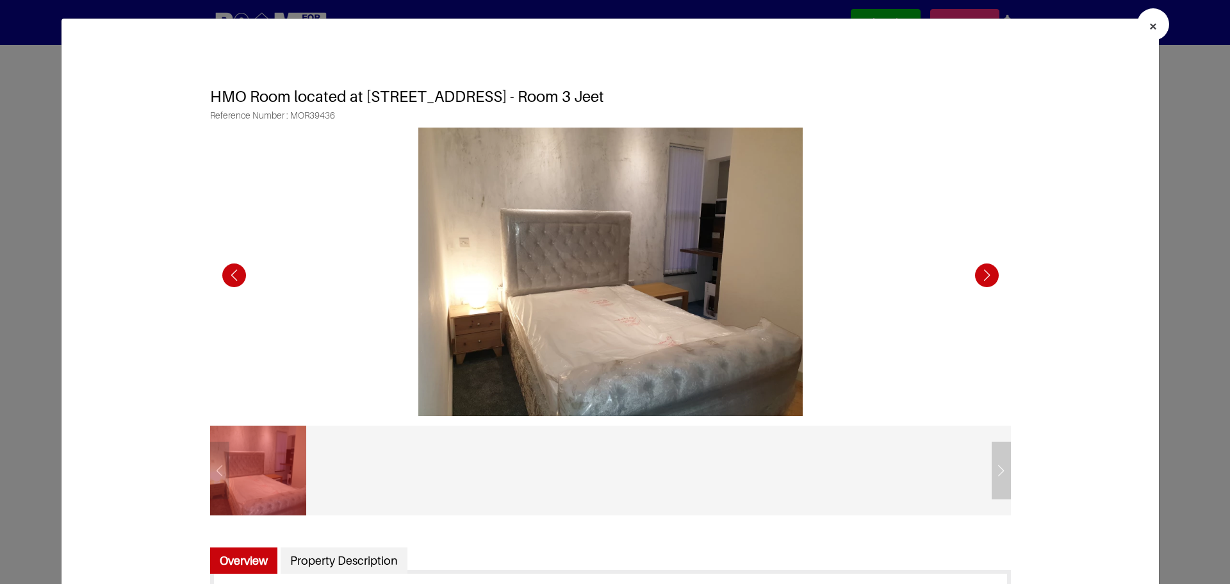
click at [1149, 28] on span "×" at bounding box center [1153, 26] width 9 height 19
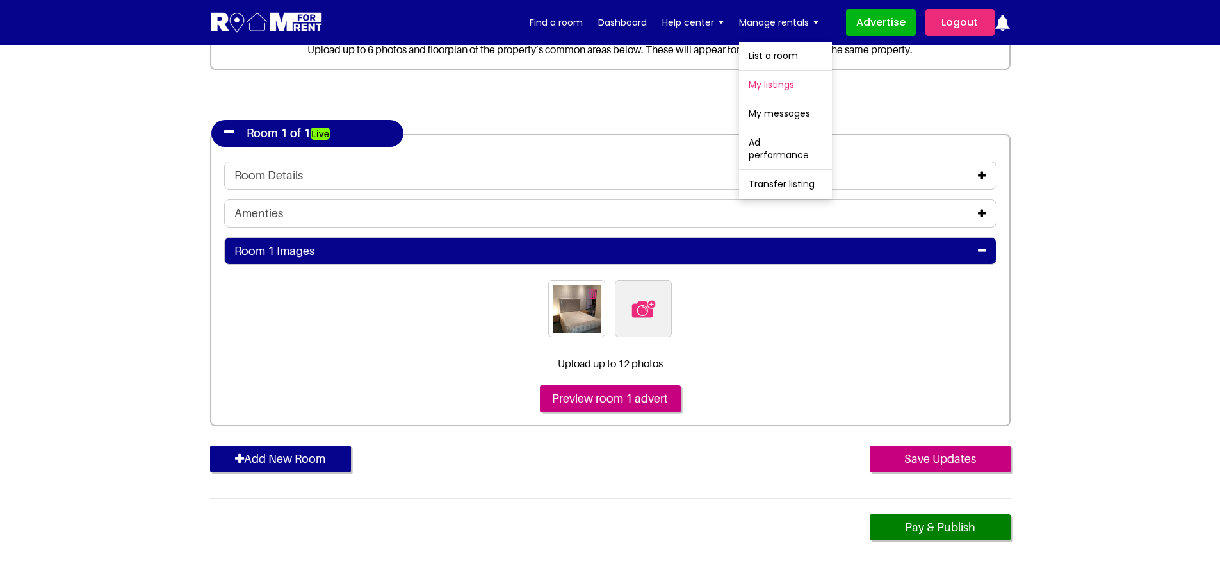
click at [772, 86] on link "My listings" at bounding box center [785, 84] width 93 height 28
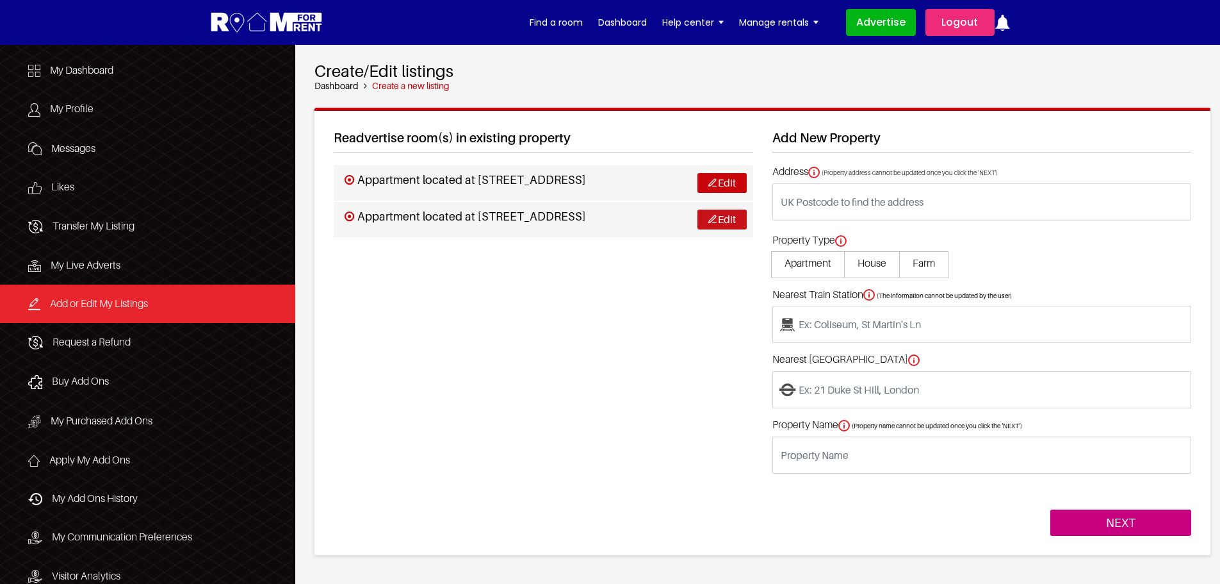
click at [703, 225] on link "Edit" at bounding box center [722, 219] width 49 height 20
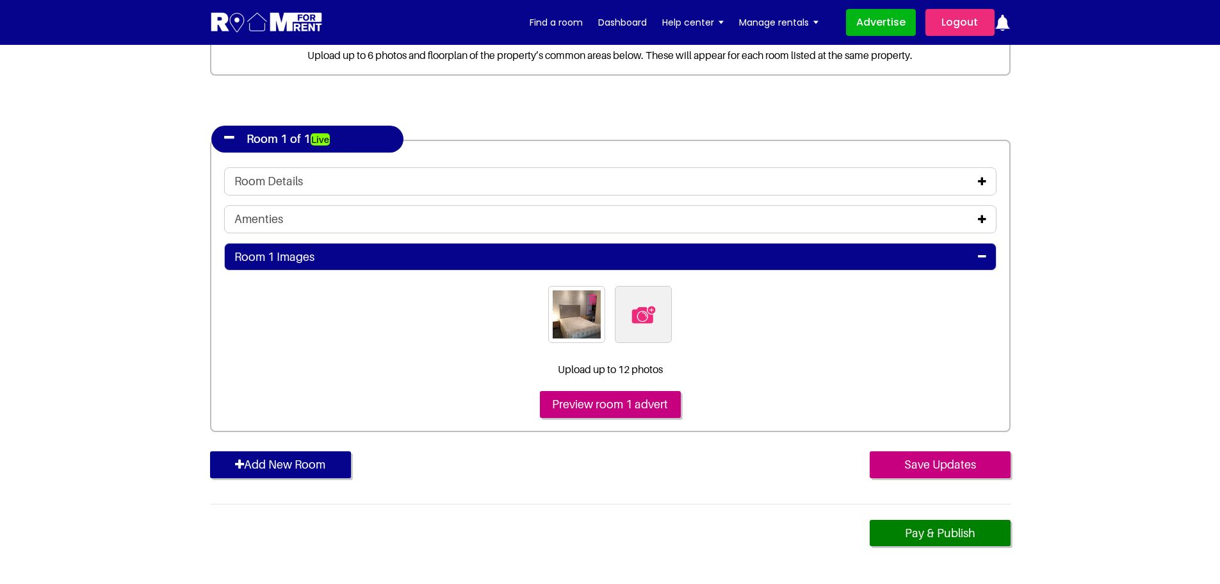
scroll to position [256, 0]
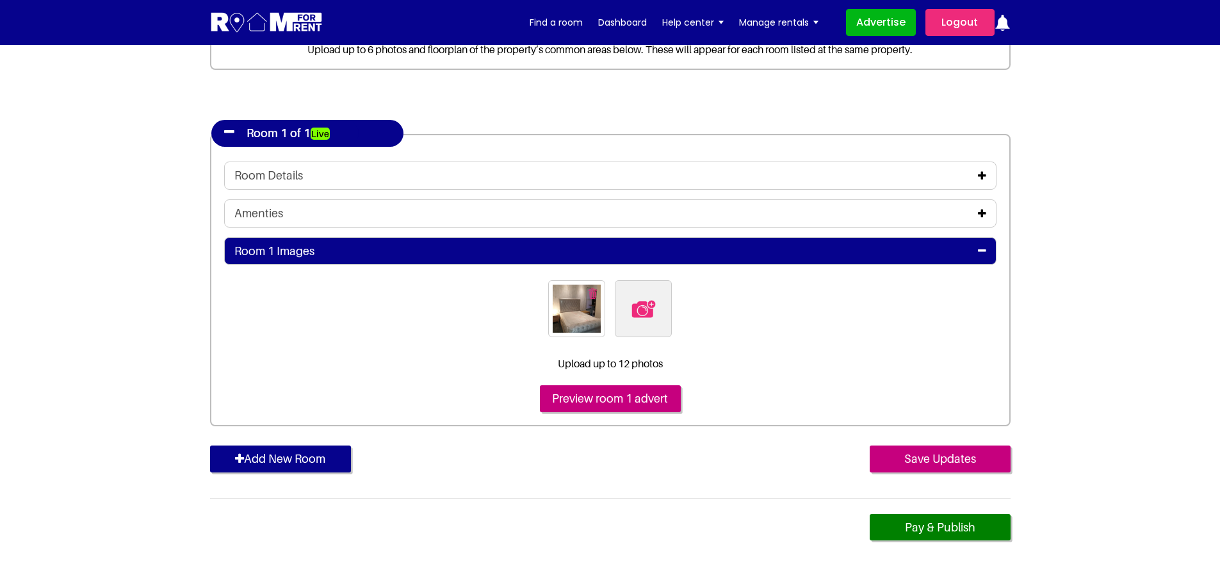
click at [641, 309] on img at bounding box center [643, 308] width 27 height 27
click at [641, 296] on input "file" at bounding box center [713, 288] width 196 height 16
type input "C:\fakepath\20191209_161245.jpg"
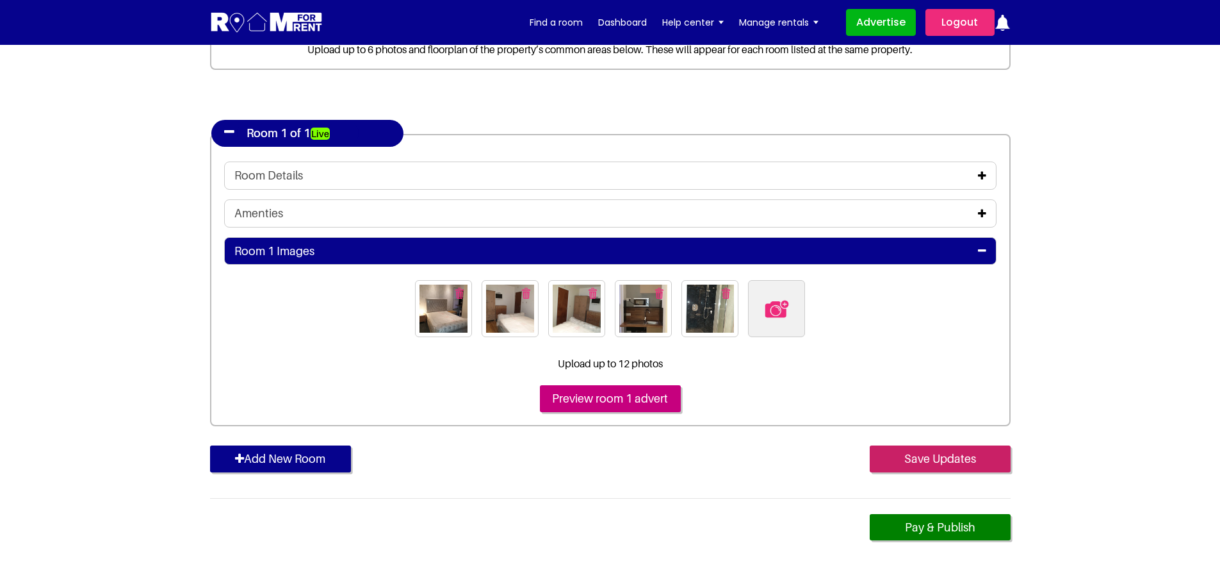
click at [911, 458] on input "Save Updates" at bounding box center [940, 458] width 141 height 27
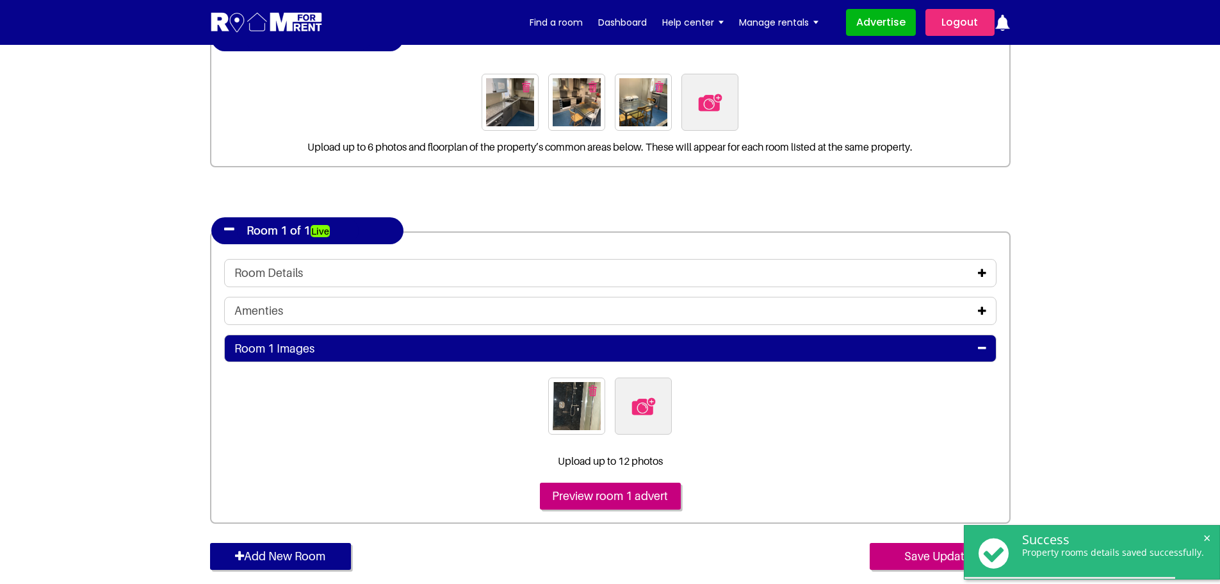
scroll to position [320, 0]
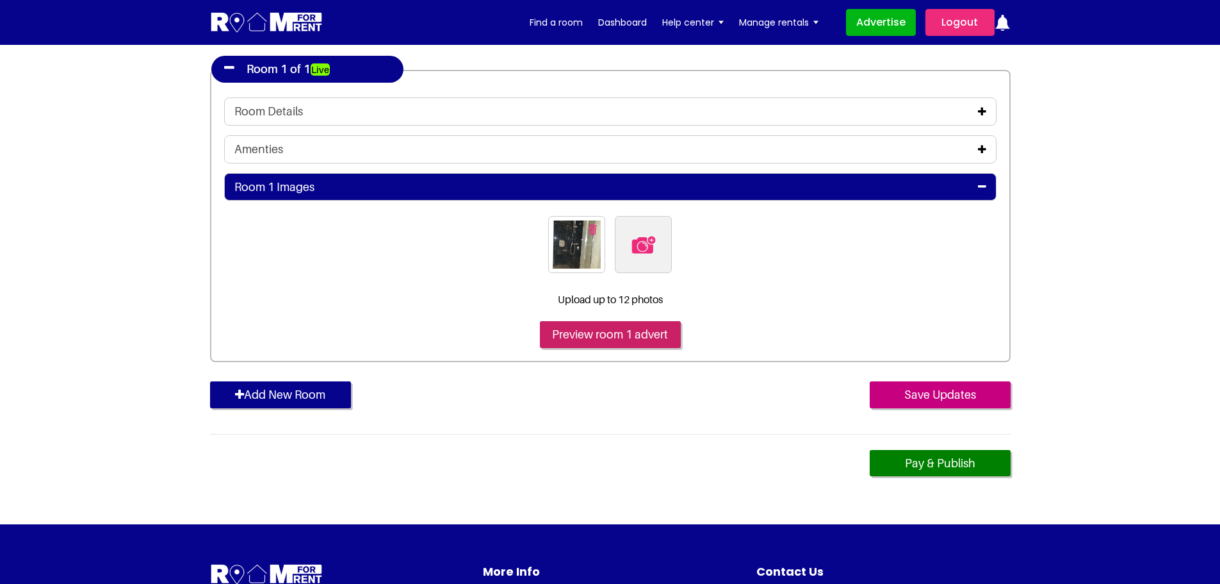
click at [616, 331] on input "Preview room 1 advert" at bounding box center [610, 334] width 141 height 27
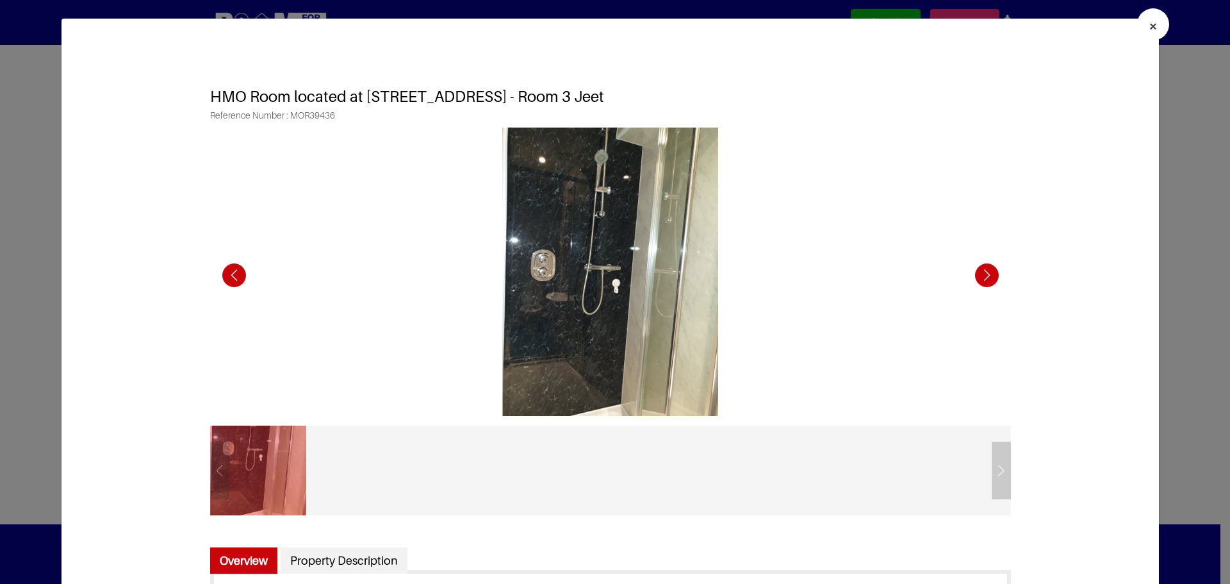
click at [1137, 30] on button "×" at bounding box center [1153, 24] width 32 height 32
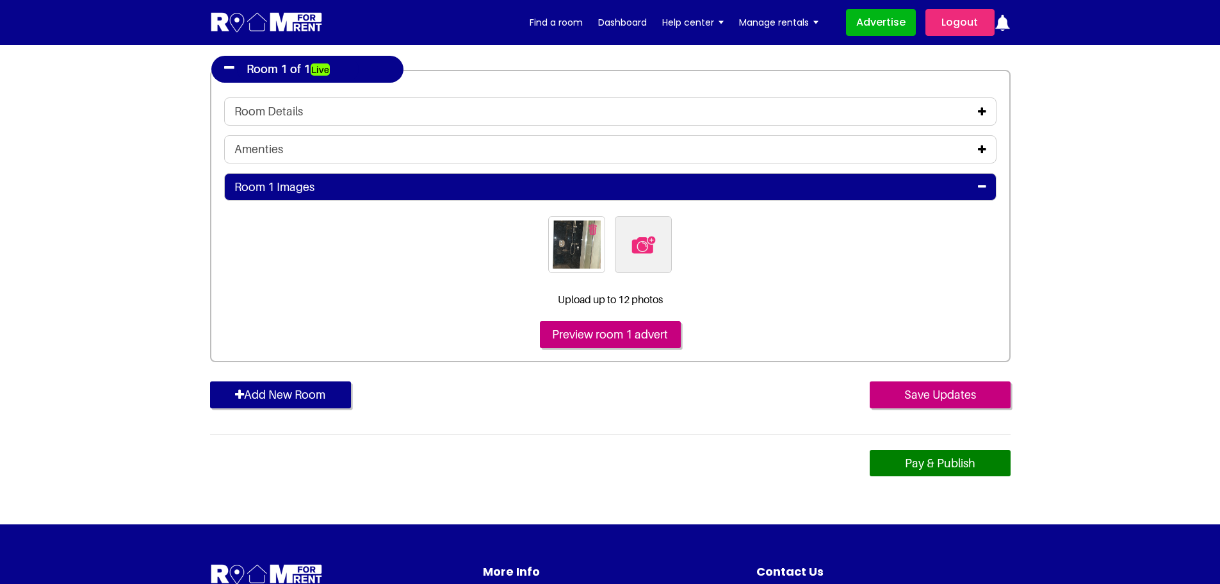
click at [910, 459] on link "Pay & Publish" at bounding box center [940, 463] width 141 height 27
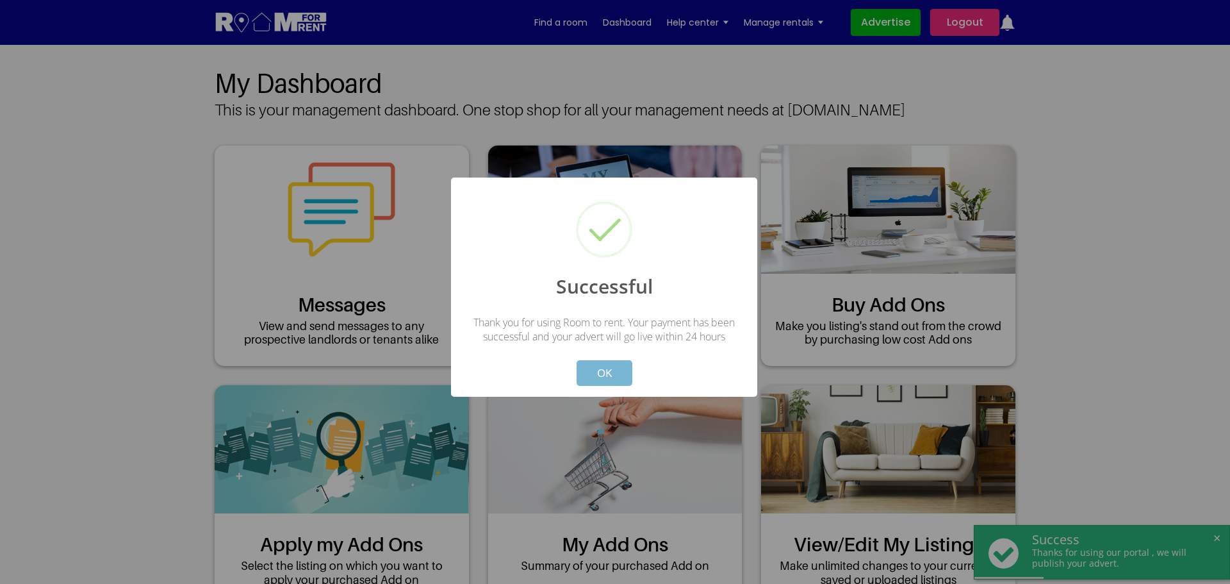
click at [595, 361] on button "OK" at bounding box center [605, 373] width 56 height 26
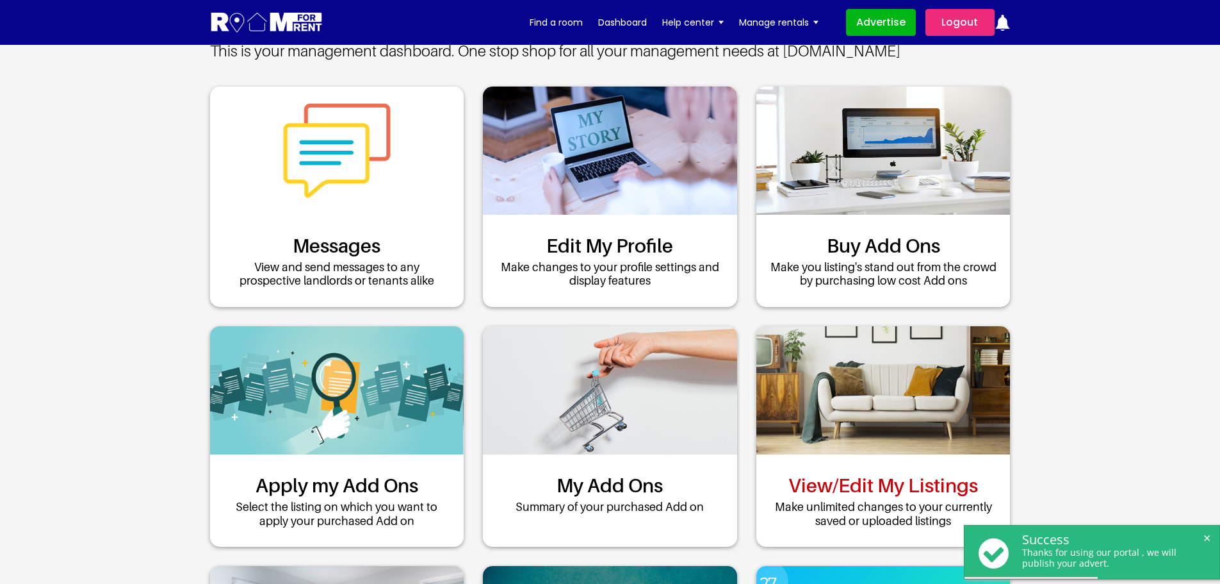
scroll to position [256, 0]
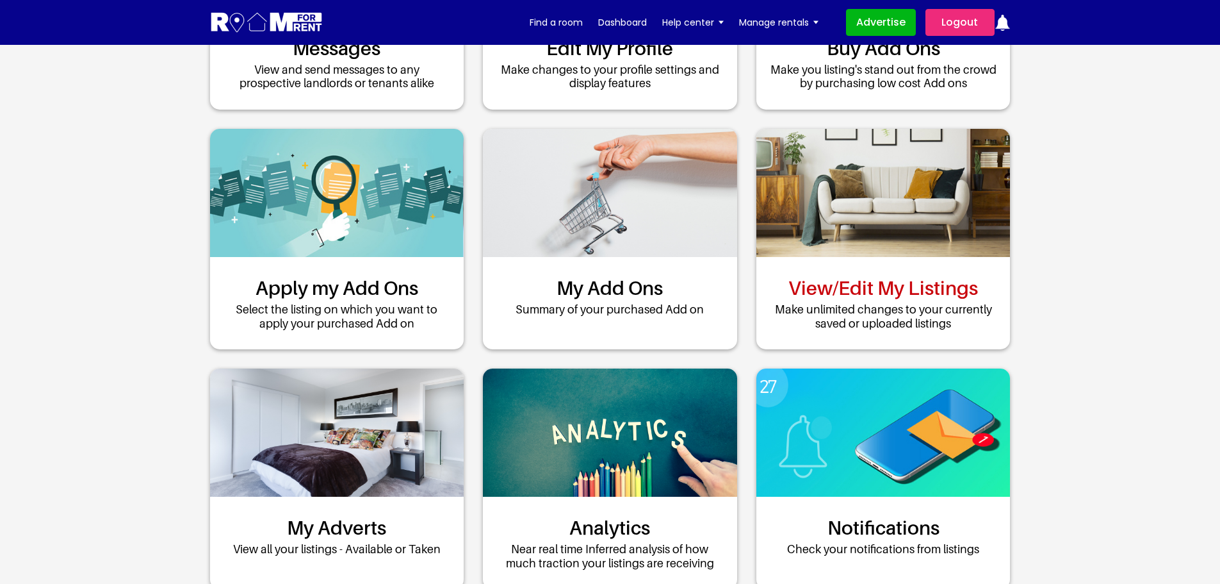
click at [865, 287] on link "View/Edit My Listings" at bounding box center [884, 287] width 190 height 23
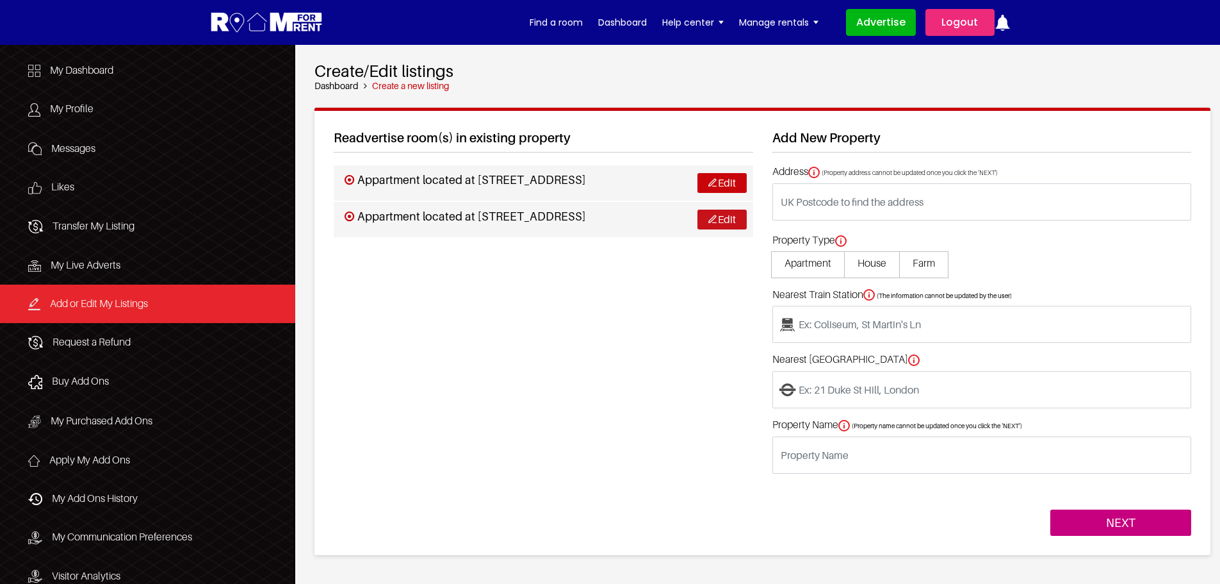
click at [727, 222] on link "Edit" at bounding box center [722, 219] width 49 height 20
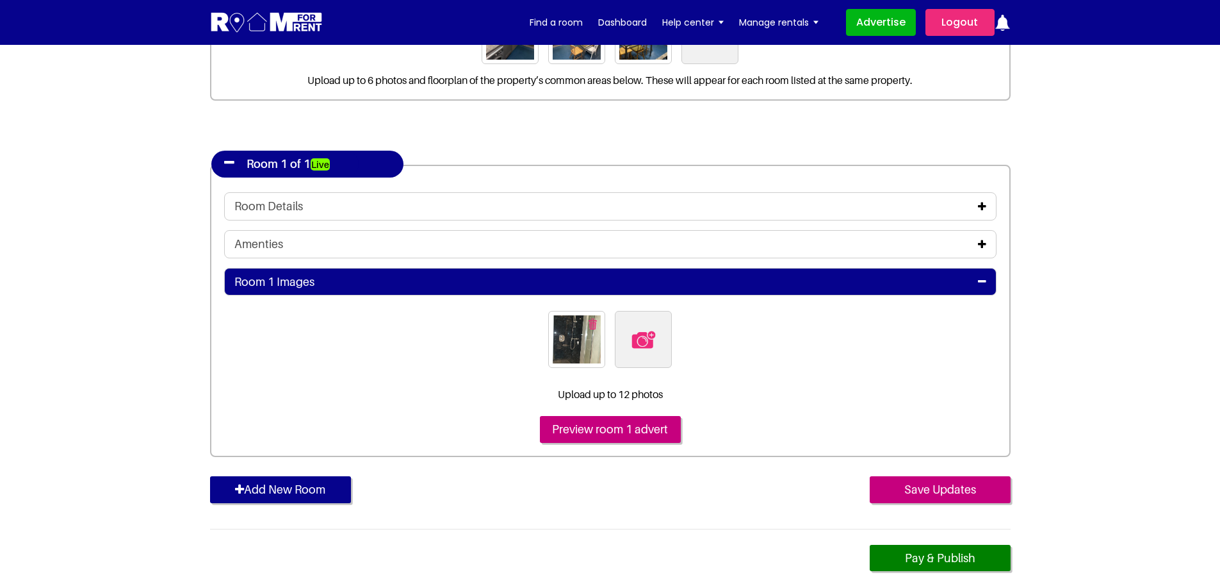
scroll to position [256, 0]
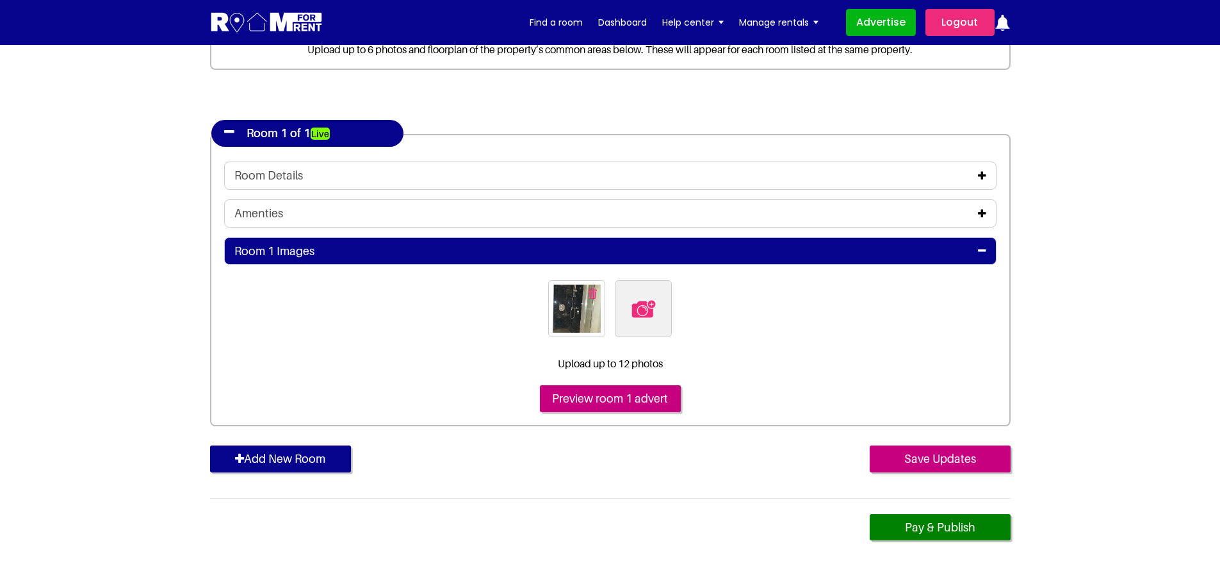
click at [648, 310] on img at bounding box center [643, 308] width 27 height 27
click at [648, 296] on input "file" at bounding box center [713, 288] width 196 height 16
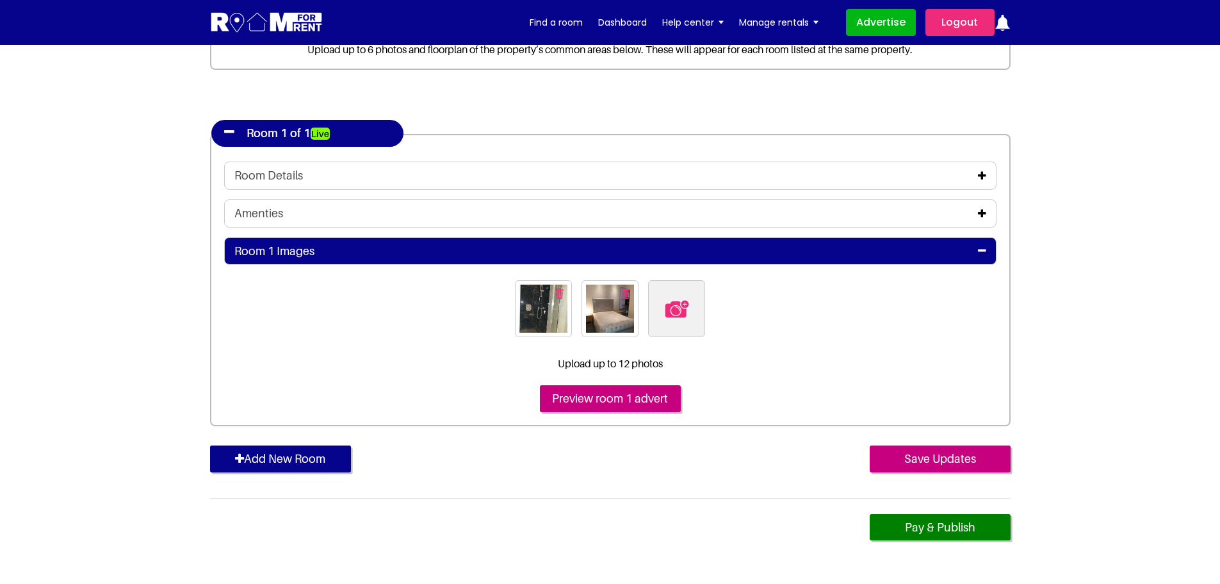
scroll to position [256, 0]
click at [557, 291] on img "button" at bounding box center [559, 293] width 8 height 11
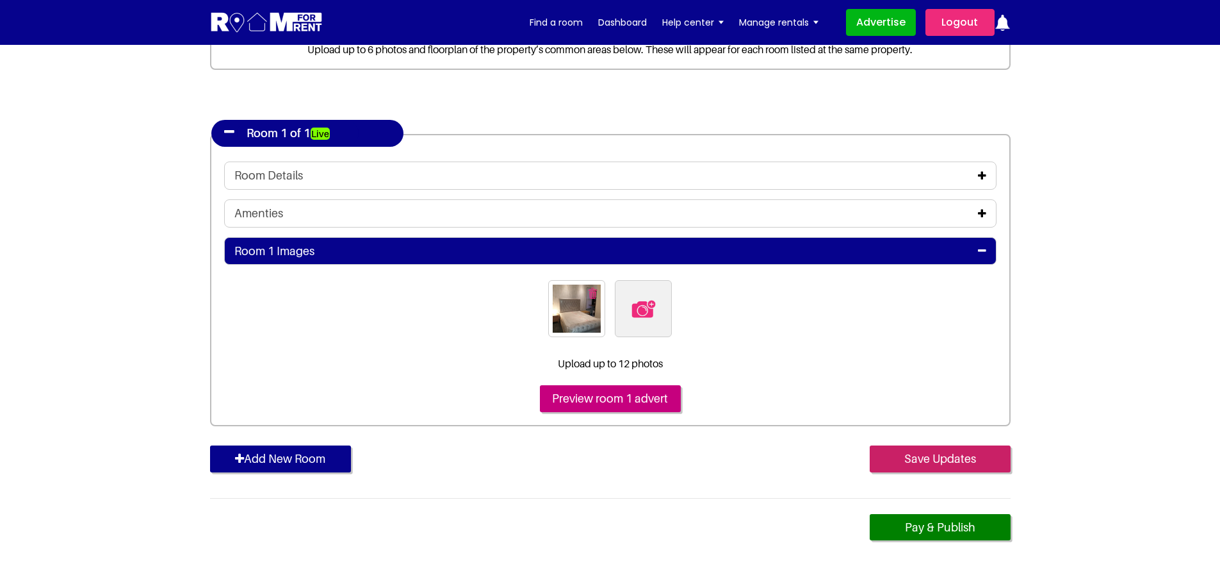
click at [919, 452] on input "Save Updates" at bounding box center [940, 458] width 141 height 27
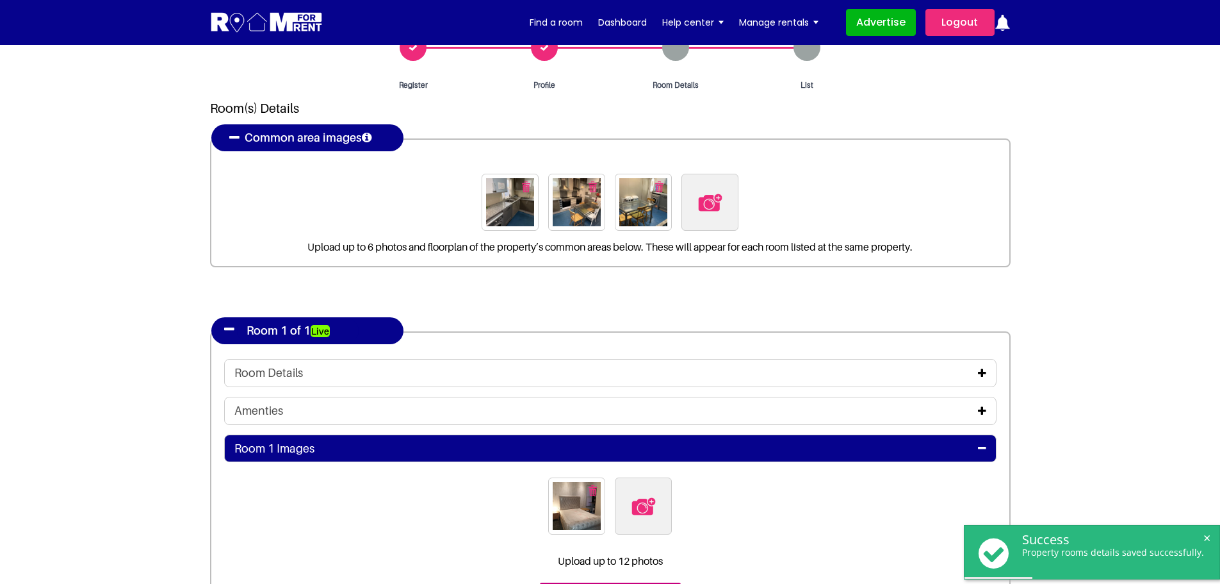
scroll to position [256, 0]
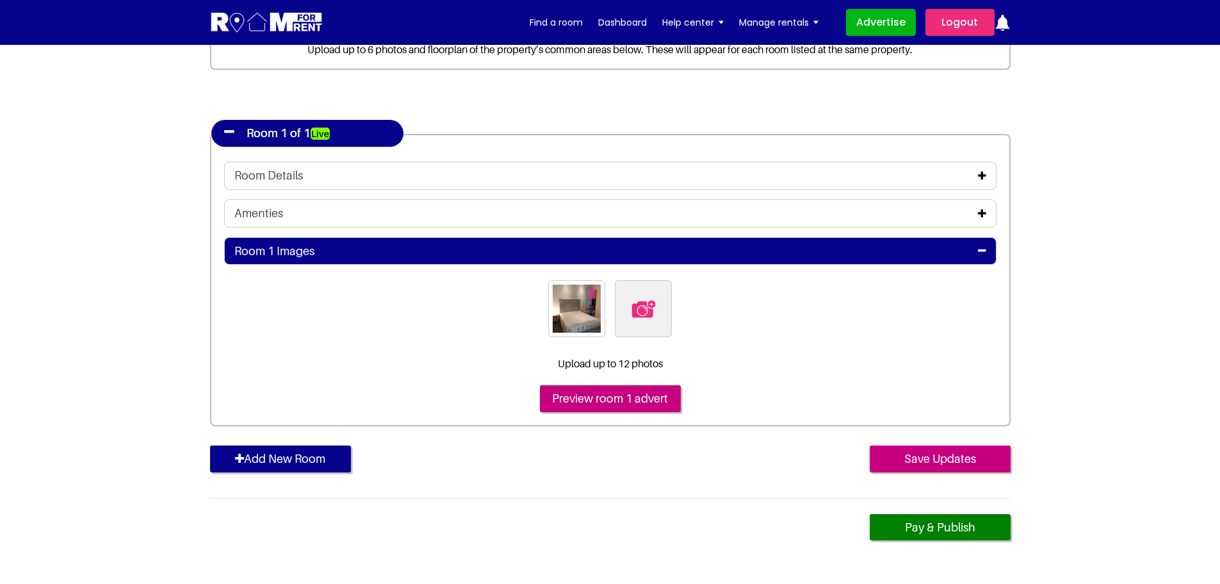
click at [636, 310] on img at bounding box center [643, 308] width 27 height 27
click at [636, 296] on input "file" at bounding box center [713, 288] width 196 height 16
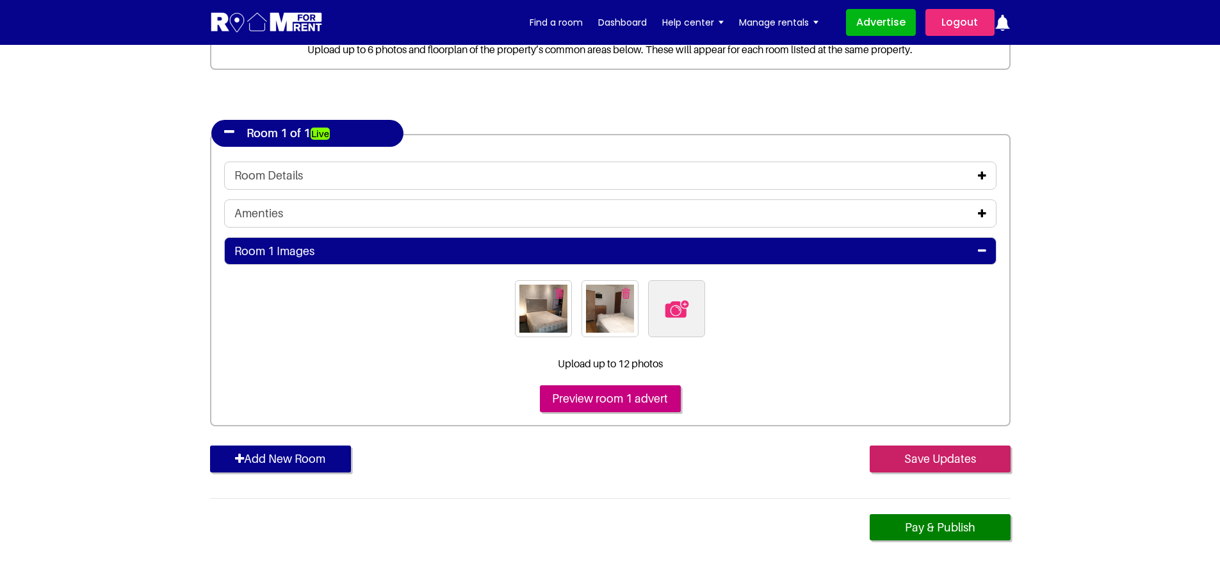
click at [919, 457] on input "Save Updates" at bounding box center [940, 458] width 141 height 27
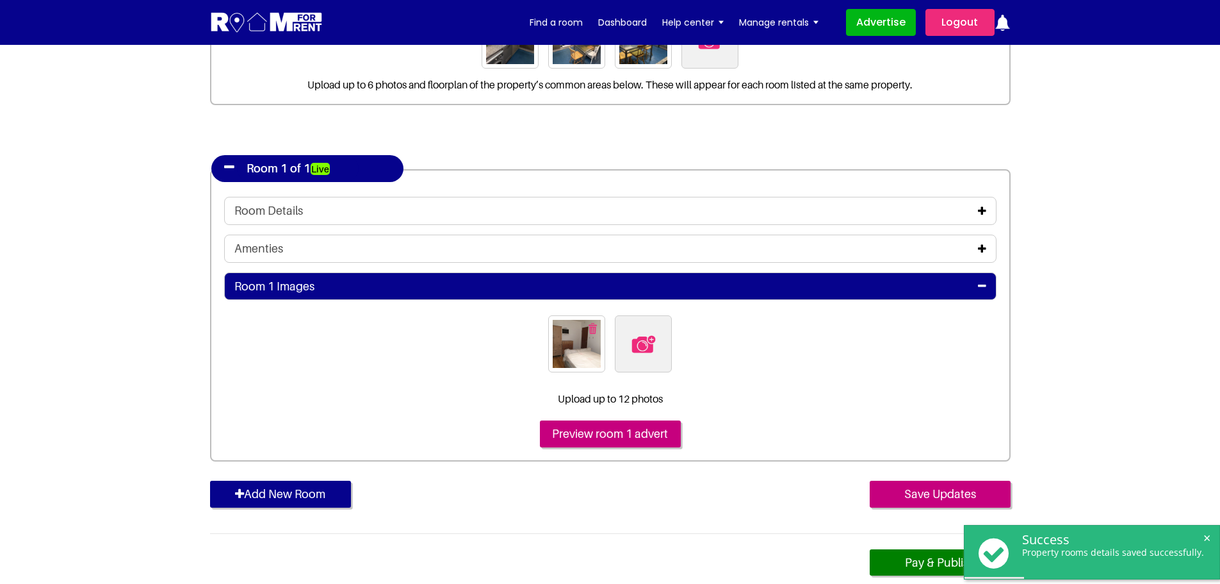
scroll to position [256, 0]
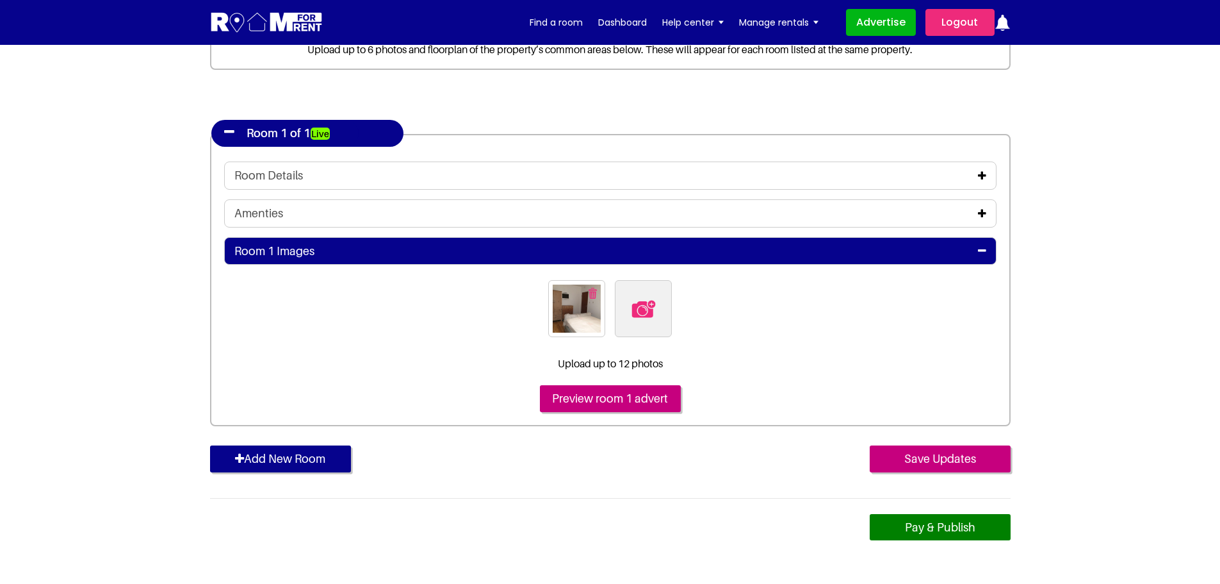
click at [899, 526] on link "Pay & Publish" at bounding box center [940, 527] width 141 height 27
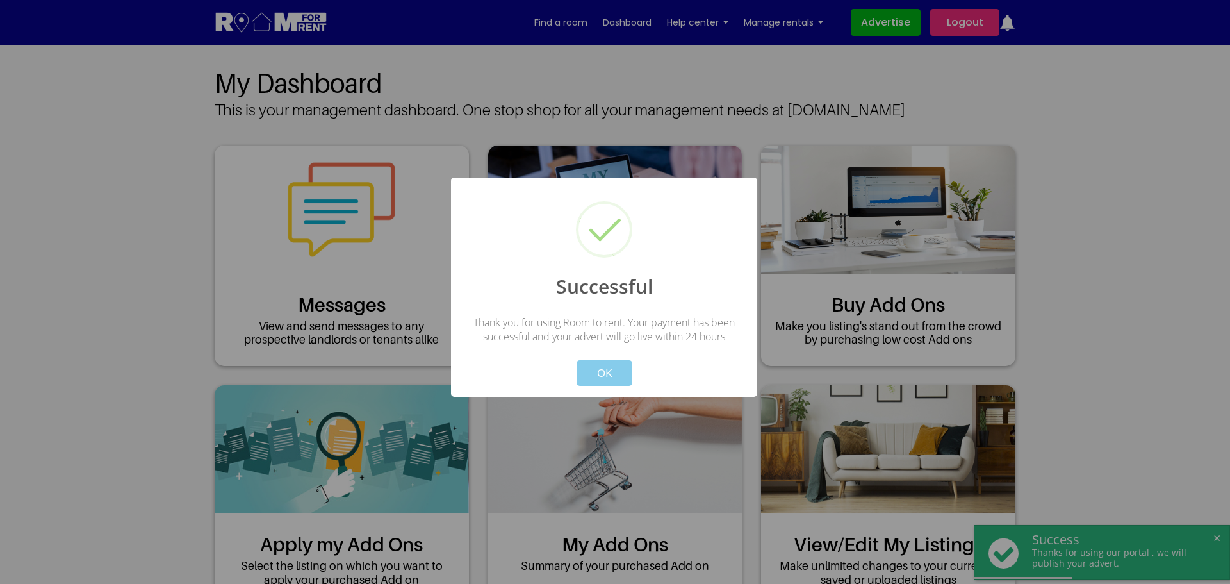
click at [591, 364] on button "OK" at bounding box center [605, 373] width 56 height 26
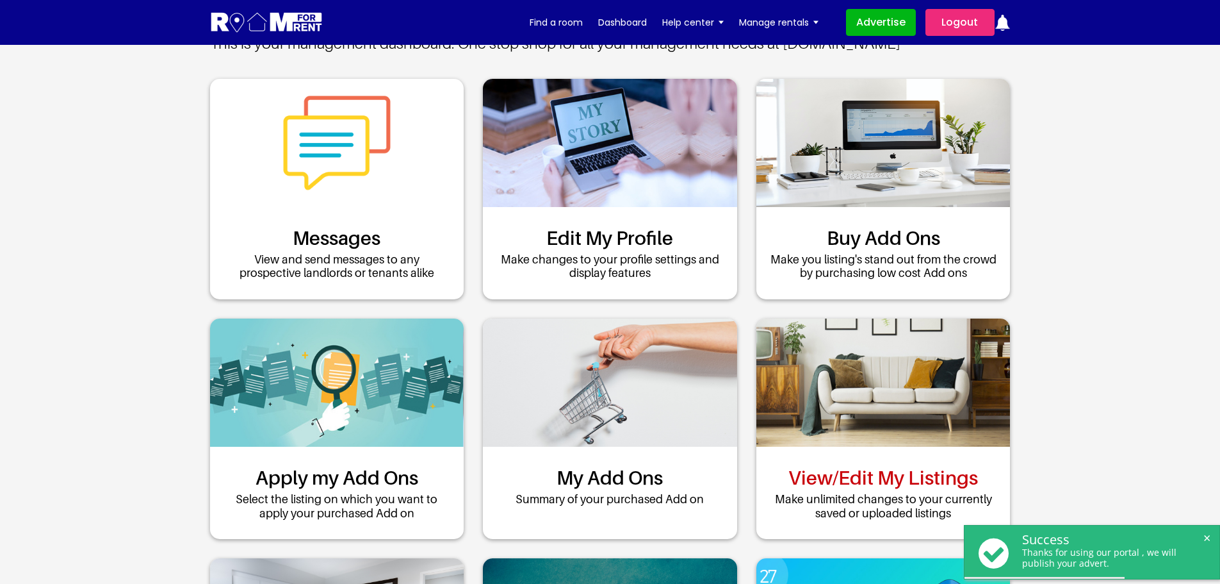
scroll to position [128, 0]
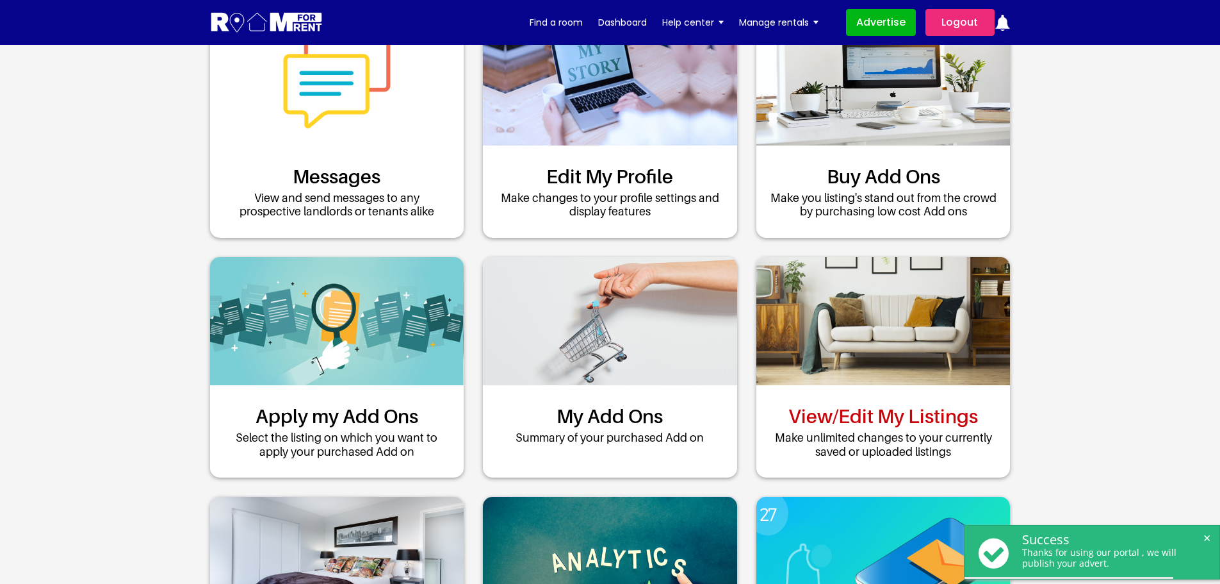
click at [890, 420] on link "View/Edit My Listings" at bounding box center [884, 415] width 190 height 23
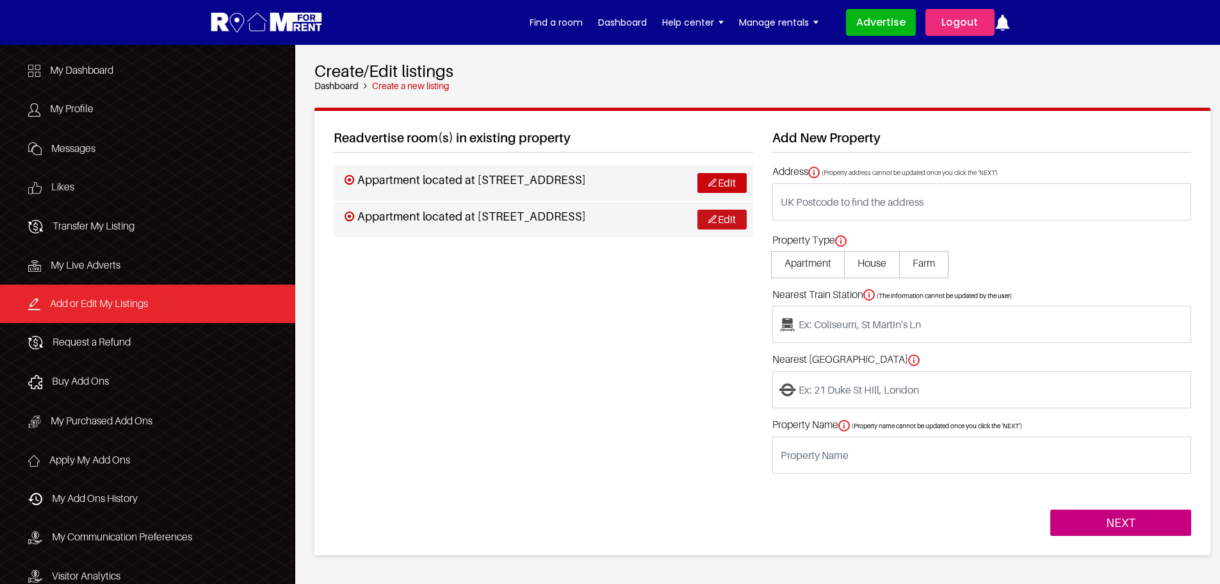
click at [712, 217] on img at bounding box center [712, 219] width 8 height 8
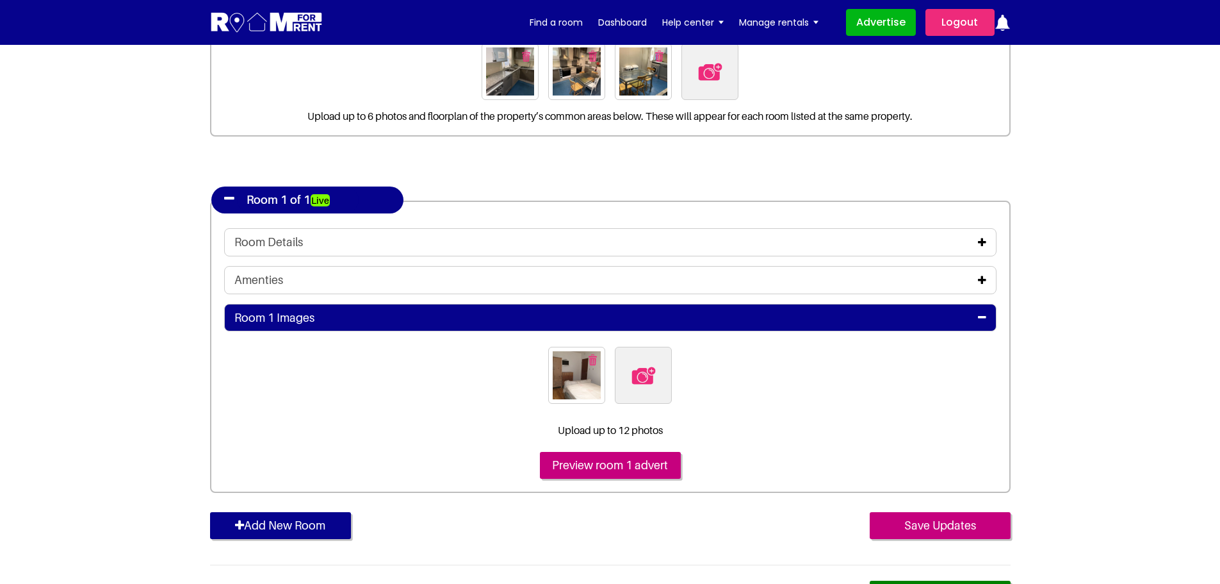
scroll to position [256, 0]
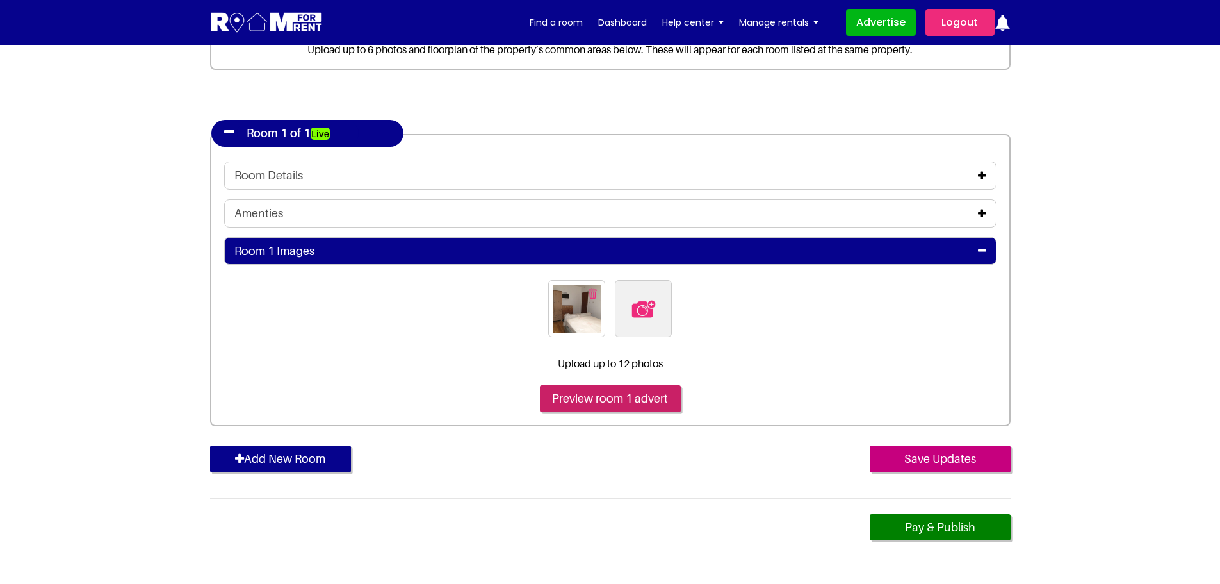
click at [639, 407] on input "Preview room 1 advert" at bounding box center [610, 398] width 141 height 27
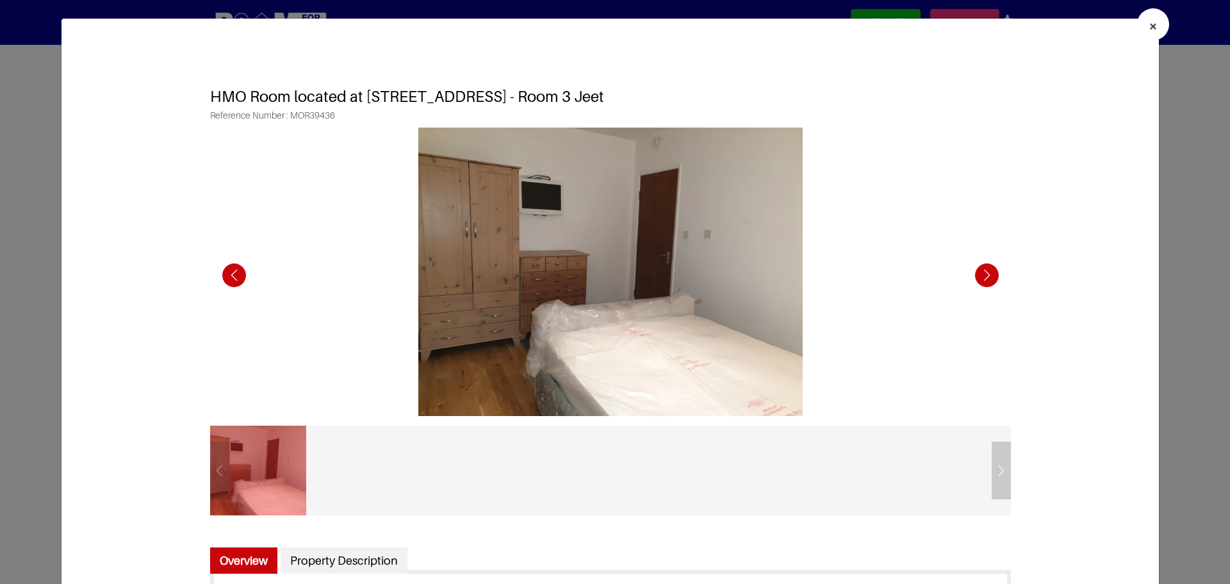
click at [1149, 24] on span "×" at bounding box center [1153, 26] width 9 height 19
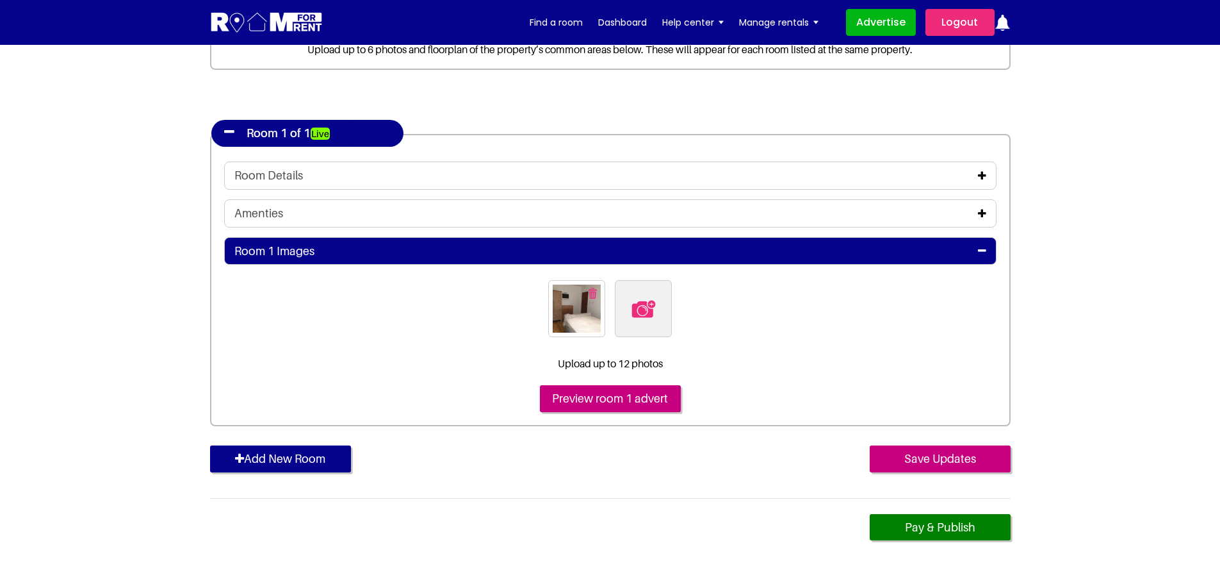
click at [635, 303] on img at bounding box center [643, 308] width 27 height 27
click at [635, 296] on input "file" at bounding box center [713, 288] width 196 height 16
type input "C:\fakepath\20191209_161203.jpg"
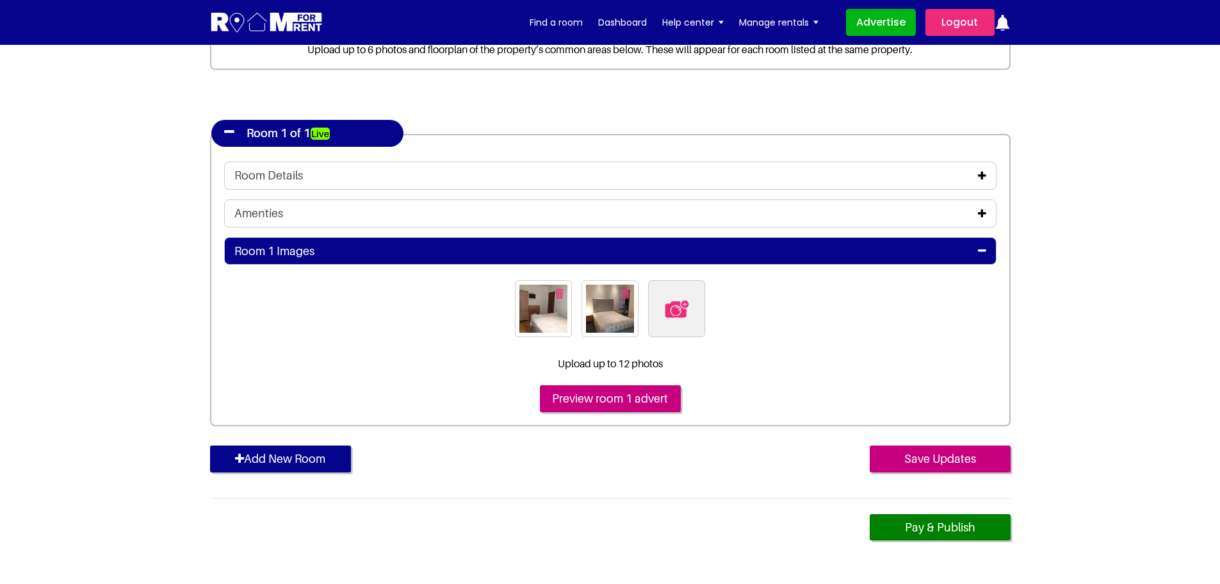
scroll to position [256, 0]
click at [557, 291] on img "button" at bounding box center [559, 293] width 8 height 11
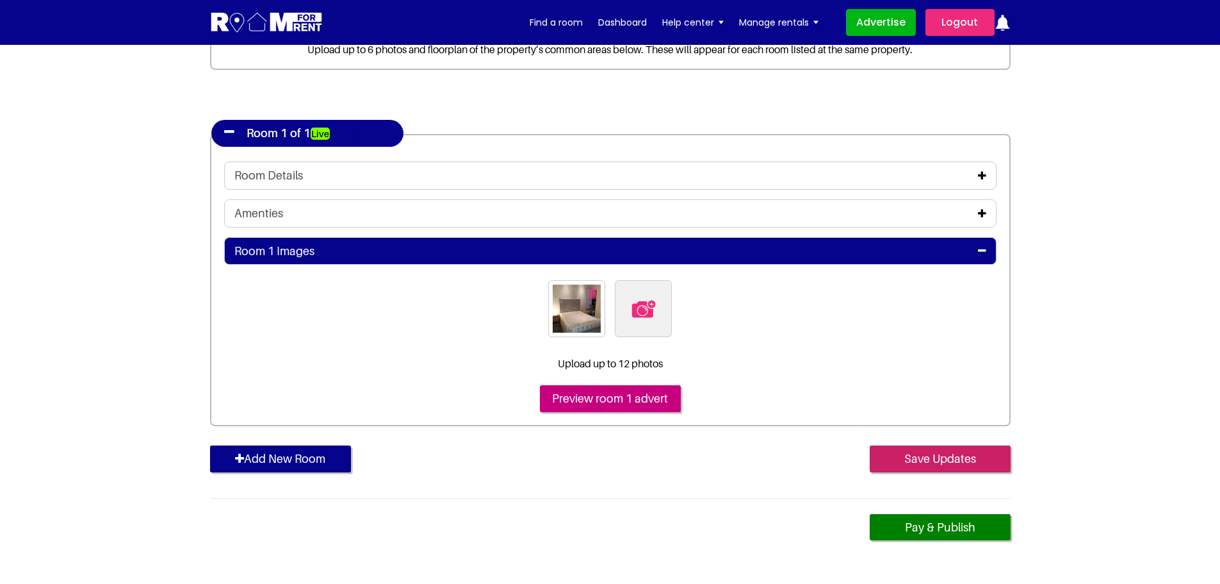
click at [929, 448] on input "Save Updates" at bounding box center [940, 458] width 141 height 27
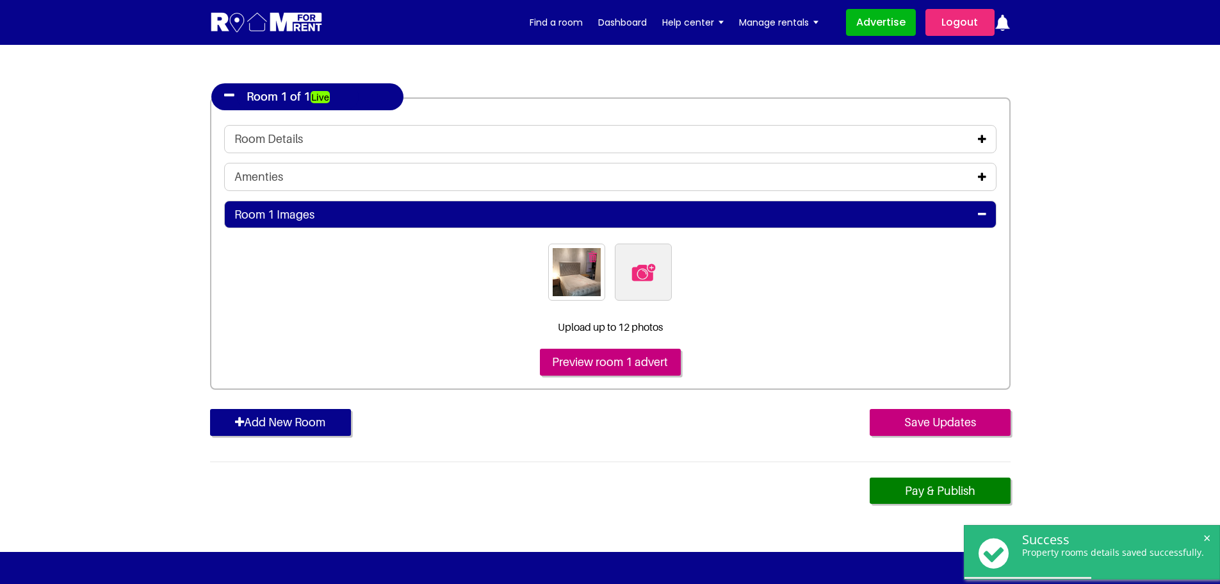
scroll to position [320, 0]
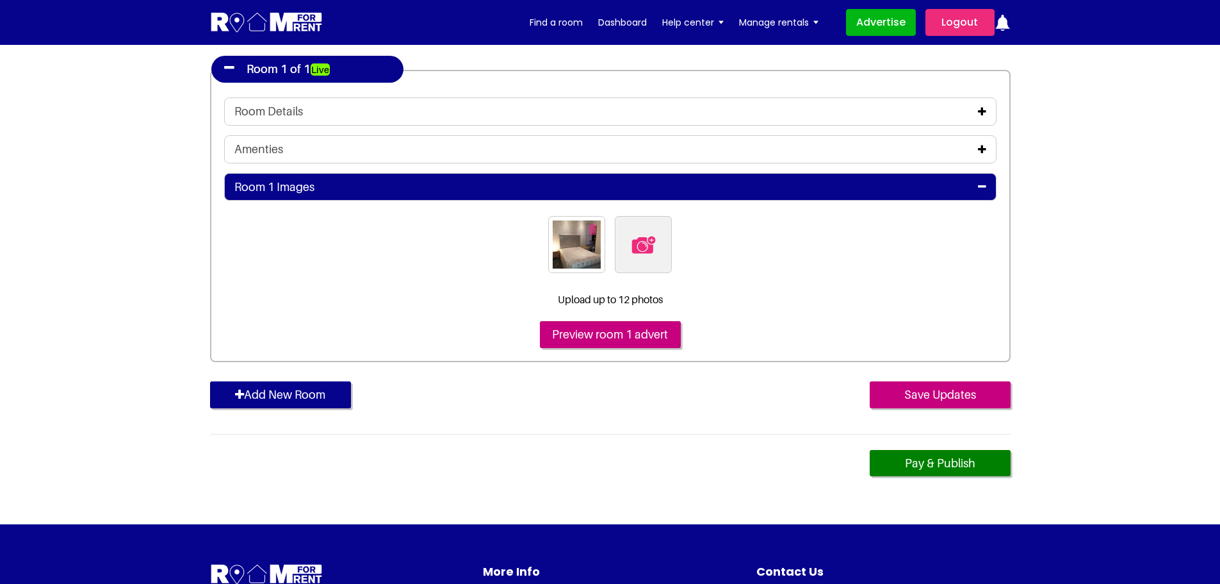
click at [647, 245] on img at bounding box center [643, 244] width 27 height 27
click at [647, 232] on input "file" at bounding box center [713, 224] width 196 height 16
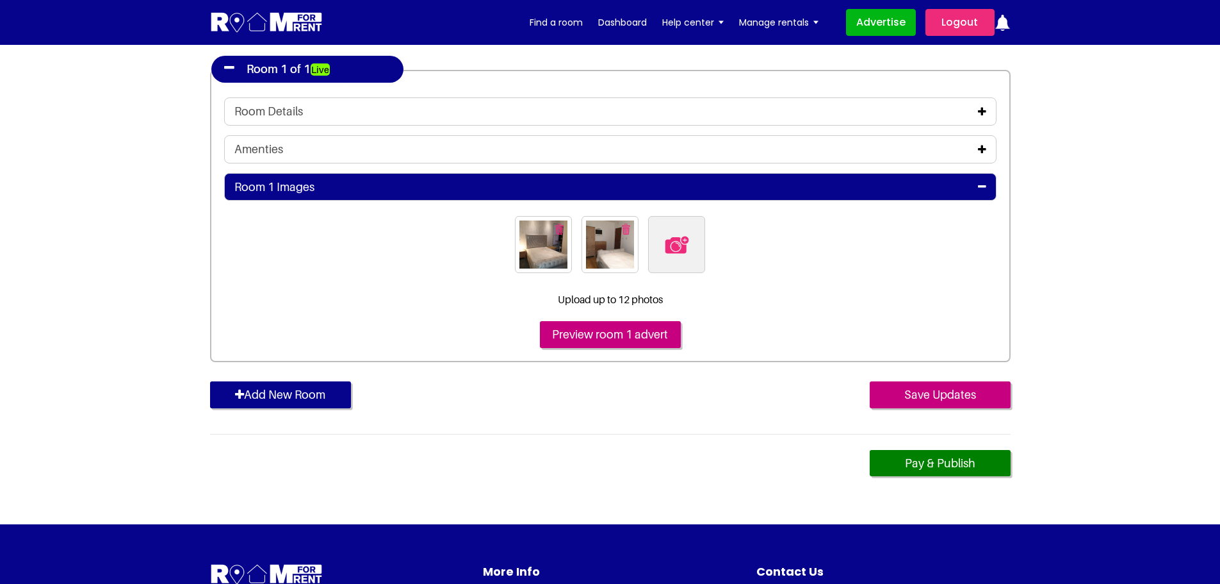
click at [678, 247] on img at bounding box center [677, 244] width 27 height 27
click at [678, 232] on input "file" at bounding box center [746, 224] width 196 height 16
type input "C:\fakepath\20191209_161254.jpg"
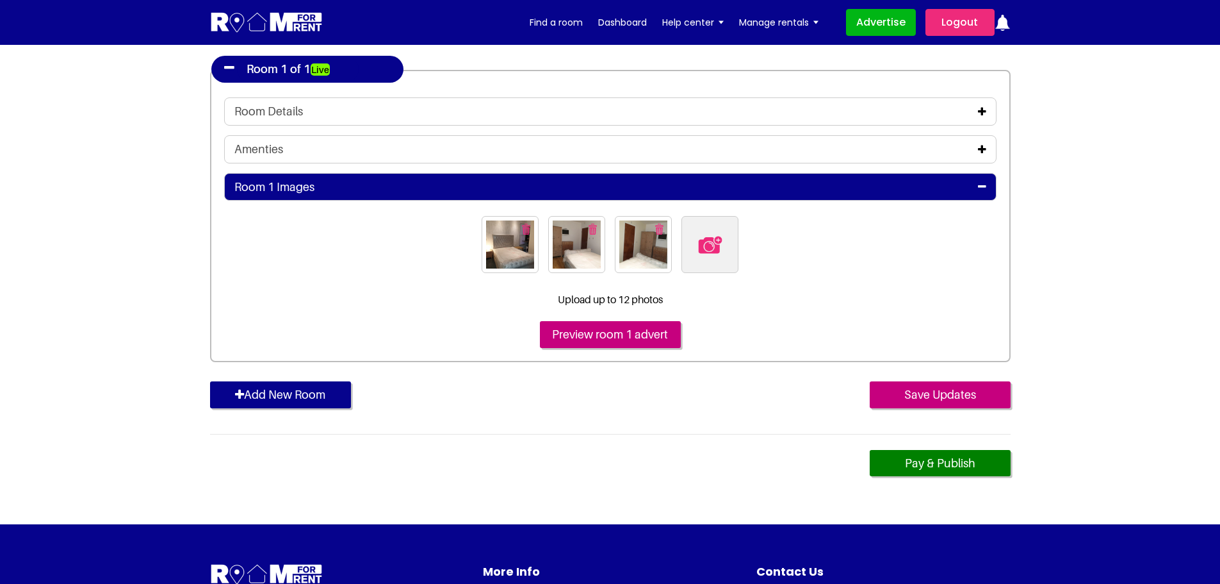
click at [712, 240] on img at bounding box center [710, 244] width 27 height 27
click at [712, 232] on input "file" at bounding box center [780, 224] width 196 height 16
type input "C:\fakepath\20191209_161305.jpg"
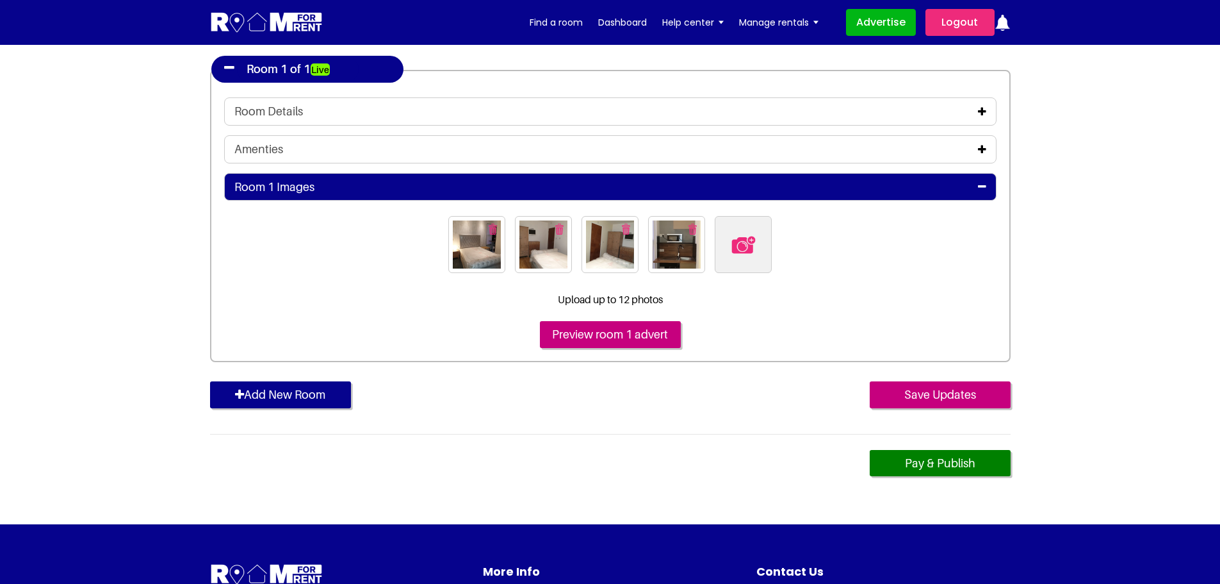
click at [741, 239] on img at bounding box center [743, 244] width 27 height 27
click at [741, 232] on input "file" at bounding box center [813, 224] width 196 height 16
click at [738, 242] on img at bounding box center [743, 244] width 27 height 27
click at [738, 232] on input "file" at bounding box center [813, 224] width 196 height 16
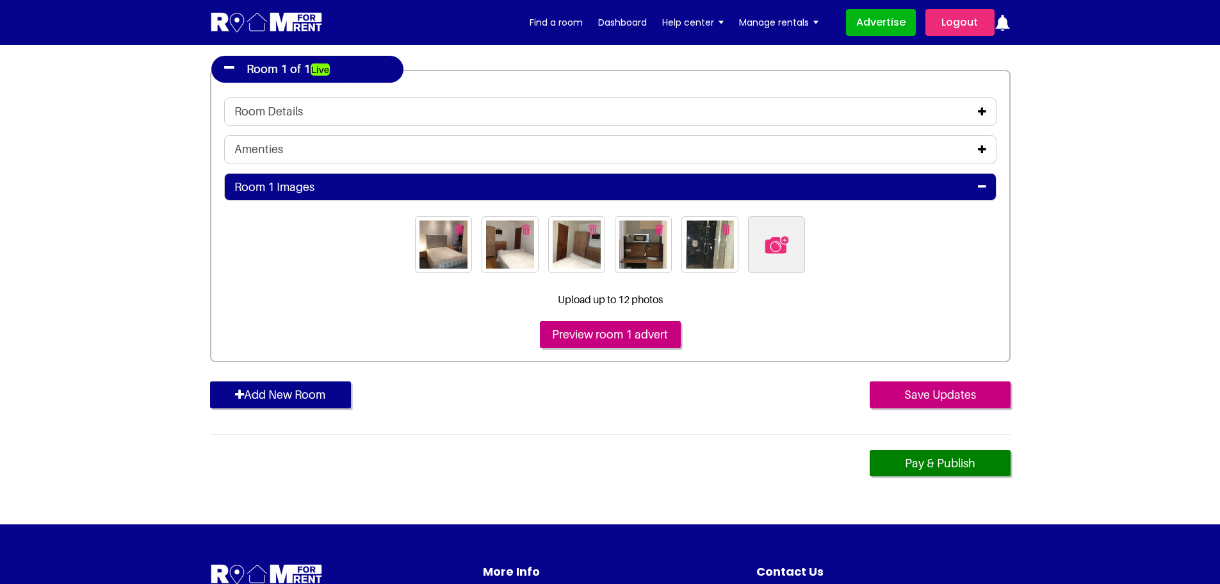
click at [780, 246] on img at bounding box center [777, 244] width 27 height 27
click at [780, 232] on input "file" at bounding box center [846, 224] width 196 height 16
type input "C:\fakepath\20191209_161342.jpg"
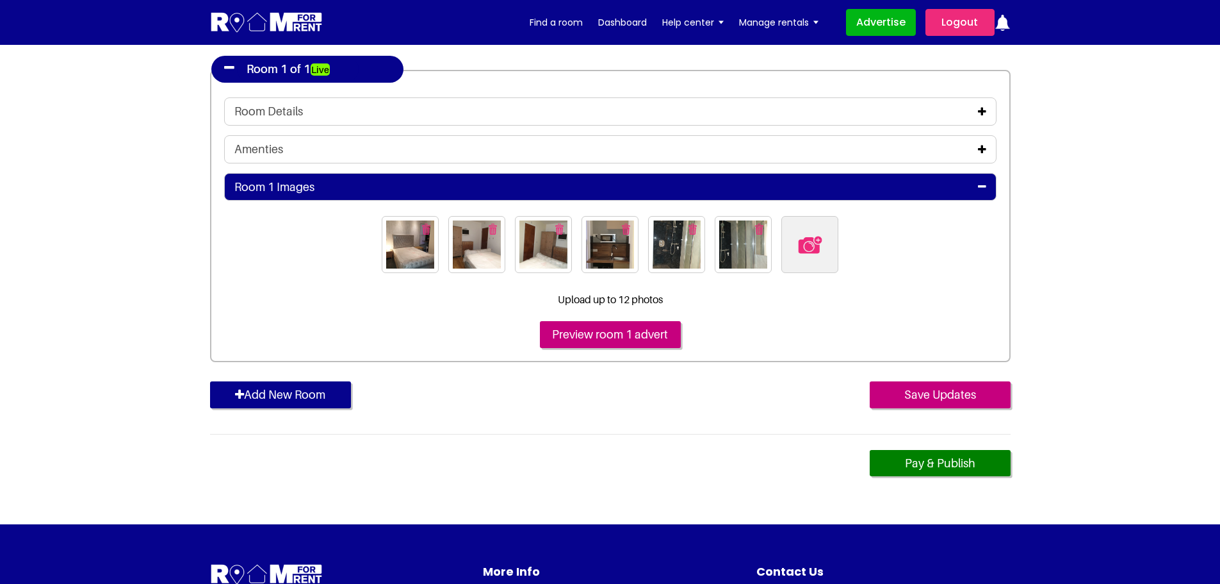
click at [814, 234] on img at bounding box center [810, 244] width 27 height 27
click at [814, 232] on input "file" at bounding box center [880, 224] width 196 height 16
type input "C:\fakepath\20191209_161414.jpg"
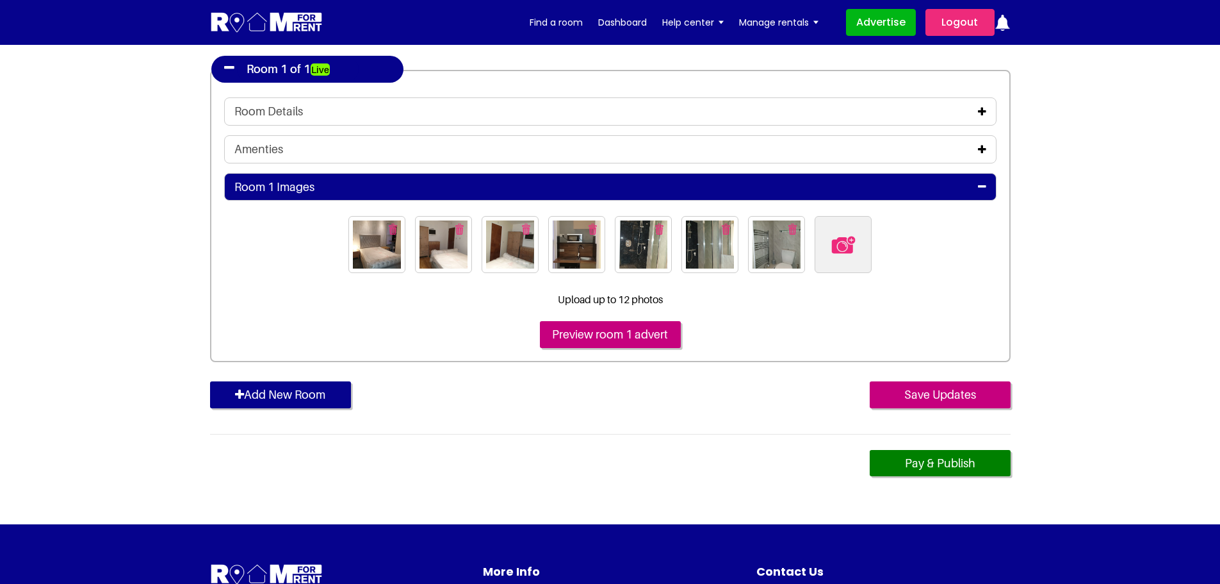
click at [840, 242] on img at bounding box center [843, 244] width 27 height 27
click at [840, 232] on input "file" at bounding box center [913, 224] width 196 height 16
type input "C:\fakepath\20191209_161424.jpg"
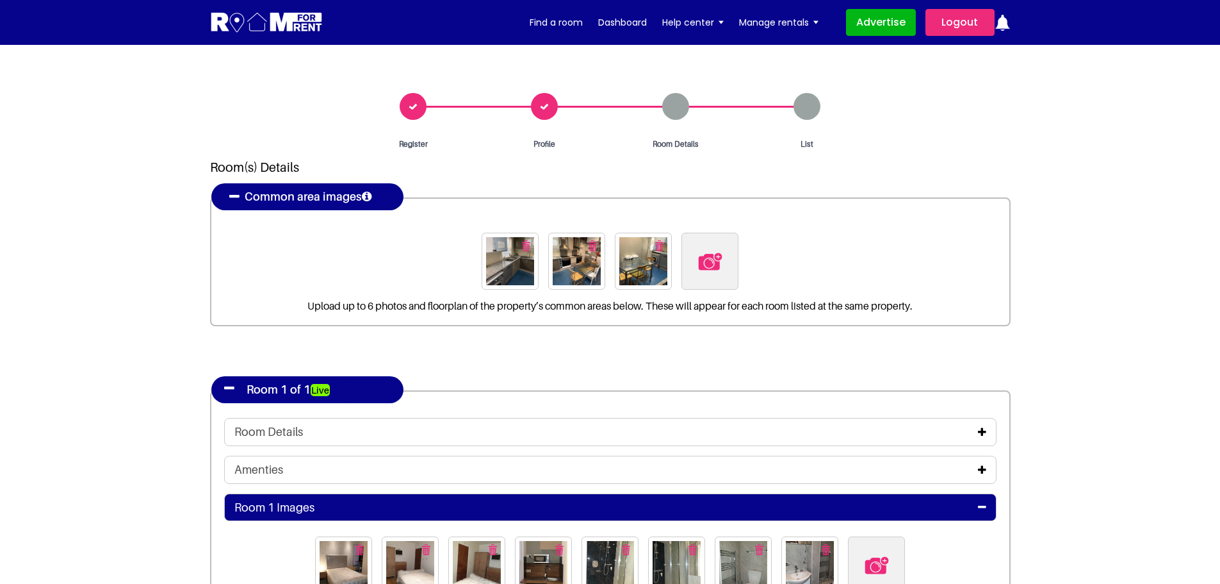
click at [979, 432] on icon at bounding box center [982, 432] width 8 height 10
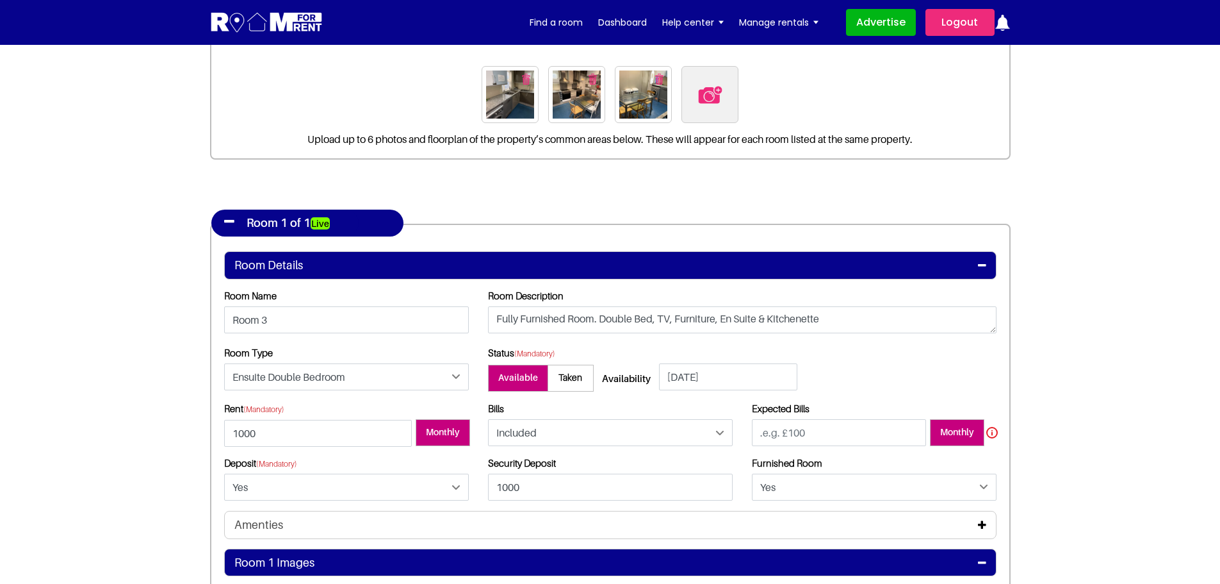
scroll to position [192, 0]
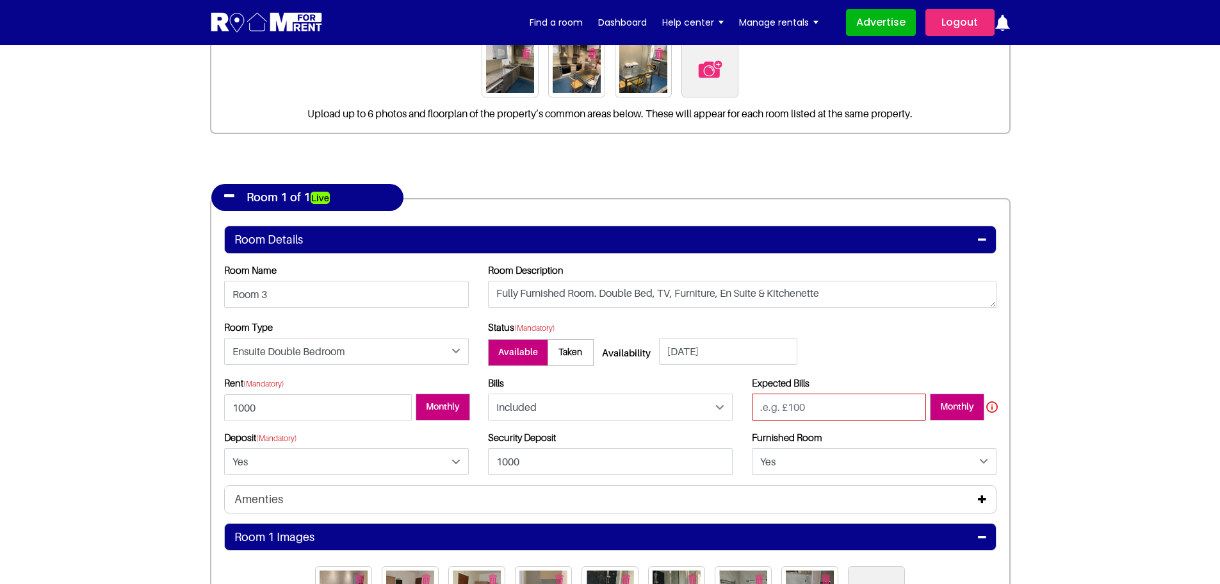
click at [835, 403] on input "number" at bounding box center [839, 406] width 174 height 27
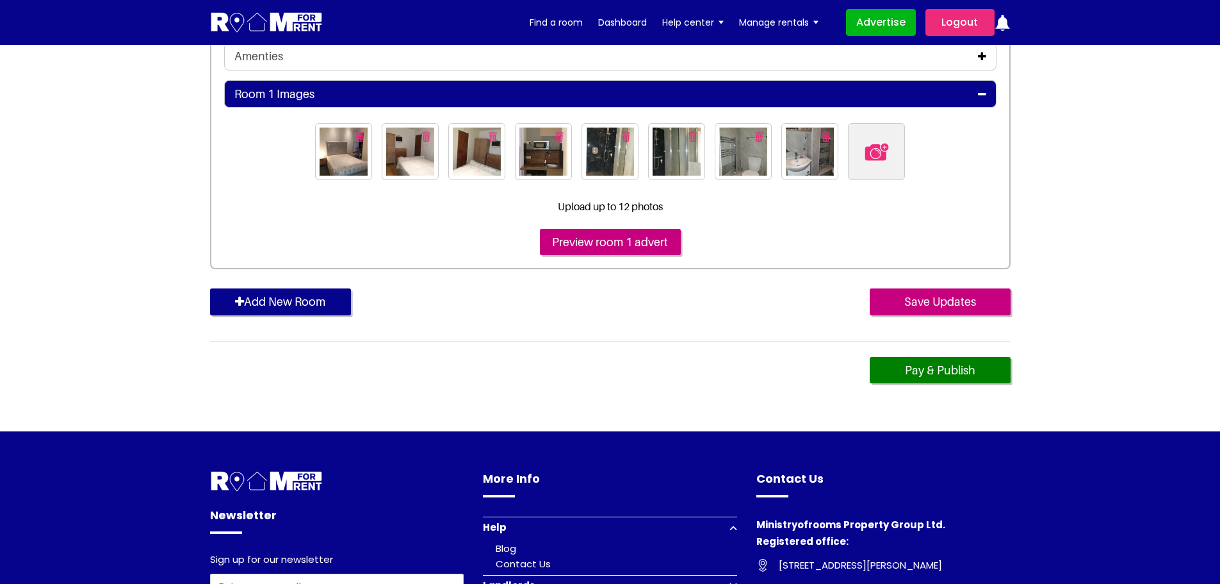
scroll to position [641, 0]
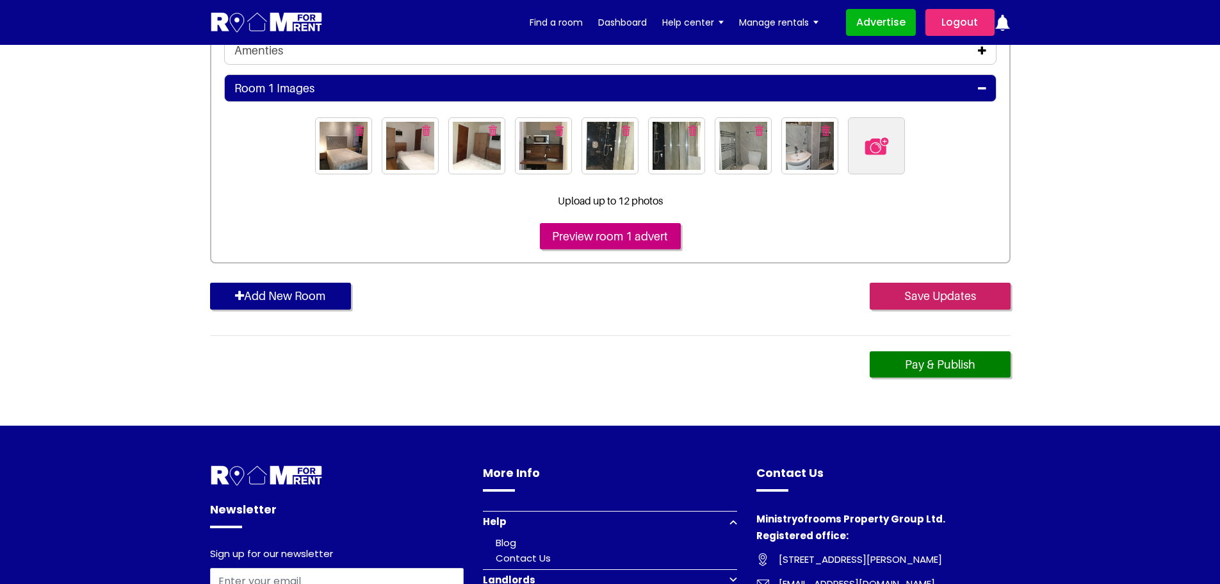
type input "0"
click at [929, 300] on input "Save Updates" at bounding box center [940, 295] width 141 height 27
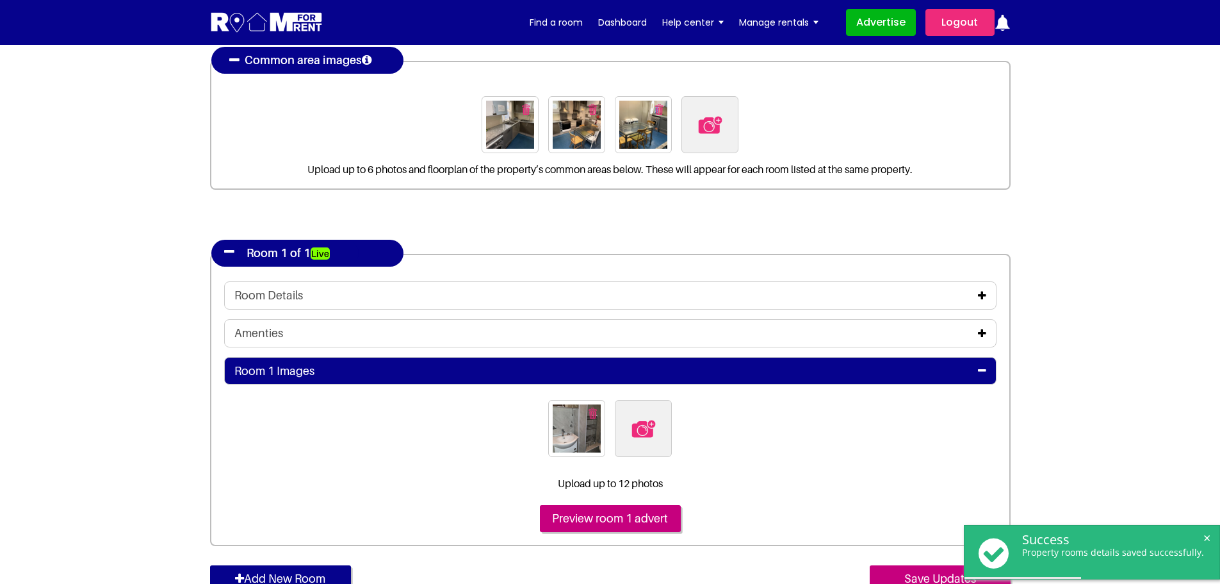
scroll to position [64, 0]
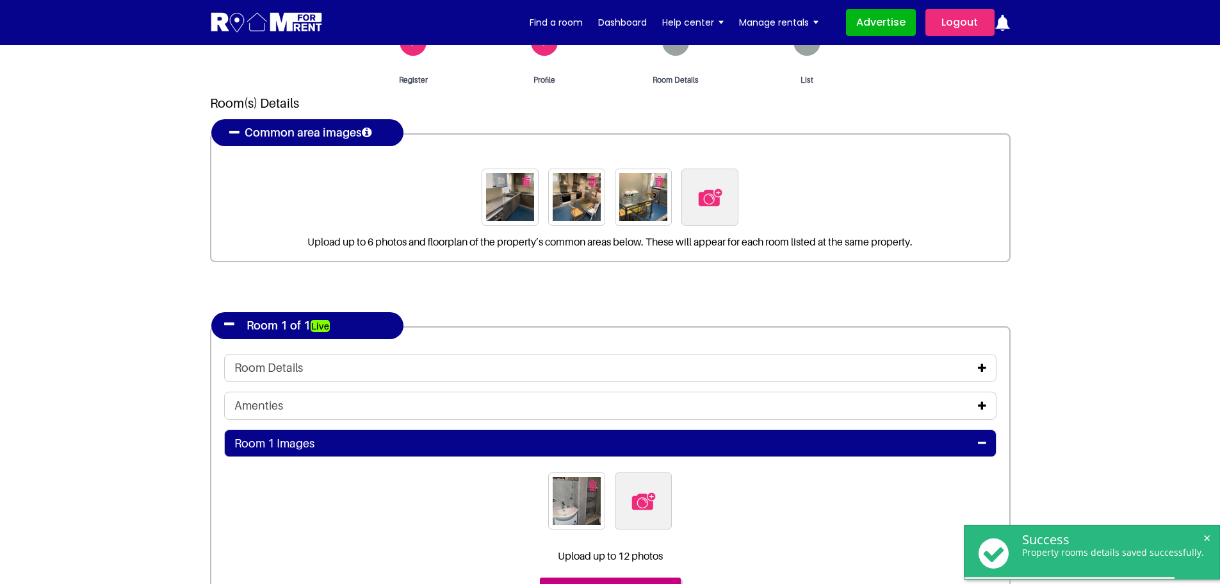
click at [978, 370] on icon at bounding box center [982, 368] width 8 height 10
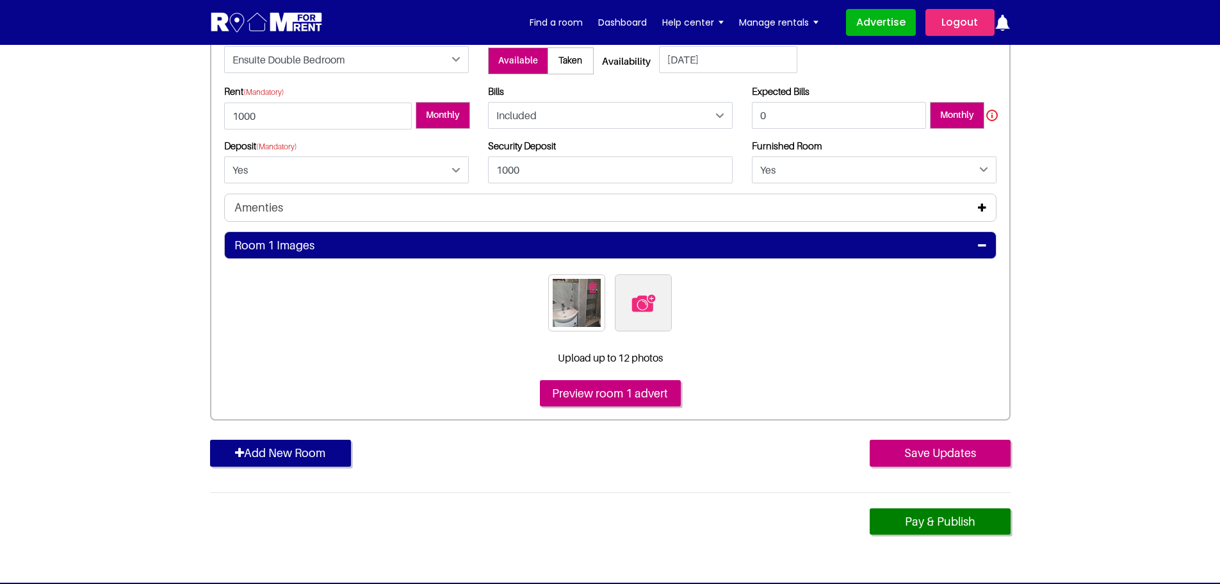
scroll to position [512, 0]
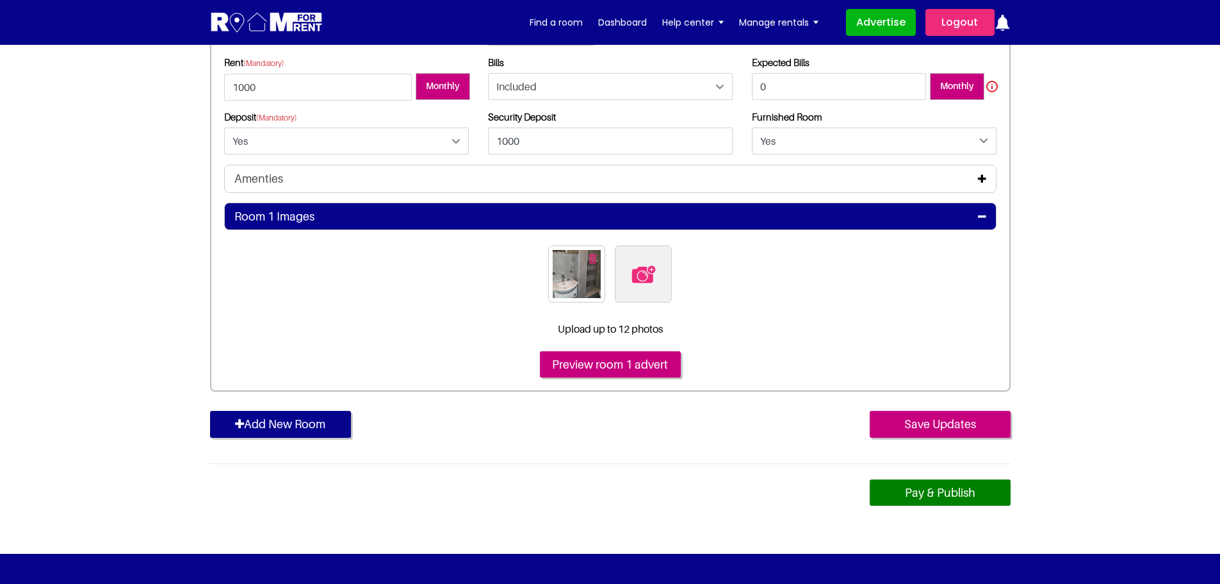
click at [906, 496] on link "Pay & Publish" at bounding box center [940, 492] width 141 height 27
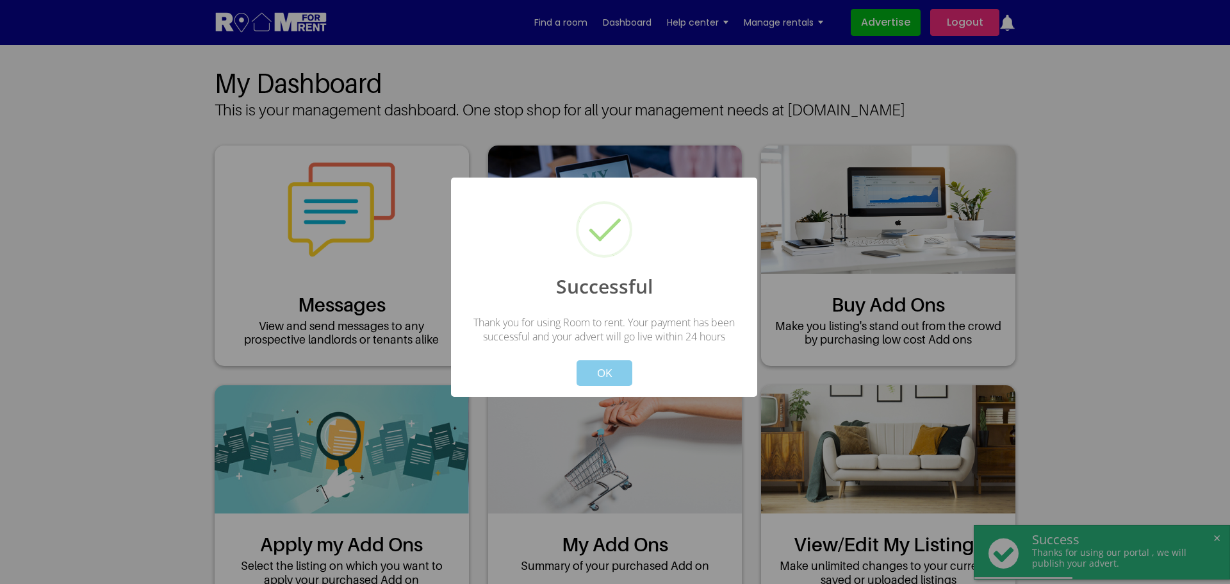
click at [596, 377] on button "OK" at bounding box center [605, 373] width 56 height 26
